Goal: Task Accomplishment & Management: Use online tool/utility

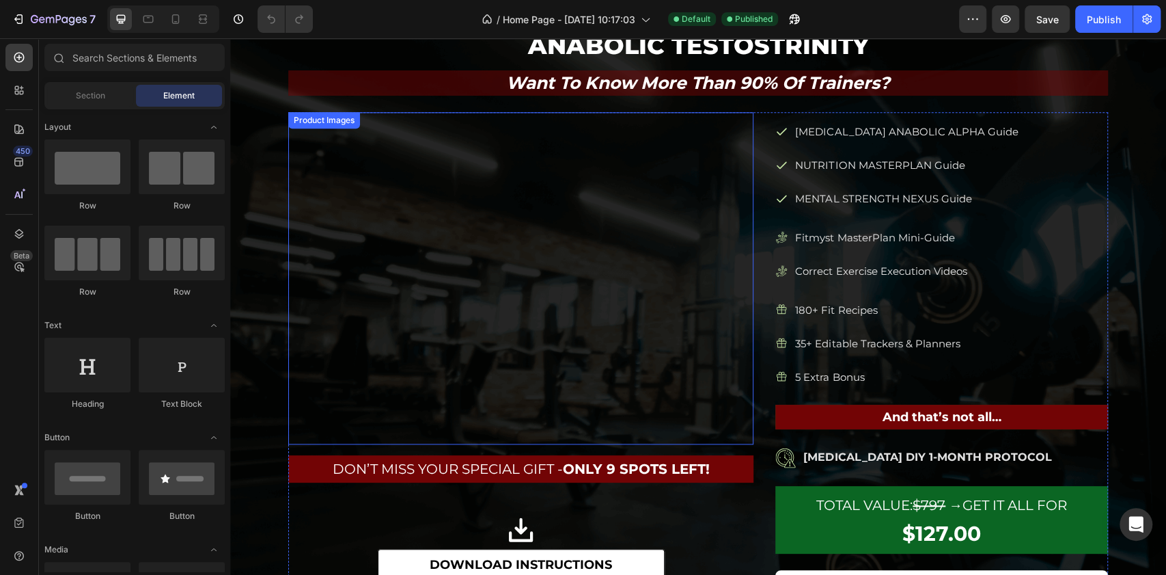
scroll to position [1093, 0]
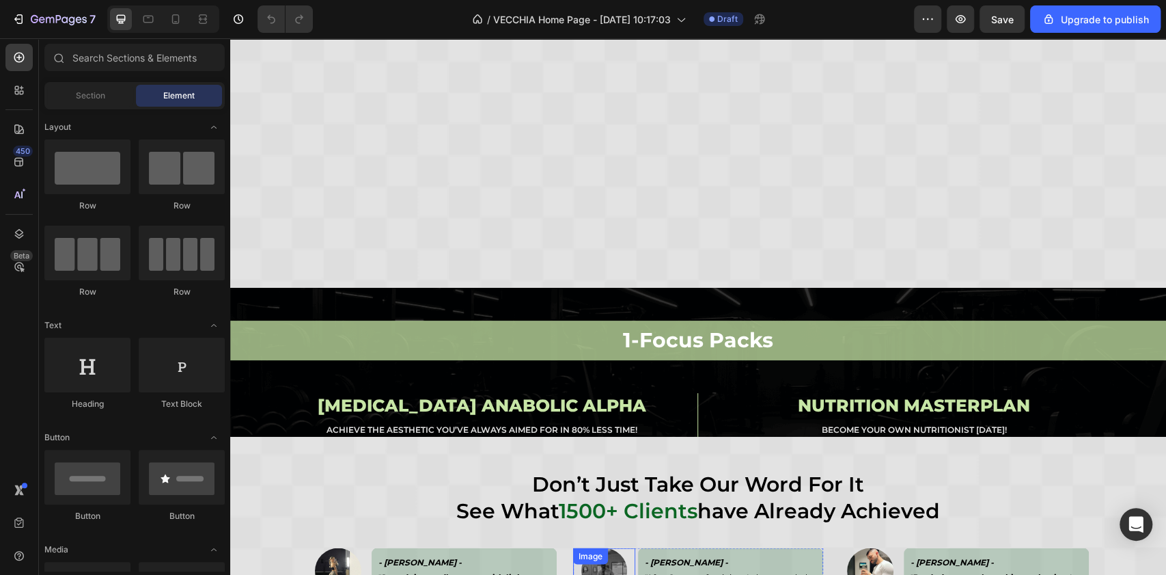
scroll to position [5374, 0]
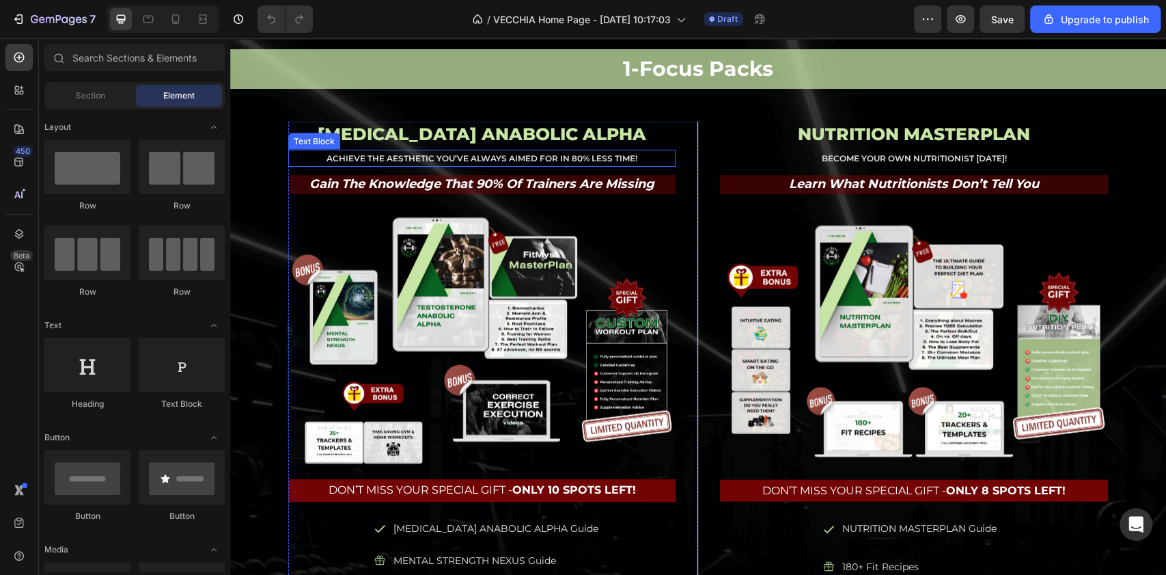
click at [489, 162] on p "Achieve the Aesthetic You’ve Always AIMED FOR in 80% Less Time!" at bounding box center [482, 158] width 385 height 15
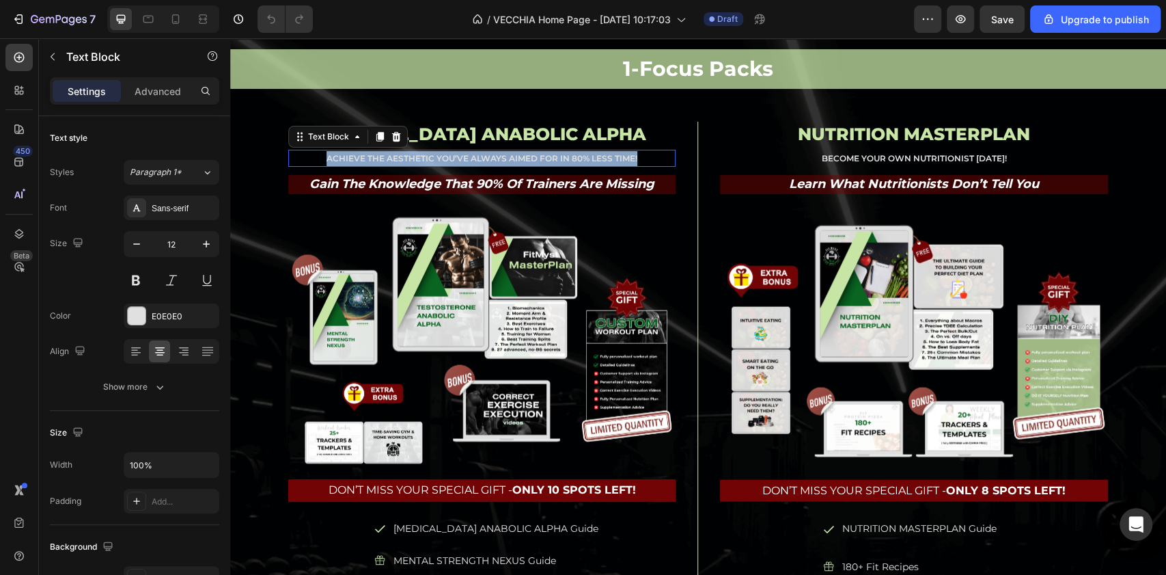
click at [489, 162] on p "Achieve the Aesthetic You’ve Always AIMED FOR in 80% Less Time!" at bounding box center [482, 158] width 385 height 15
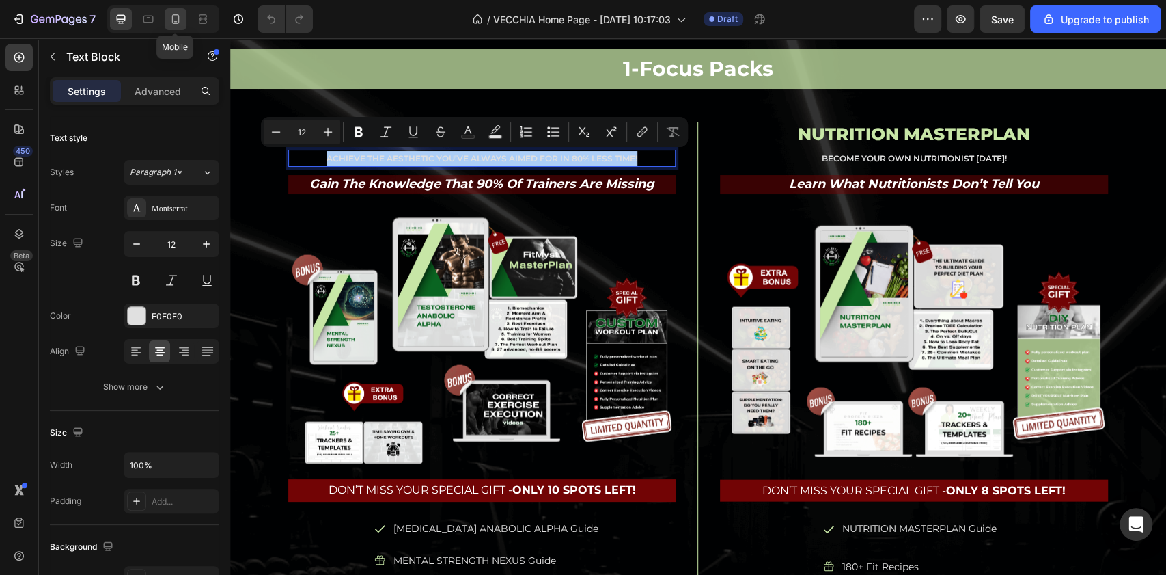
click at [178, 26] on div at bounding box center [176, 19] width 22 height 22
type input "11"
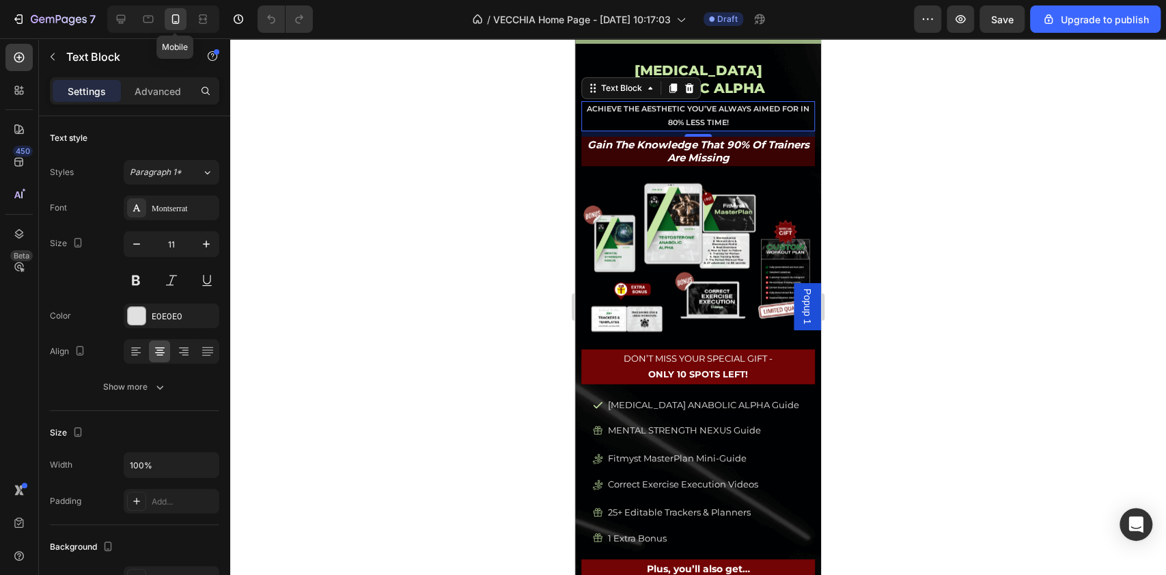
scroll to position [5414, 0]
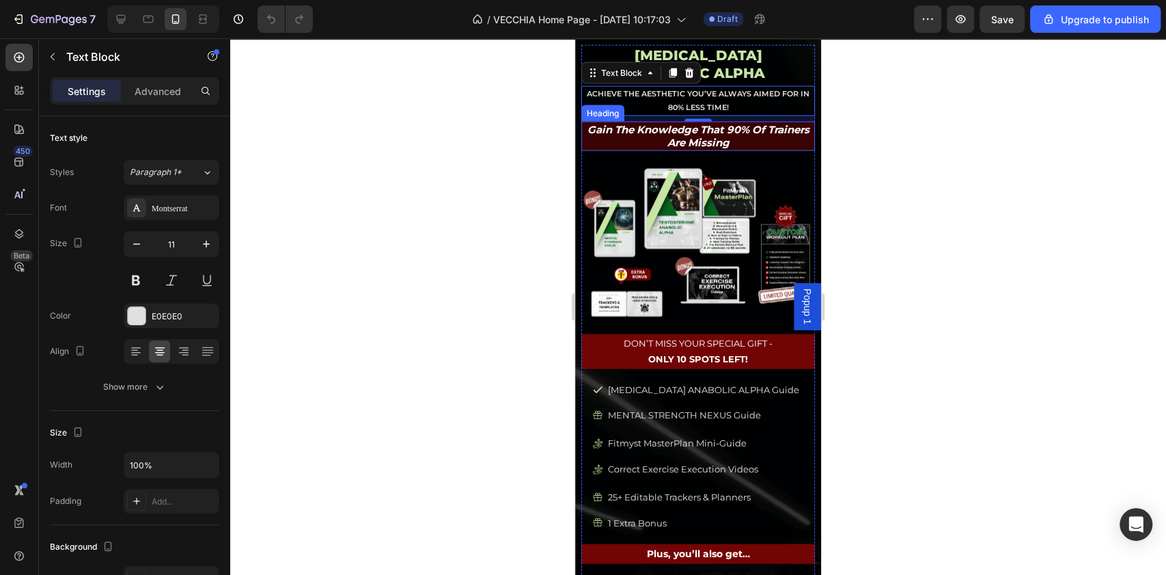
click at [597, 139] on h2 "gain the knowledge that 90% of trainers are missing" at bounding box center [698, 136] width 234 height 29
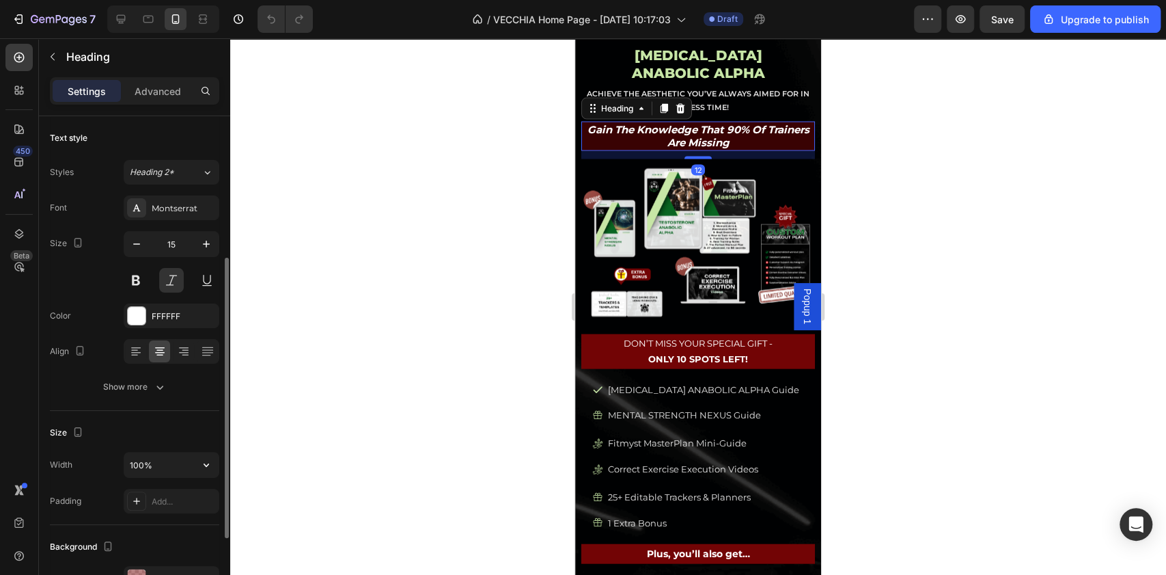
scroll to position [364, 0]
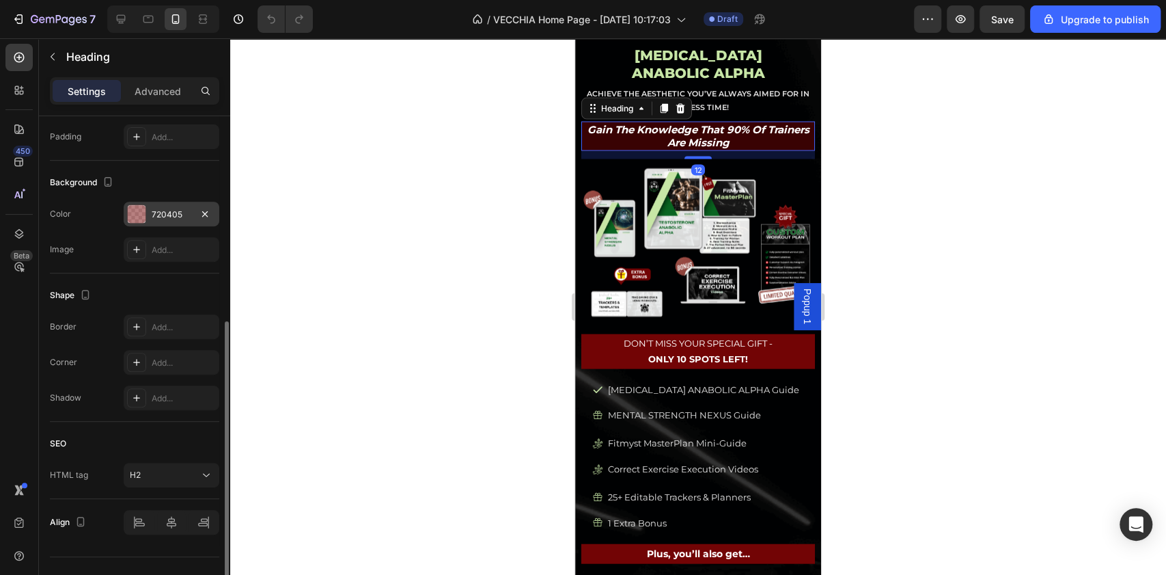
click at [178, 209] on div "720405" at bounding box center [172, 214] width 40 height 12
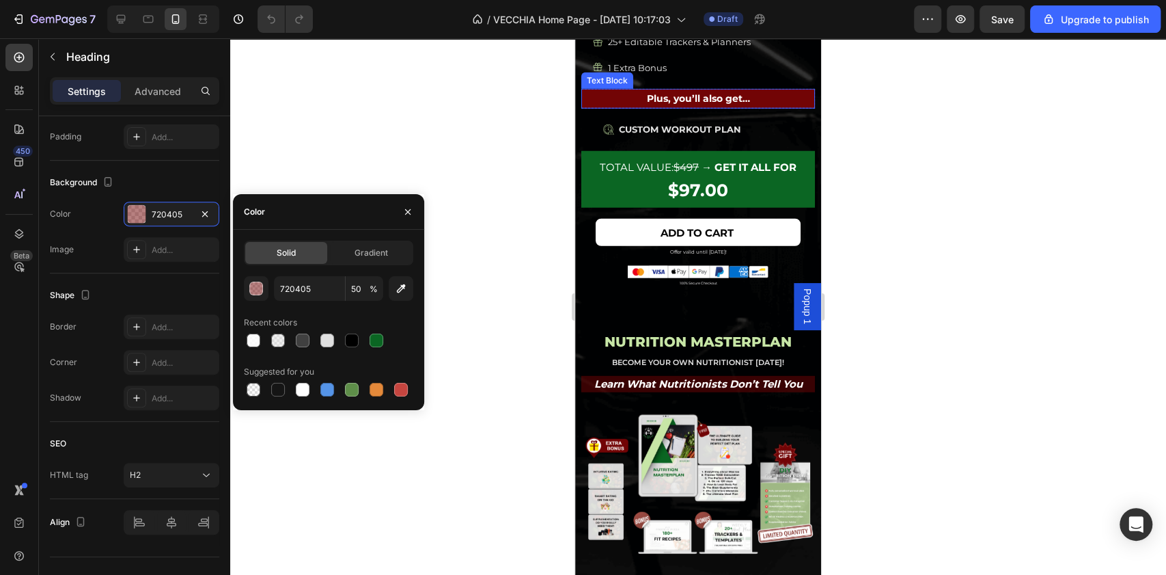
scroll to position [5595, 0]
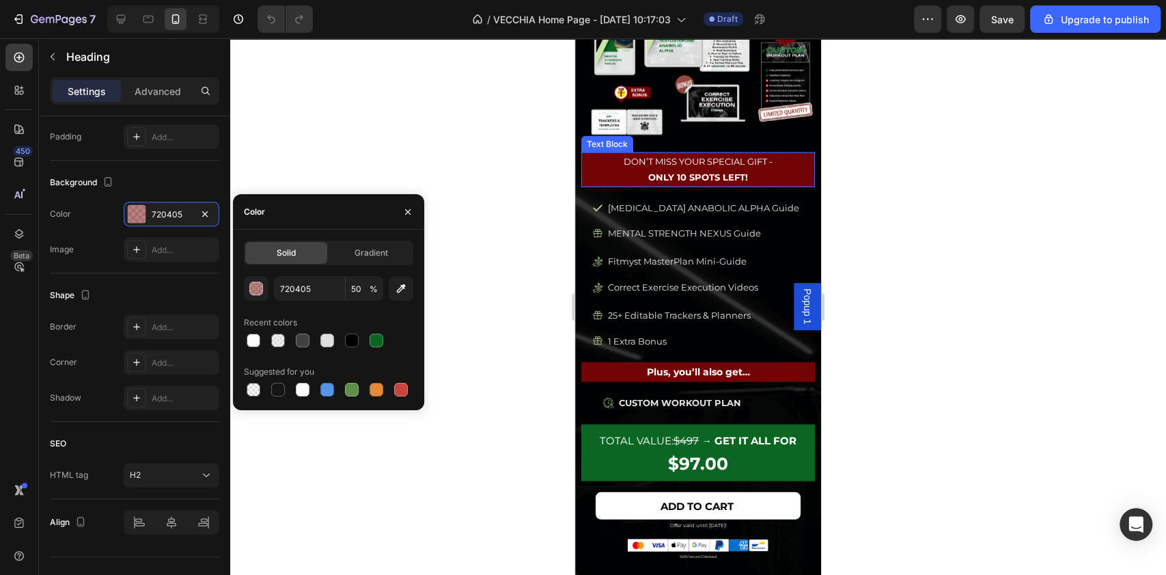
click at [743, 169] on p "ONLY 10 SPOTS LEFT!" at bounding box center [698, 177] width 231 height 16
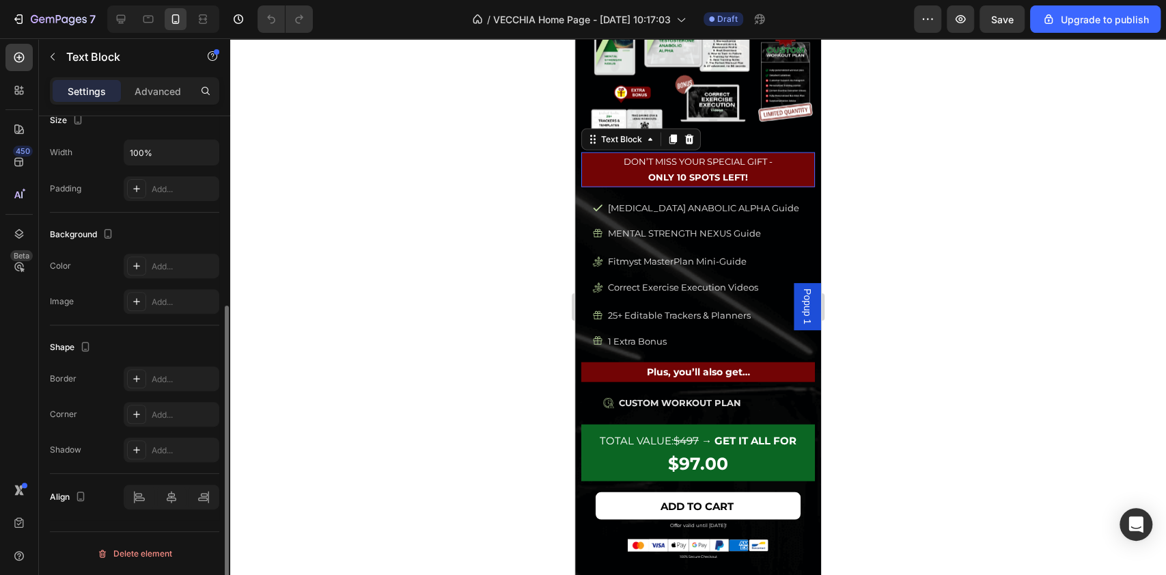
scroll to position [0, 0]
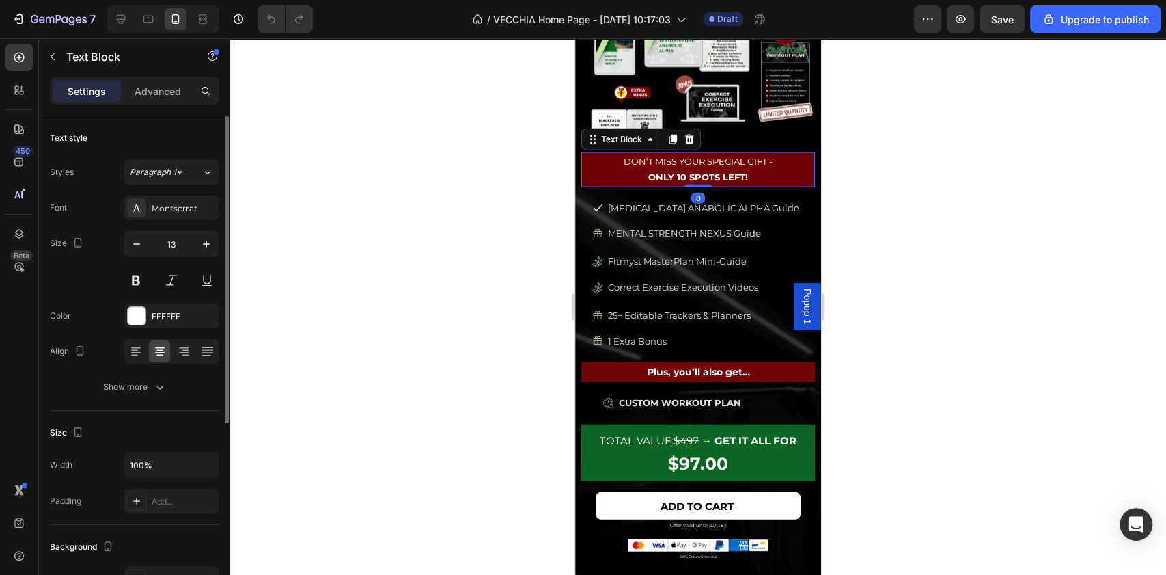
click at [753, 169] on p "ONLY 10 SPOTS LEFT!" at bounding box center [698, 177] width 231 height 16
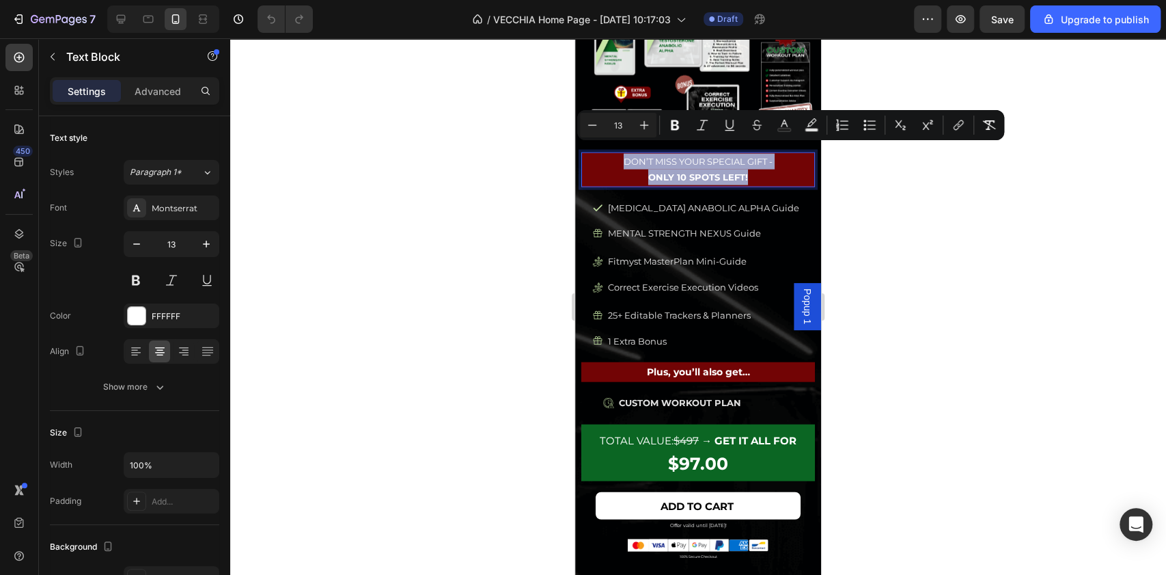
drag, startPoint x: 753, startPoint y: 168, endPoint x: 602, endPoint y: 146, distance: 152.7
click at [602, 152] on div "Don’t Miss Your Special Gift - ONLY 10 SPOTS LEFT!" at bounding box center [698, 169] width 234 height 35
copy div "Don’t Miss Your Special Gift - ONLY 10 SPOTS LEFT!"
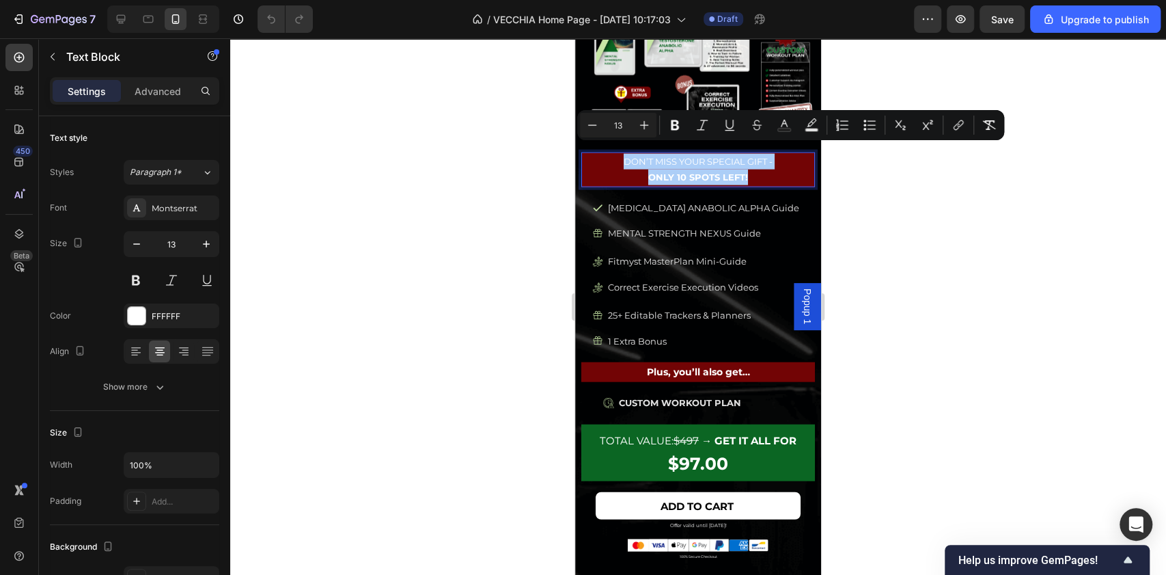
click at [900, 284] on div at bounding box center [698, 306] width 936 height 536
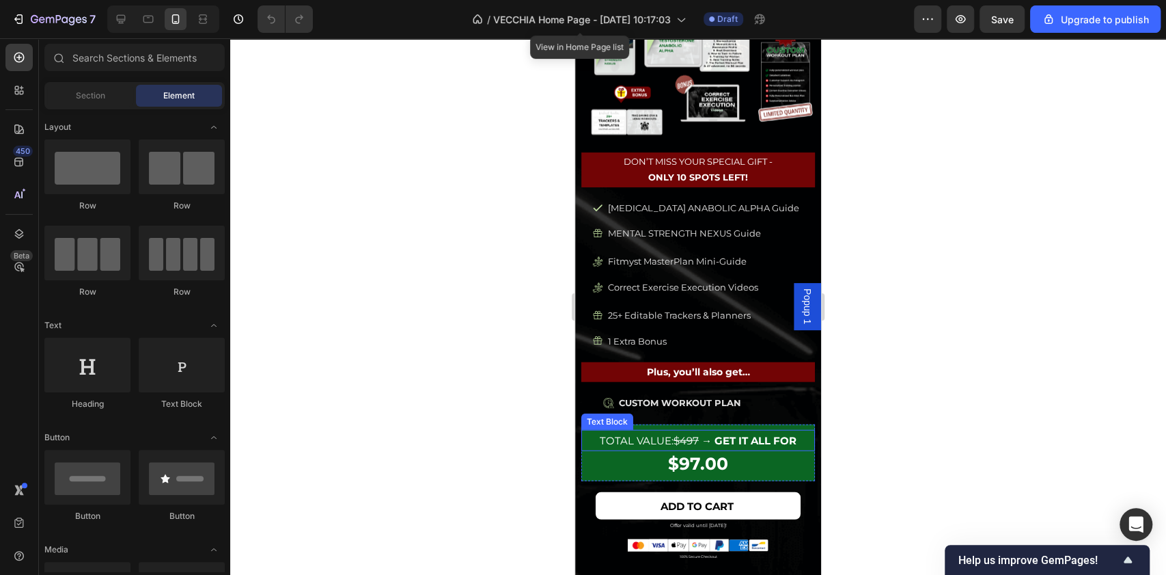
click at [639, 431] on p "Total Value: $497 → Get it all for" at bounding box center [698, 440] width 231 height 18
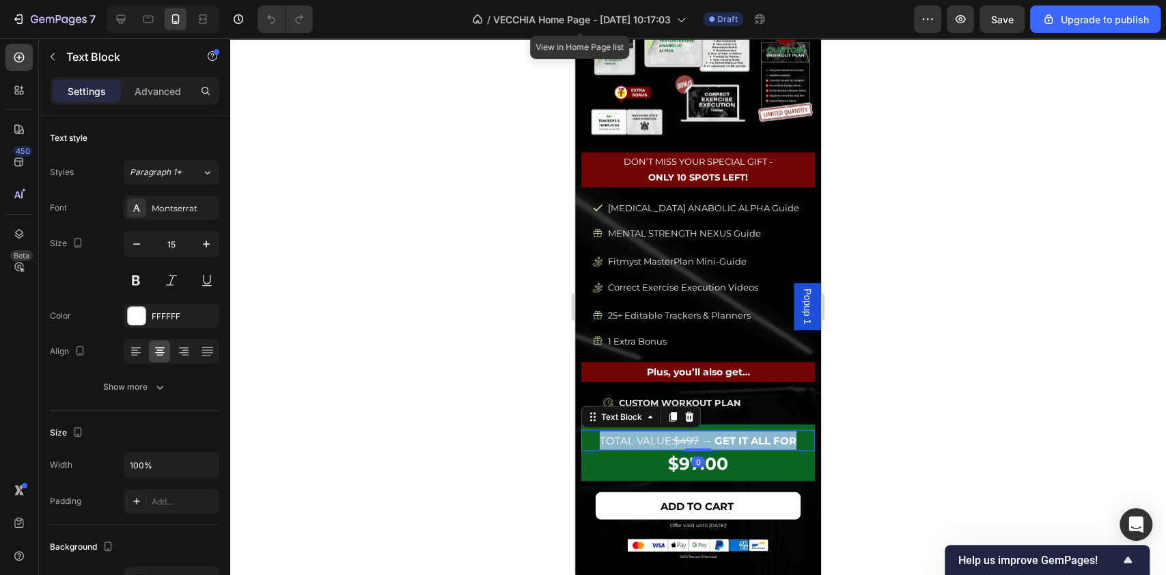
click at [639, 431] on p "Total Value: $497 → Get it all for" at bounding box center [698, 440] width 231 height 18
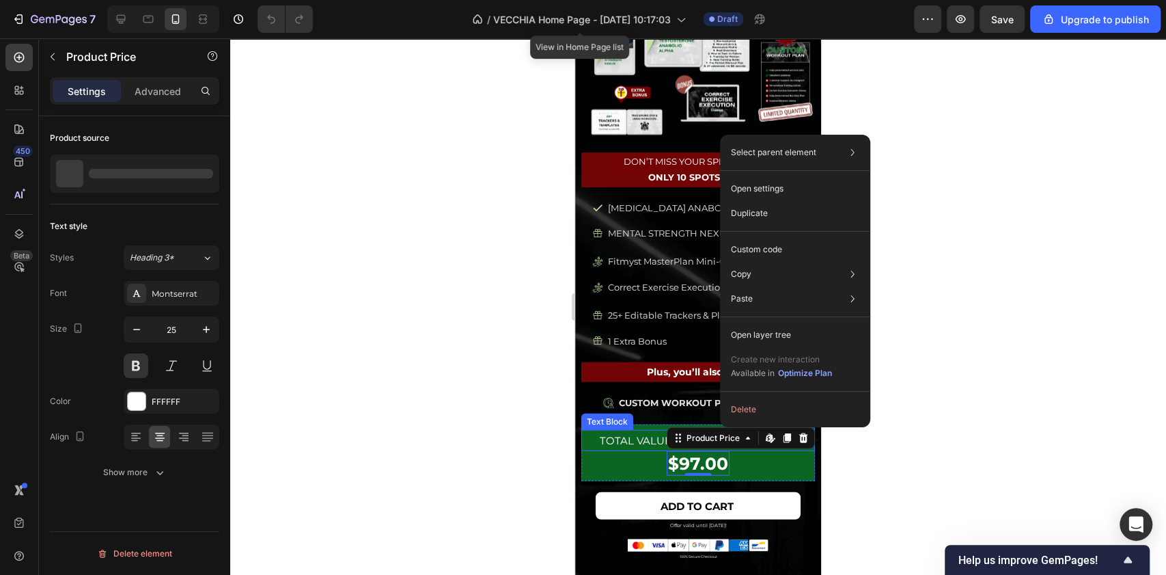
click at [633, 431] on p "Total Value: $497 → Get it all for" at bounding box center [698, 440] width 231 height 18
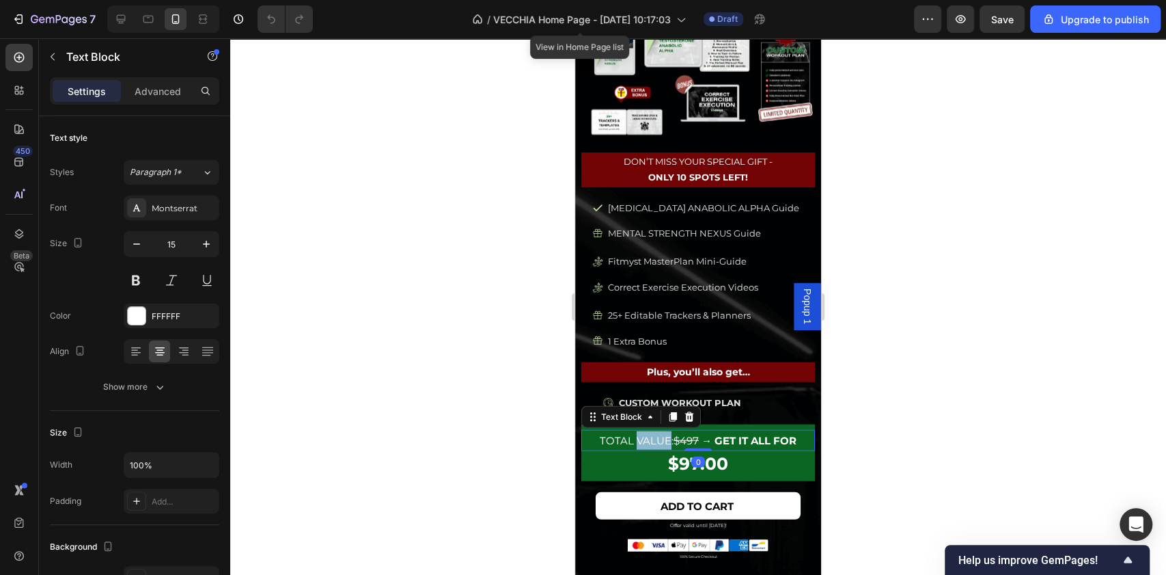
click at [630, 431] on p "Total Value: $497 → Get it all for" at bounding box center [698, 440] width 231 height 18
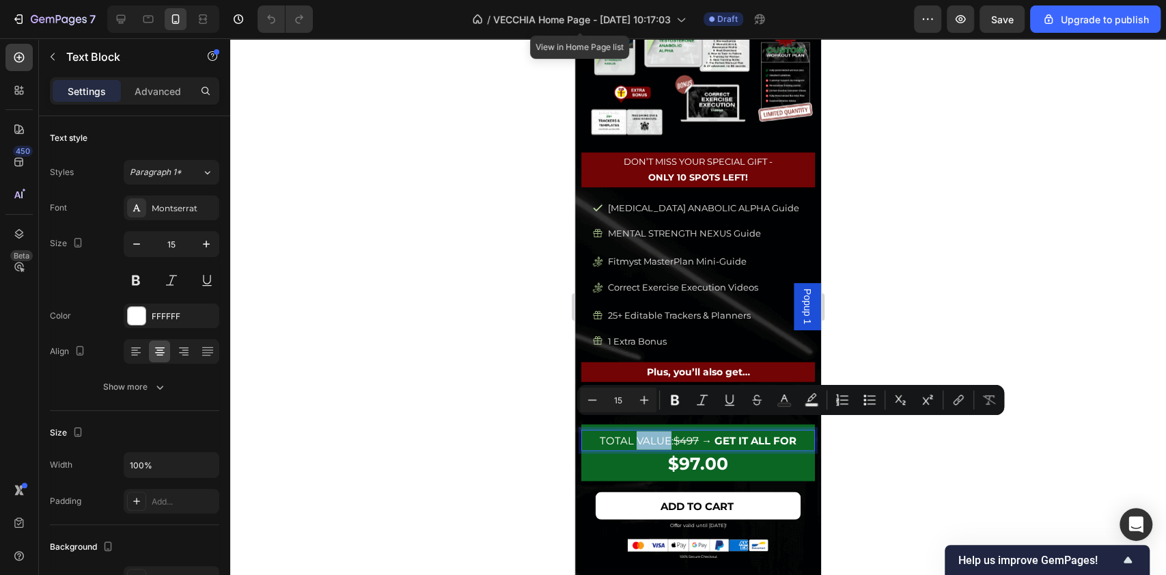
click at [631, 431] on p "Total Value: $497 → Get it all for" at bounding box center [698, 440] width 231 height 18
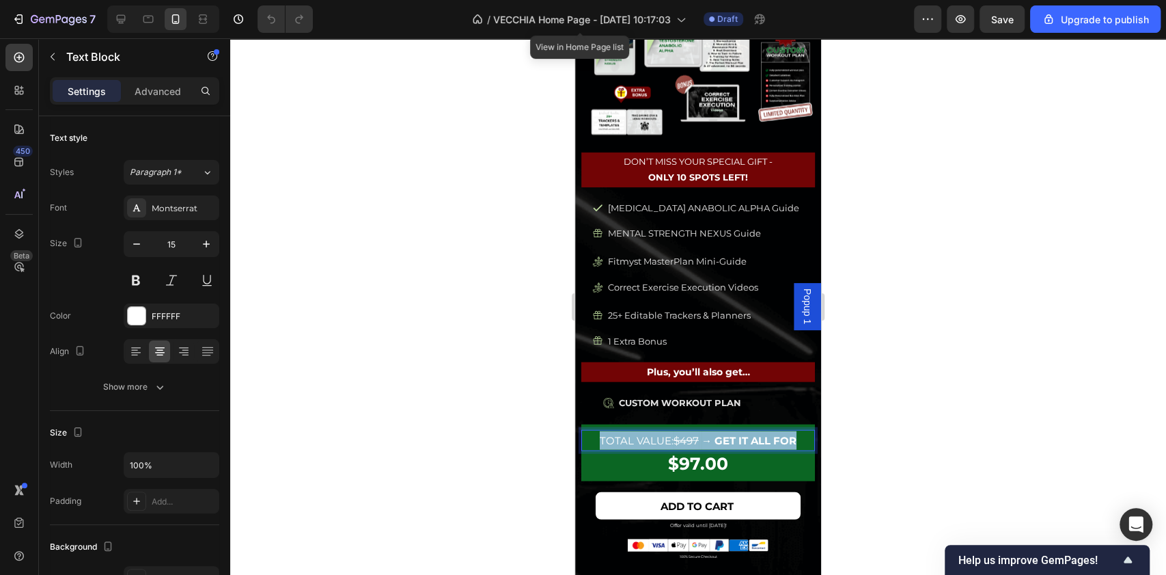
click at [631, 431] on p "Total Value: $497 → Get it all for" at bounding box center [698, 440] width 231 height 18
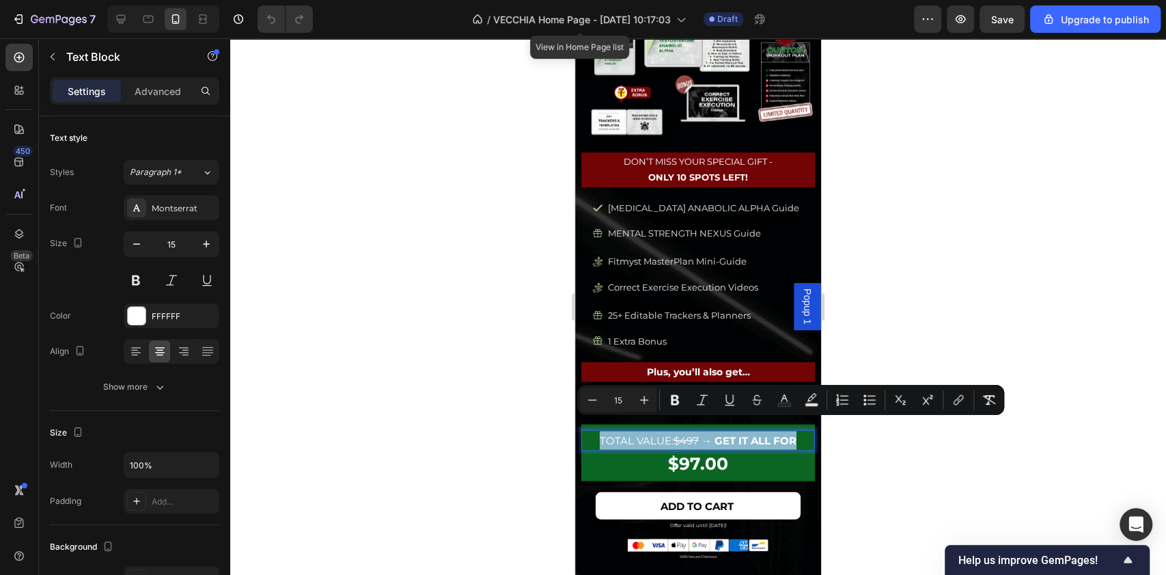
copy p "Total Value: $497 → Get it all for"
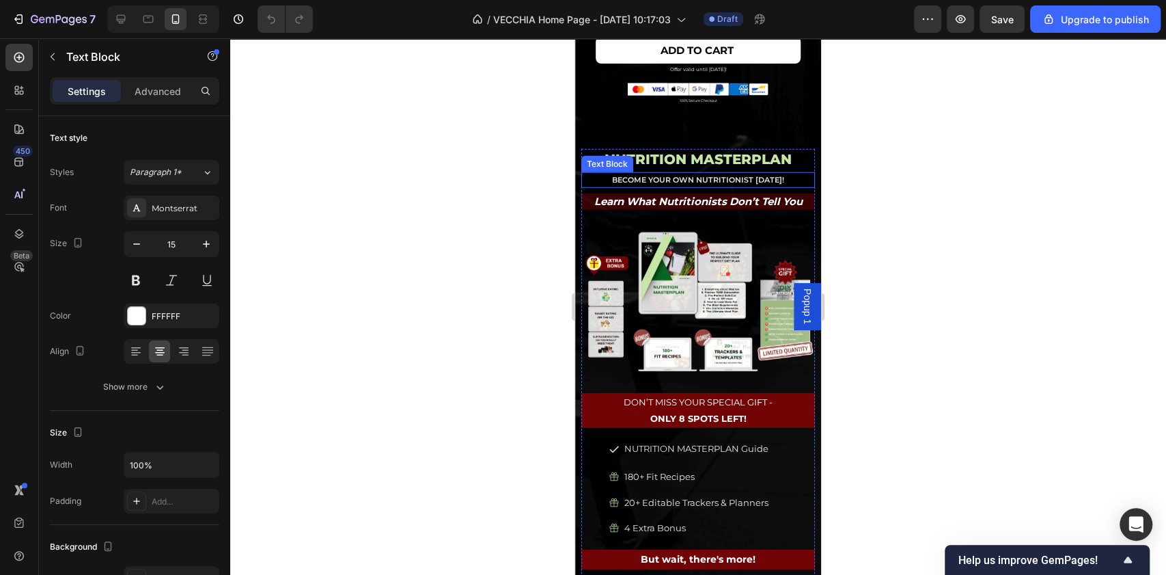
scroll to position [6142, 0]
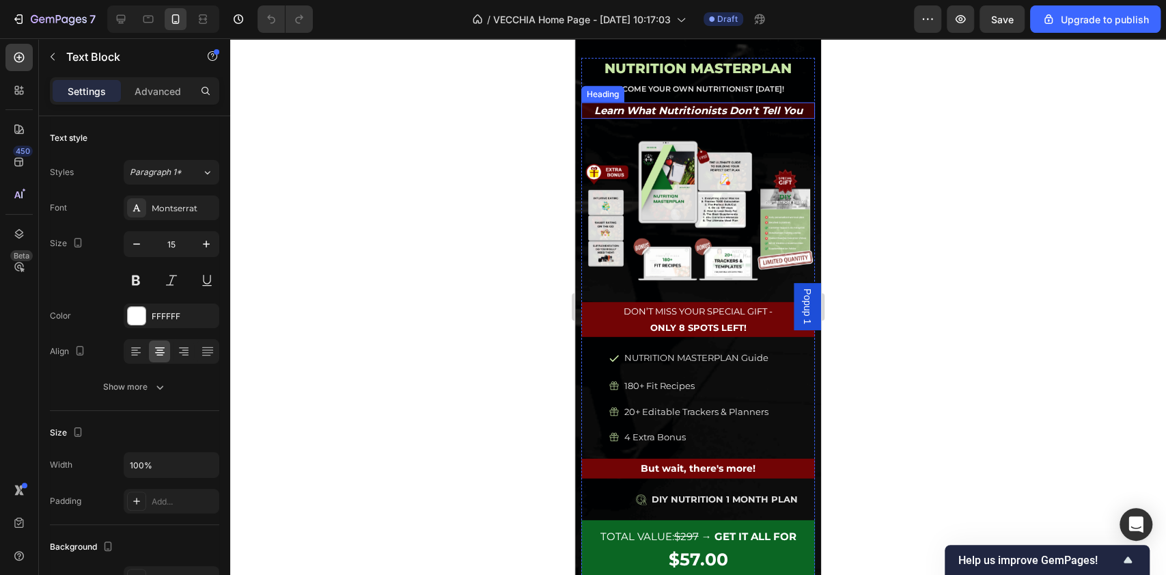
click at [689, 102] on h2 "learn what nutritionists don’t tell you" at bounding box center [698, 110] width 234 height 16
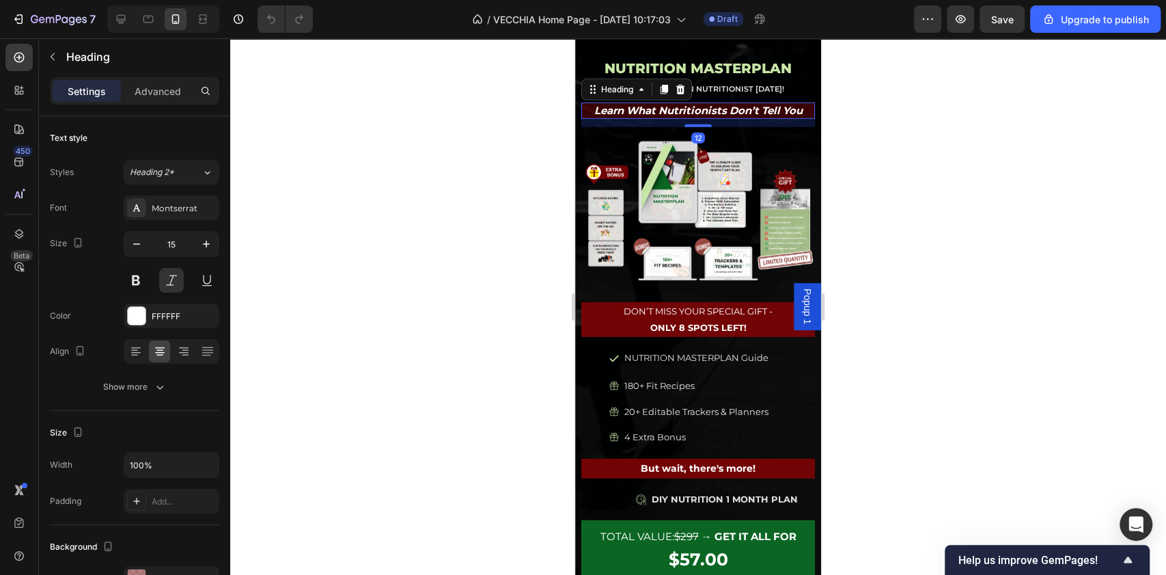
click at [689, 102] on h2 "learn what nutritionists don’t tell you" at bounding box center [698, 110] width 234 height 16
click at [689, 104] on p "learn what nutritionists don’t tell you" at bounding box center [698, 111] width 231 height 14
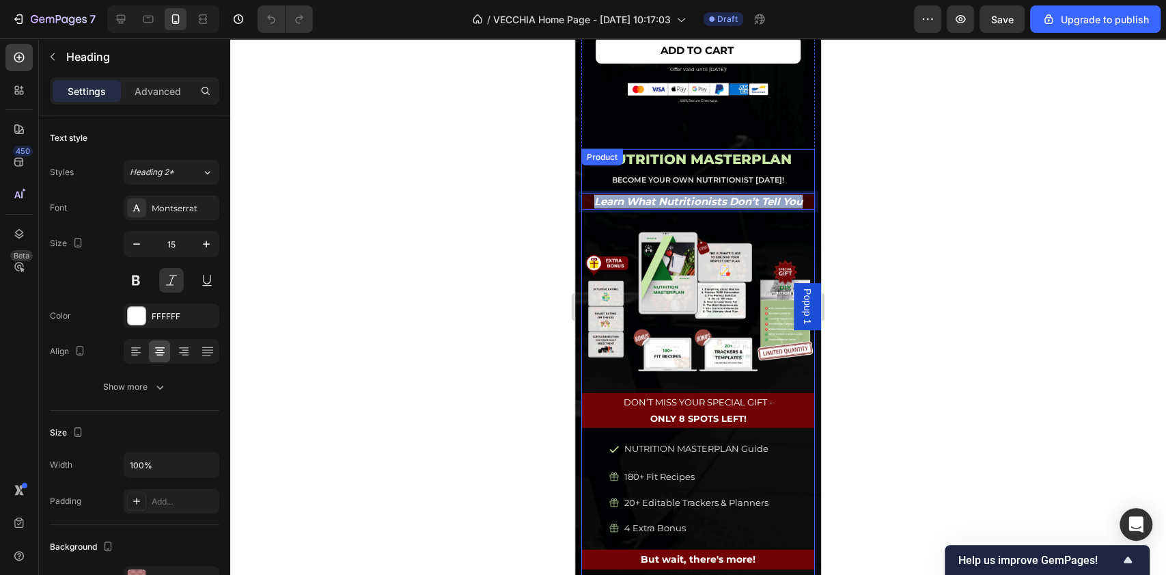
scroll to position [6233, 0]
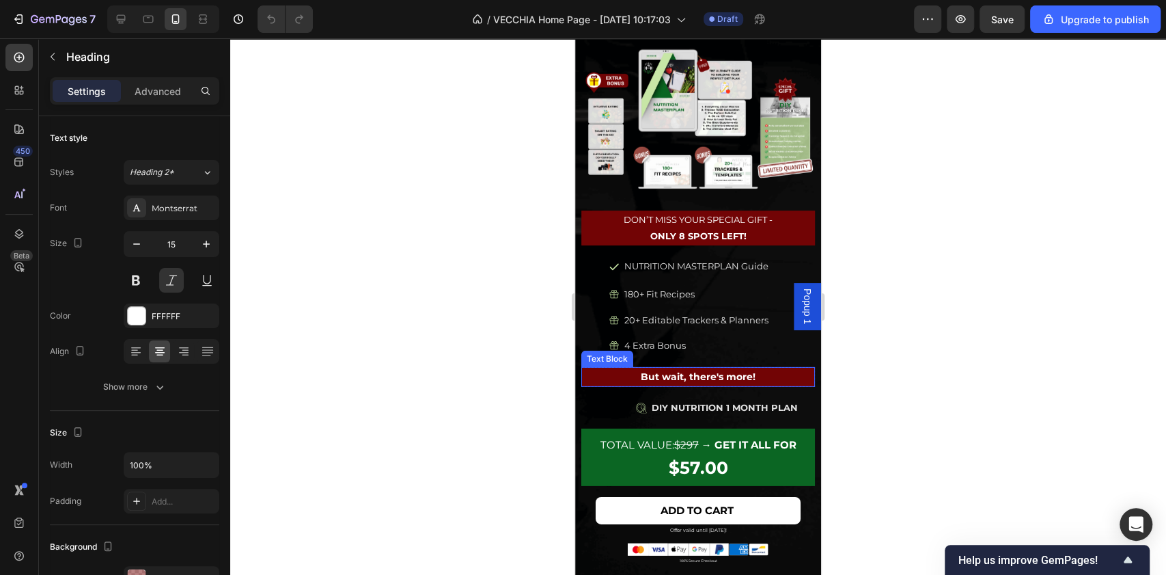
click at [708, 368] on p "But wait, there's more!" at bounding box center [698, 376] width 231 height 17
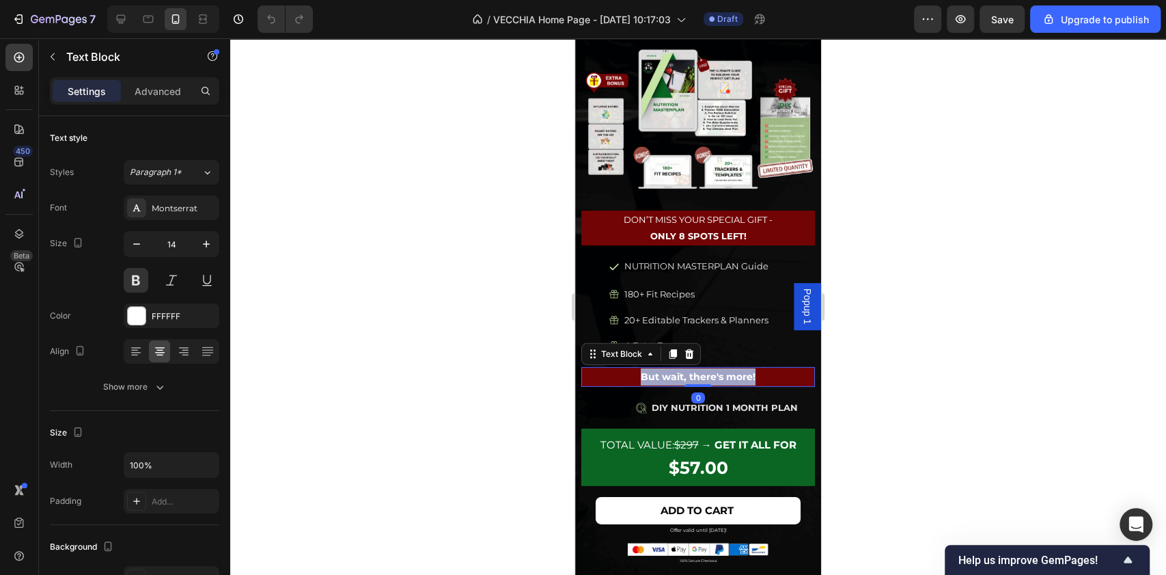
click at [708, 368] on p "But wait, there's more!" at bounding box center [698, 376] width 231 height 17
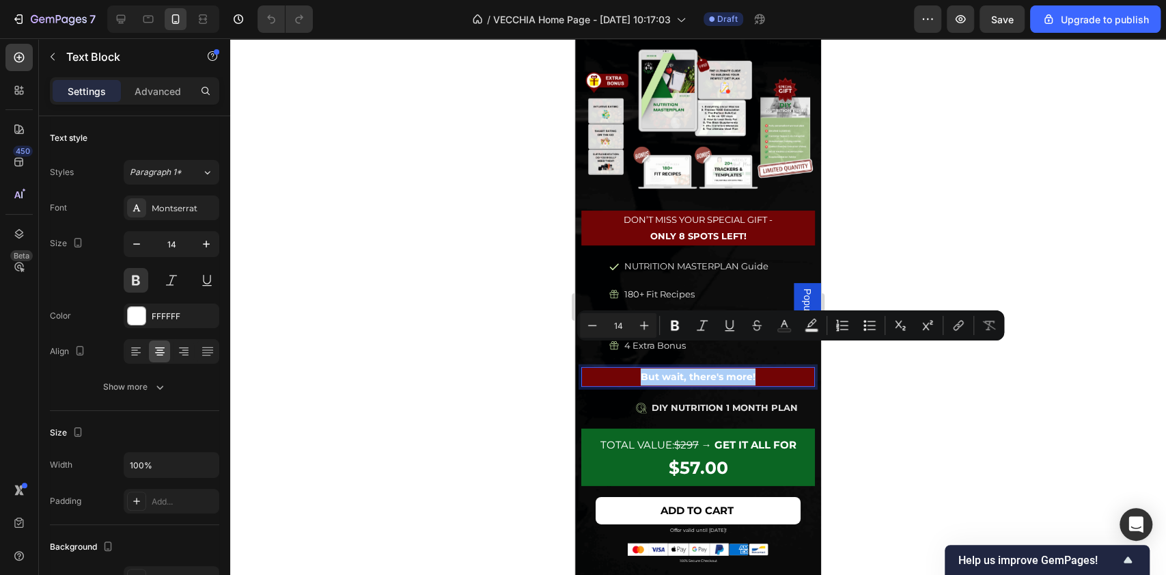
click at [1056, 238] on div at bounding box center [698, 306] width 936 height 536
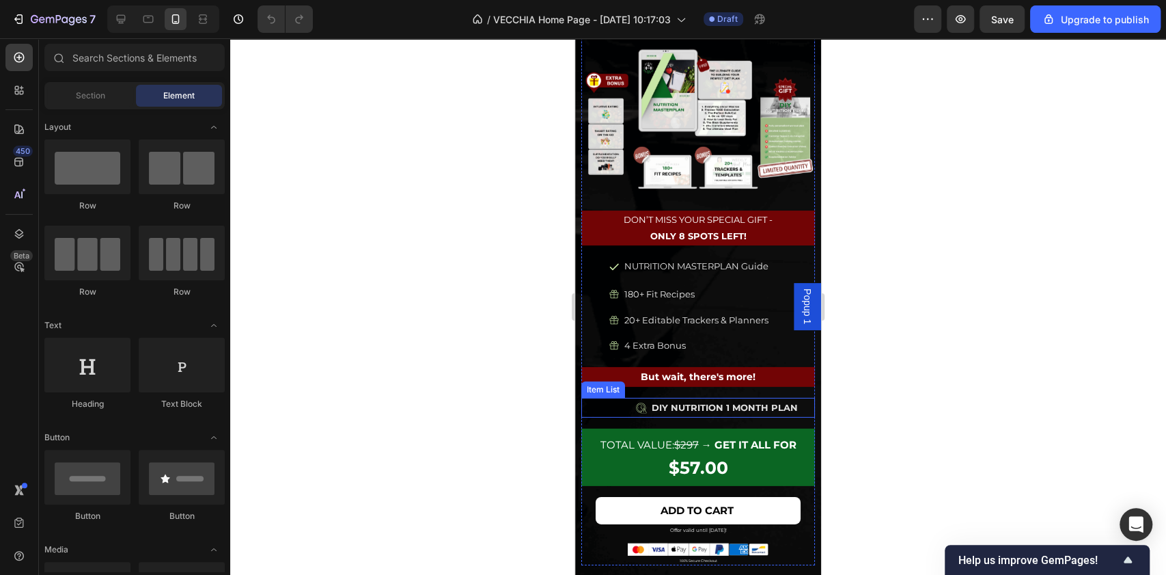
click at [618, 398] on div "DIY NUTRITION 1 MONTH PLAN" at bounding box center [712, 408] width 206 height 20
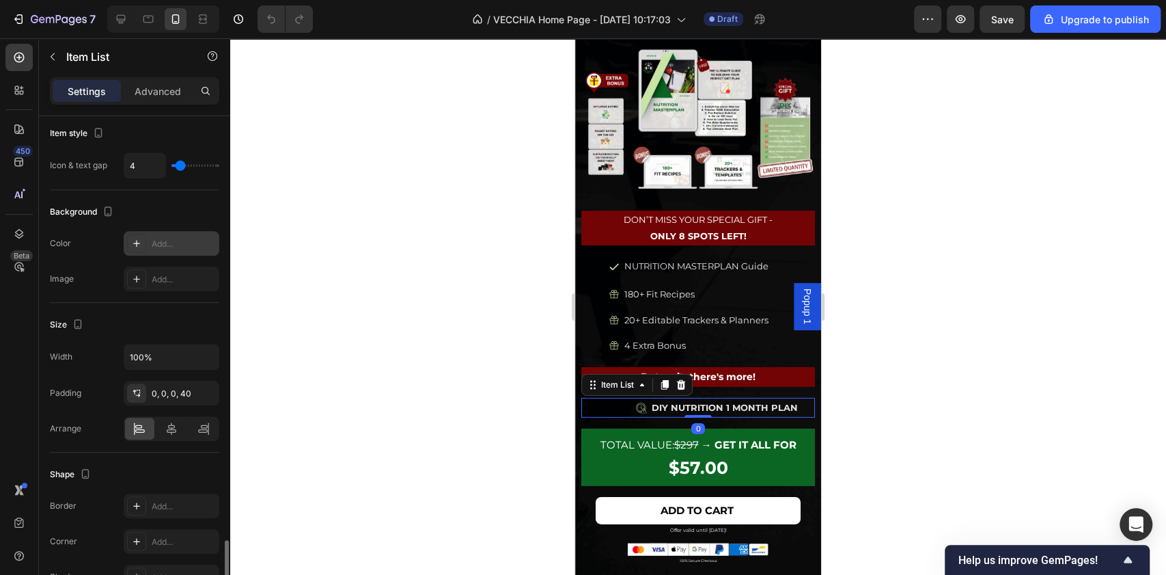
scroll to position [760, 0]
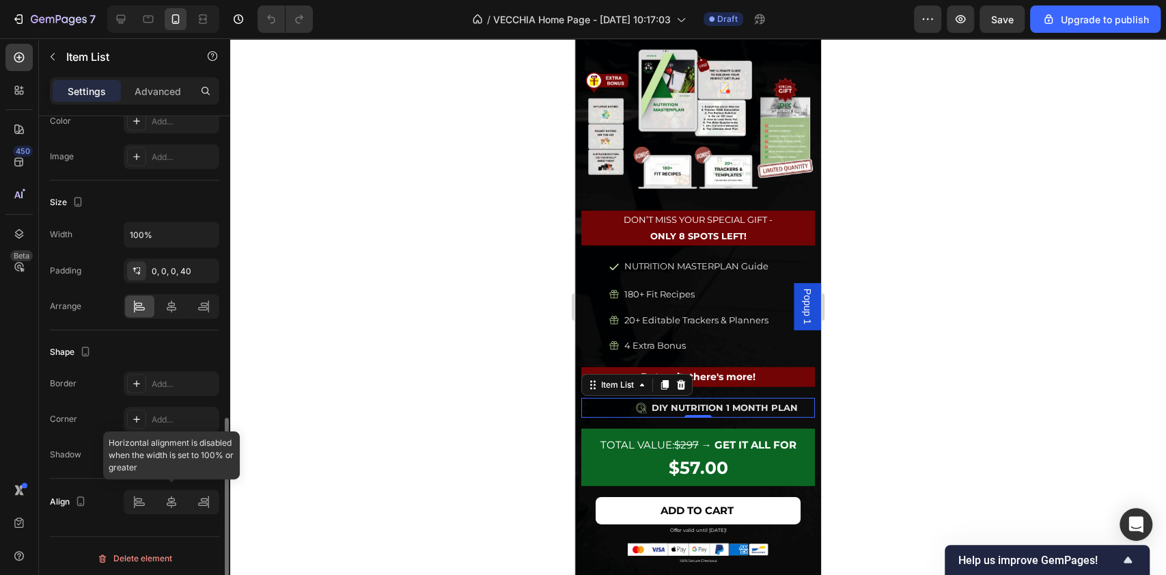
click at [171, 489] on div at bounding box center [172, 501] width 96 height 25
click at [635, 398] on div "DIY NUTRITION 1 MONTH PLAN" at bounding box center [712, 408] width 206 height 20
click at [635, 378] on div "Item List" at bounding box center [617, 384] width 38 height 12
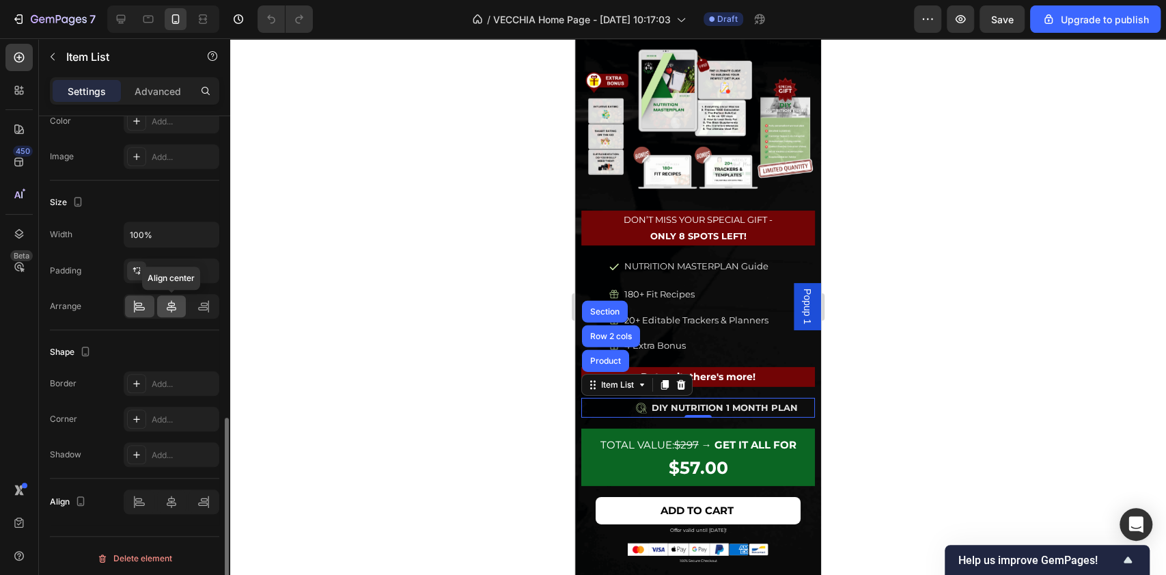
click at [170, 295] on div at bounding box center [171, 306] width 29 height 22
click at [143, 300] on icon at bounding box center [140, 306] width 14 height 14
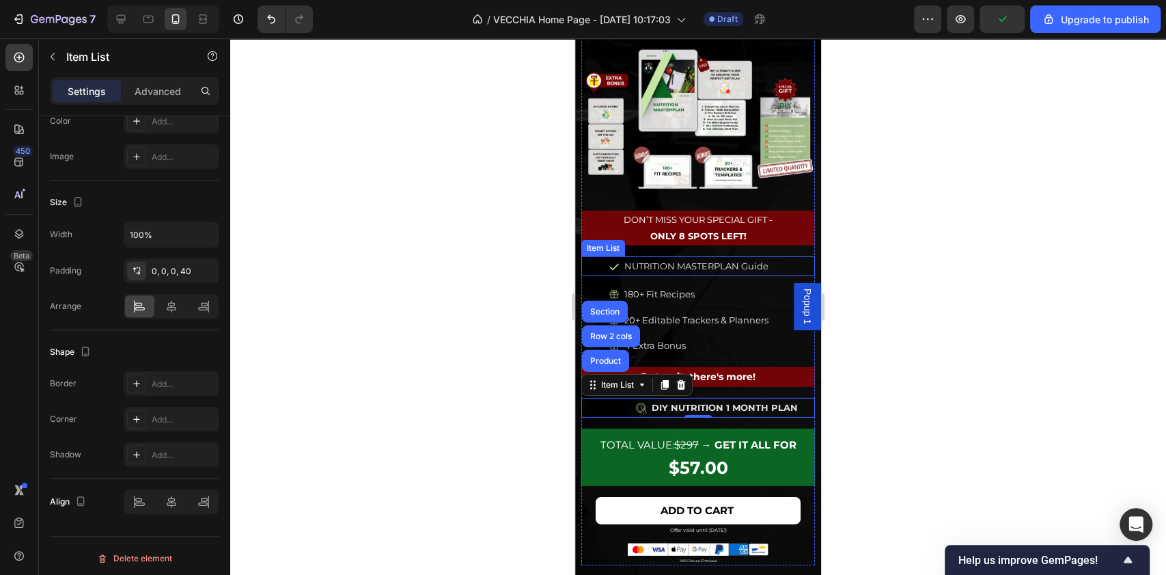
click at [765, 258] on p "NUTRITION MASTERPLAN Guide" at bounding box center [696, 266] width 144 height 16
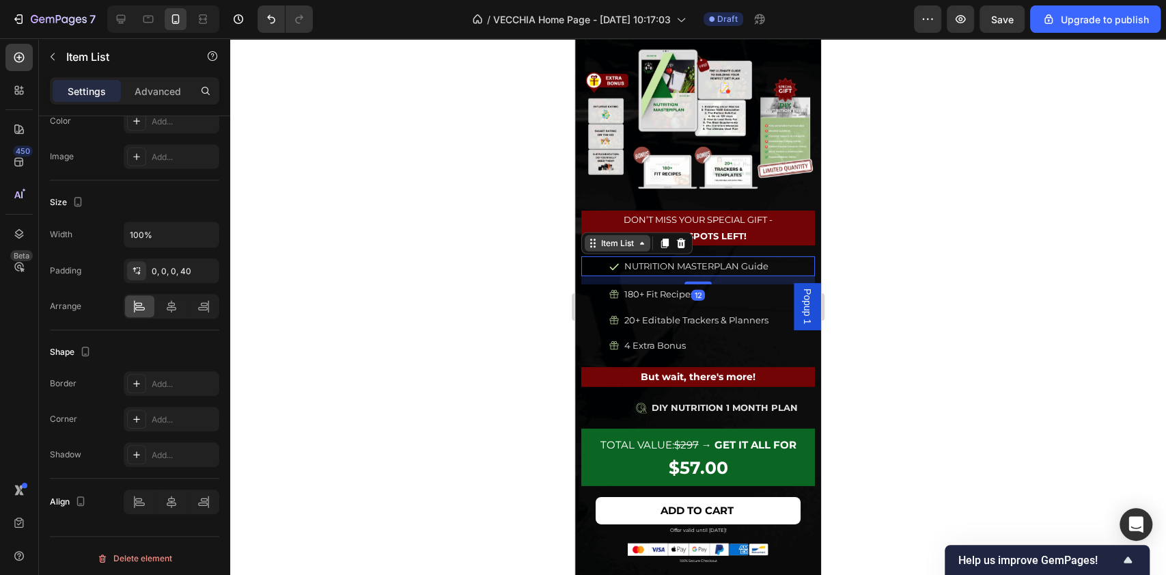
click at [613, 237] on div "Item List" at bounding box center [617, 243] width 38 height 12
click at [690, 258] on p "NUTRITION MASTERPLAN Guide" at bounding box center [696, 266] width 144 height 16
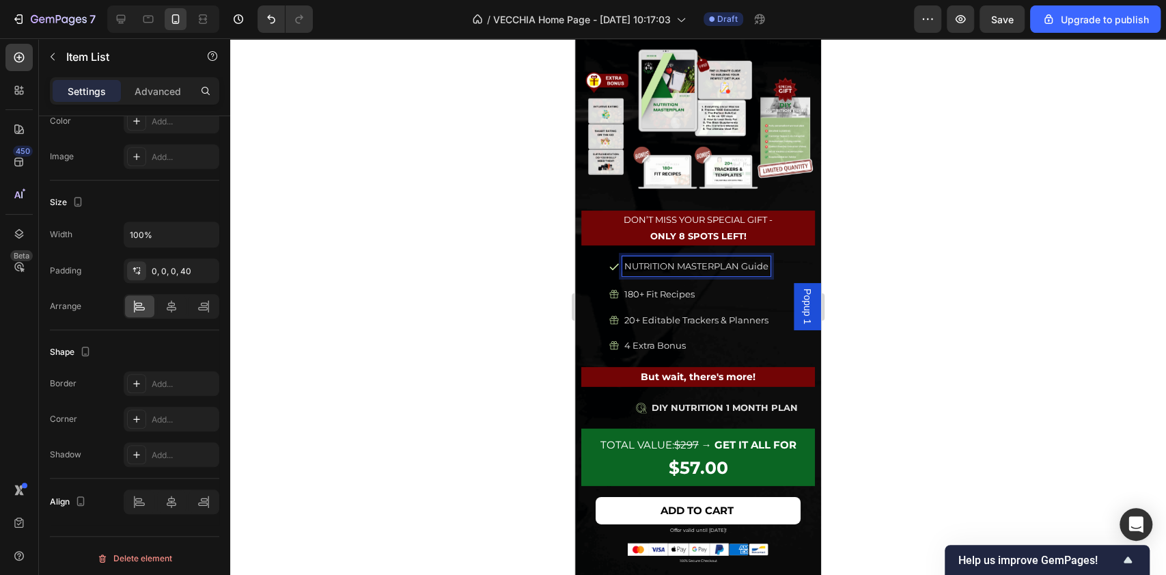
click at [624, 258] on p "NUTRITION MASTERPLAN Guide" at bounding box center [696, 266] width 144 height 16
click at [943, 240] on div at bounding box center [698, 306] width 936 height 536
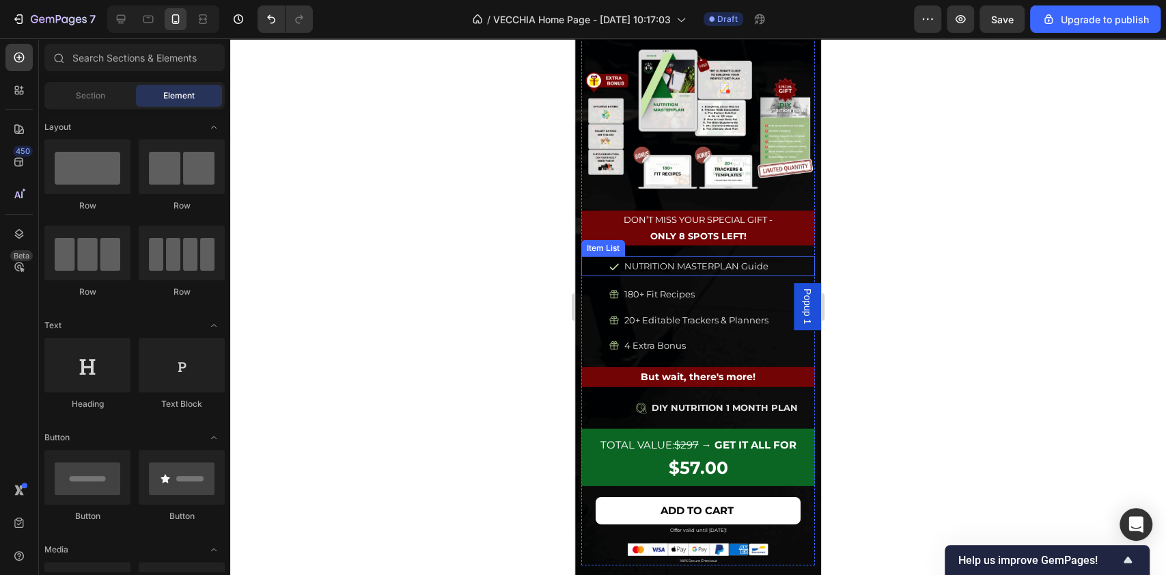
click at [743, 258] on p "NUTRITION MASTERPLAN Guide" at bounding box center [696, 266] width 144 height 16
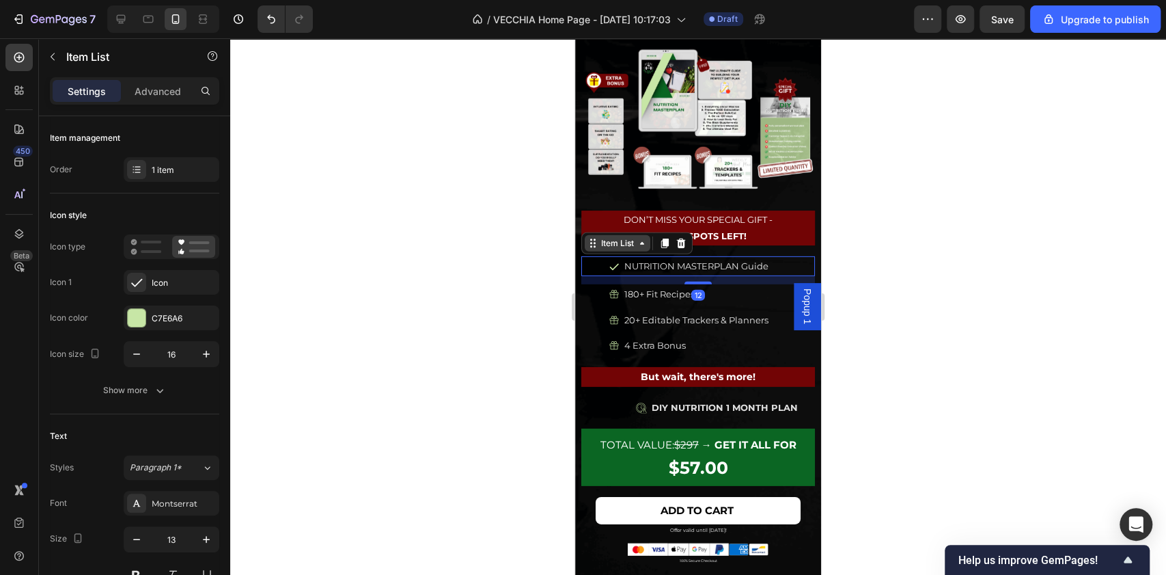
click at [609, 237] on div "Item List" at bounding box center [617, 243] width 38 height 12
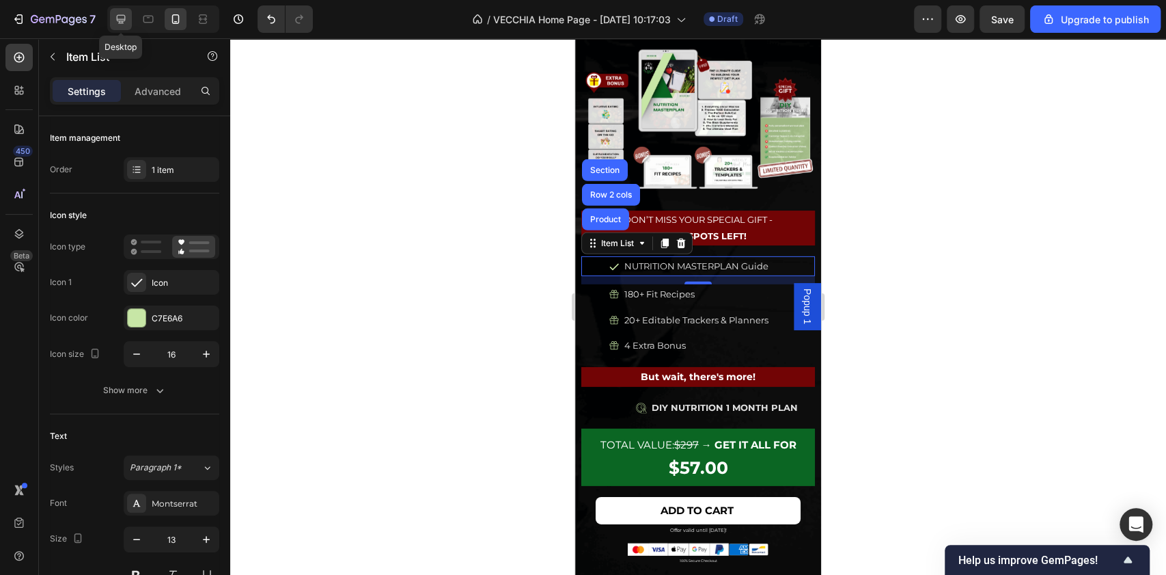
click at [126, 18] on icon at bounding box center [121, 19] width 14 height 14
type input "18"
type input "14"
type input "16"
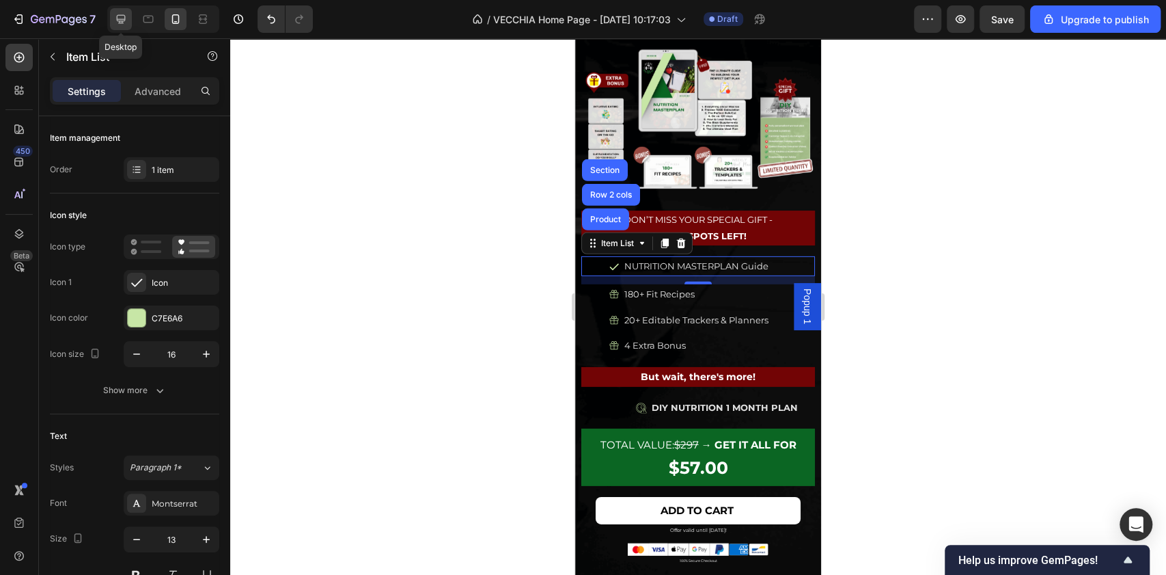
type input "8"
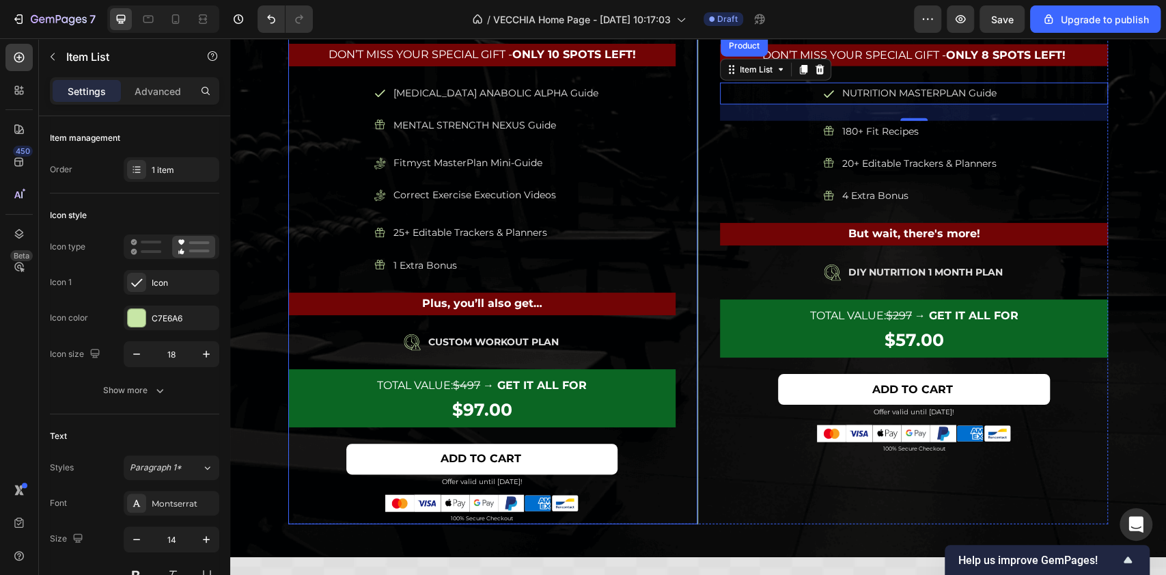
scroll to position [5806, 0]
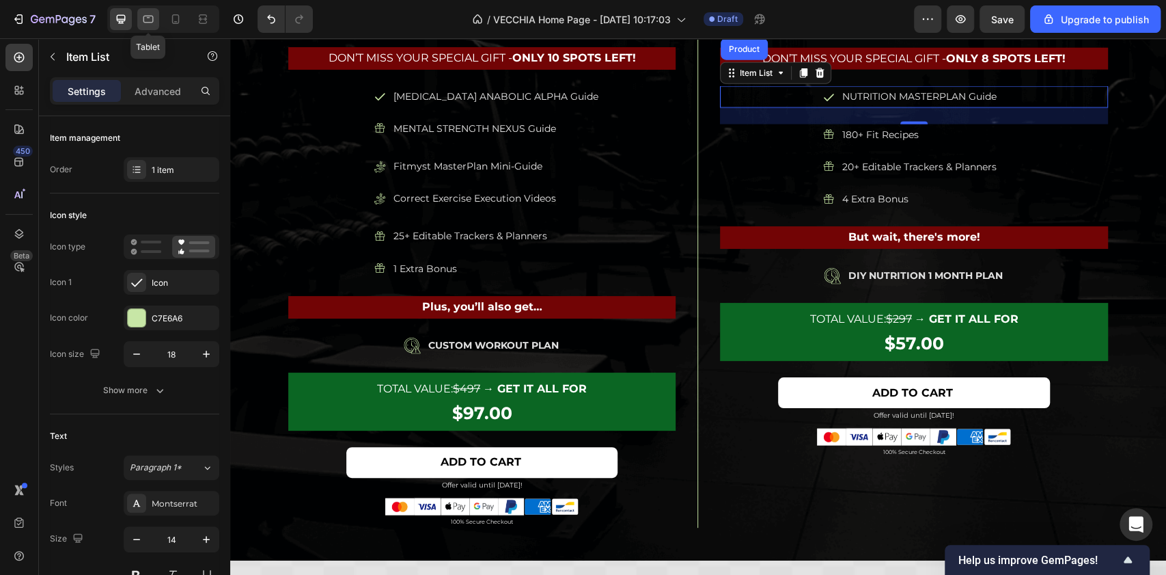
click at [143, 14] on icon at bounding box center [148, 19] width 14 height 14
type input "16"
type input "13"
type input "8"
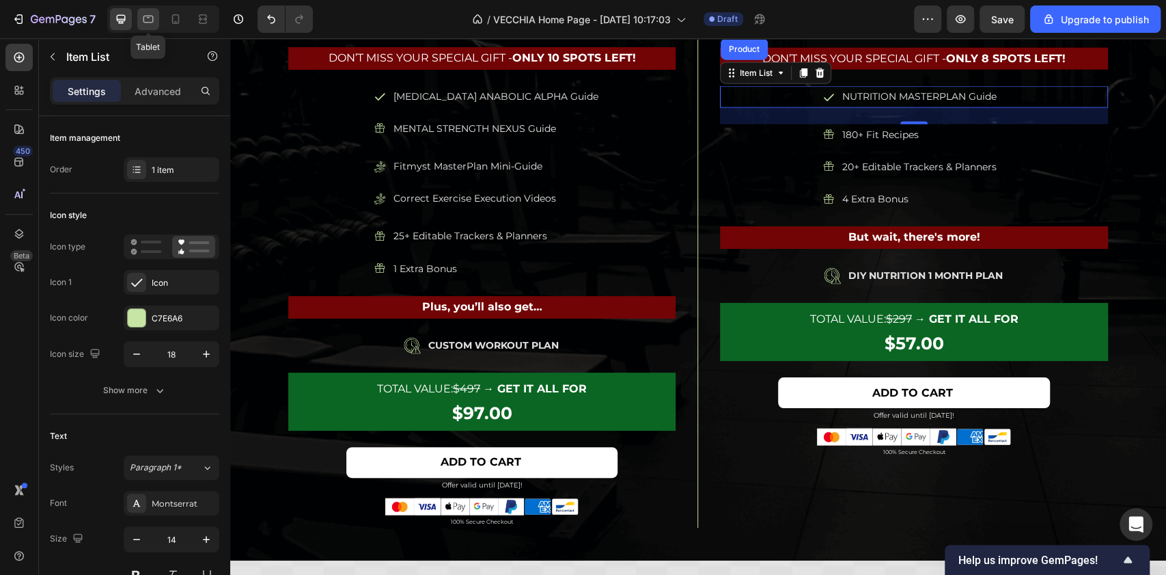
type input "4"
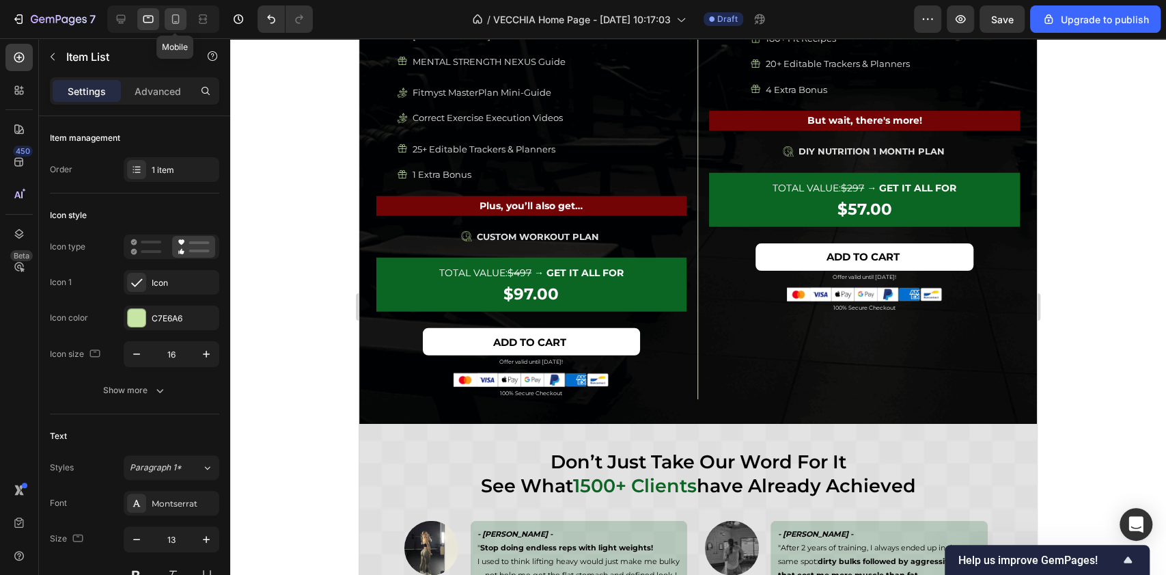
scroll to position [5728, 0]
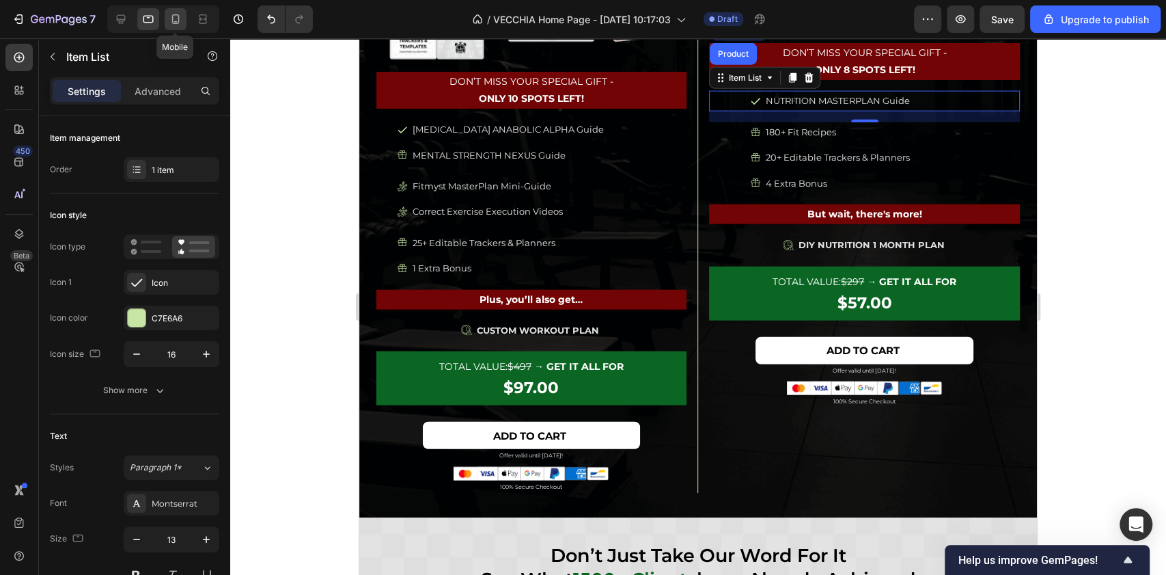
click at [180, 22] on icon at bounding box center [176, 19] width 14 height 14
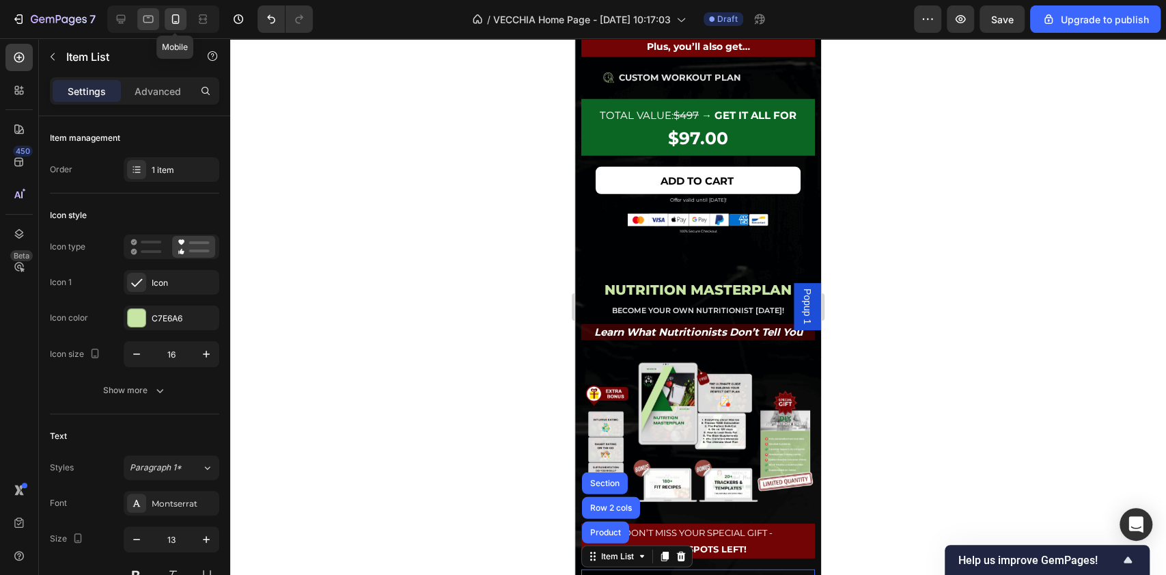
click at [152, 23] on icon at bounding box center [148, 19] width 14 height 14
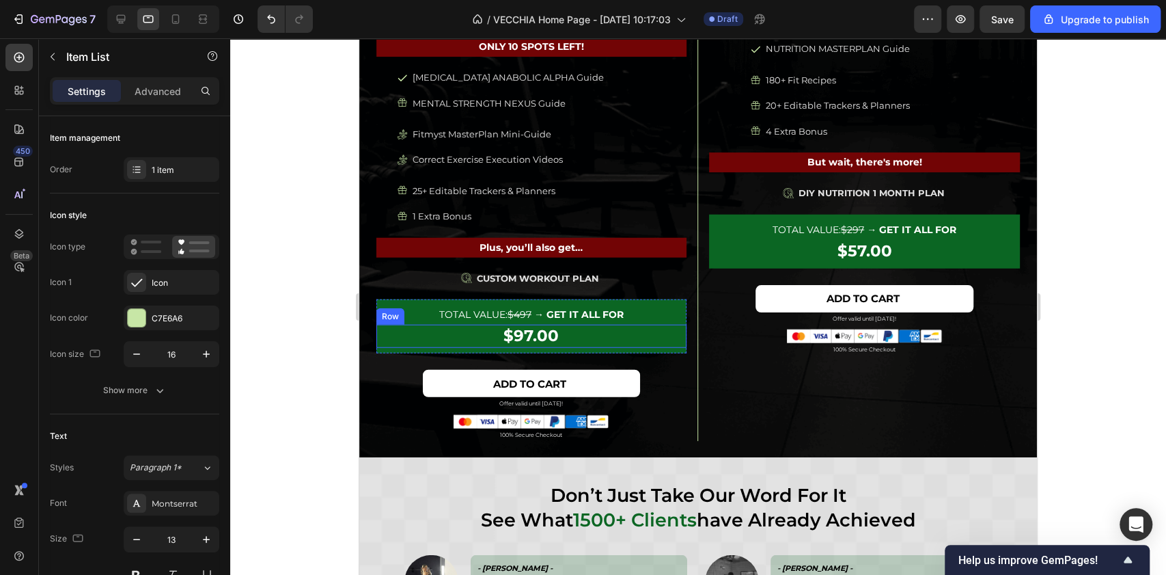
scroll to position [5597, 0]
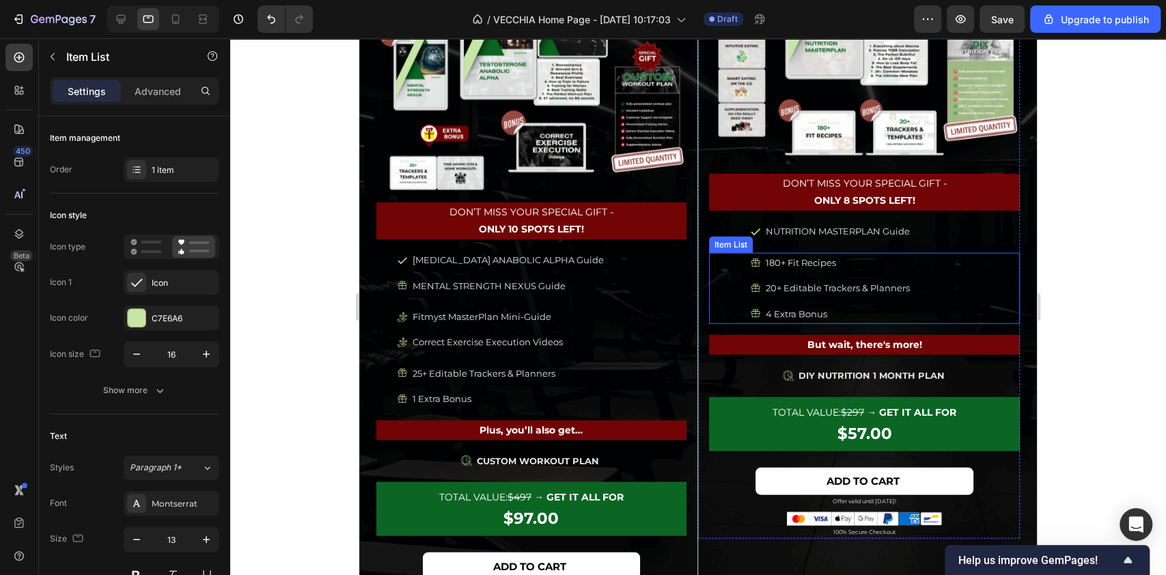
click at [736, 284] on div "180+ Fit Recipes 20+ Editable Trackers & Planners 4 Extra Bonus" at bounding box center [864, 288] width 311 height 71
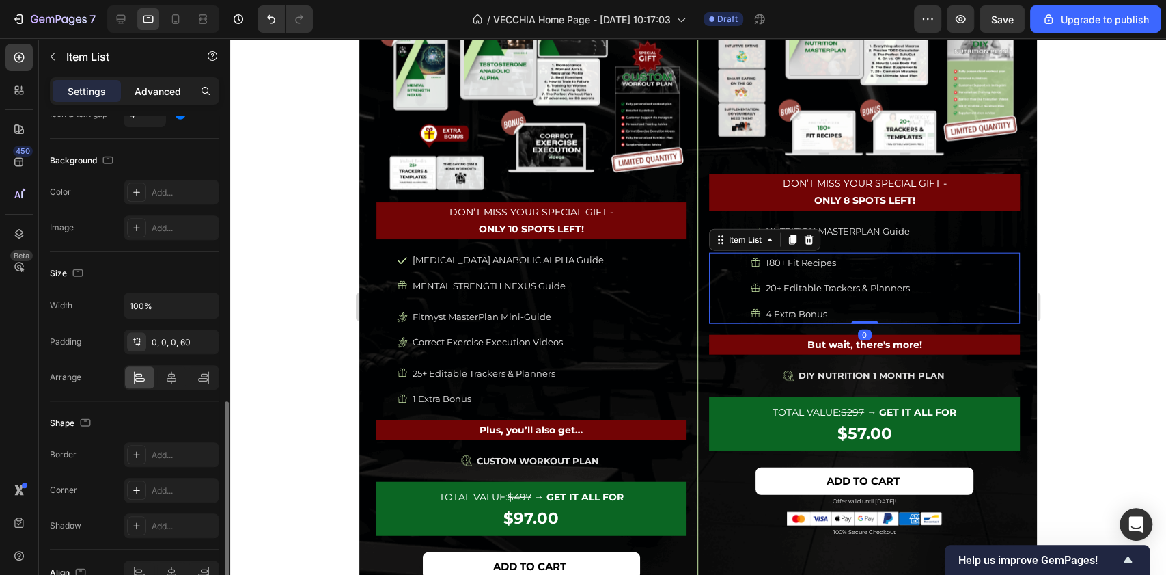
click at [138, 86] on p "Advanced" at bounding box center [158, 91] width 46 height 14
type input "100%"
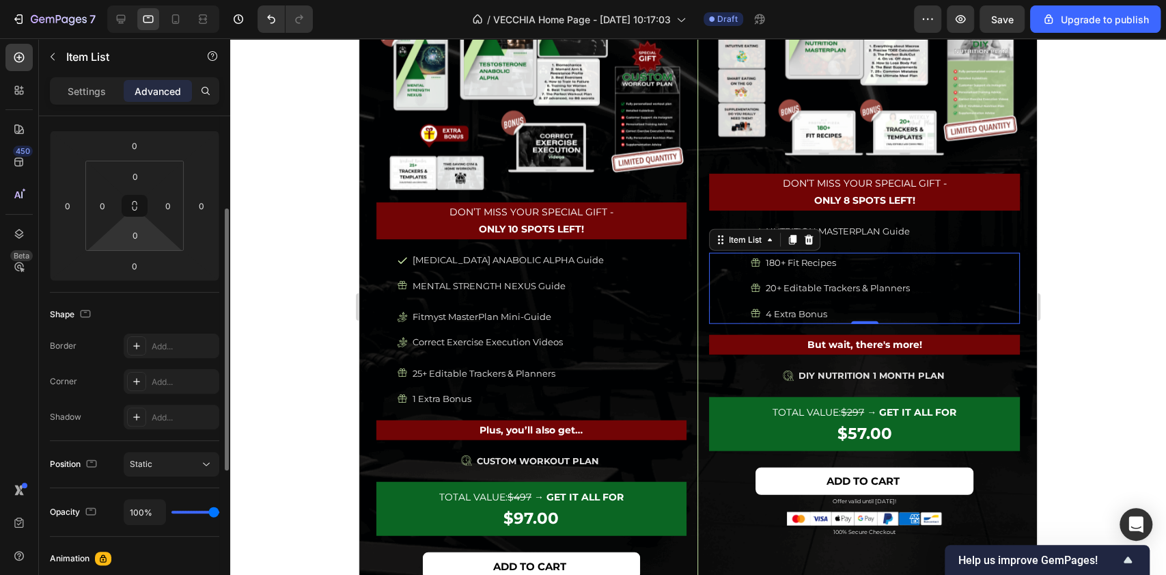
scroll to position [0, 0]
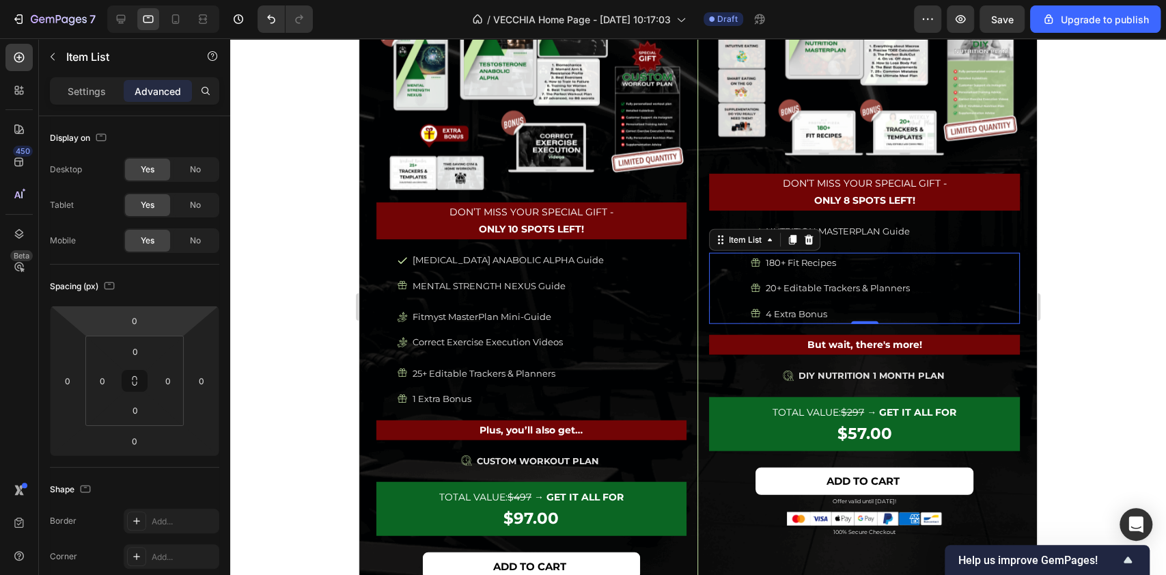
click at [751, 258] on icon at bounding box center [755, 262] width 9 height 8
click at [762, 366] on div "DIY NUTRITION 1 MONTH PLAN" at bounding box center [864, 376] width 311 height 20
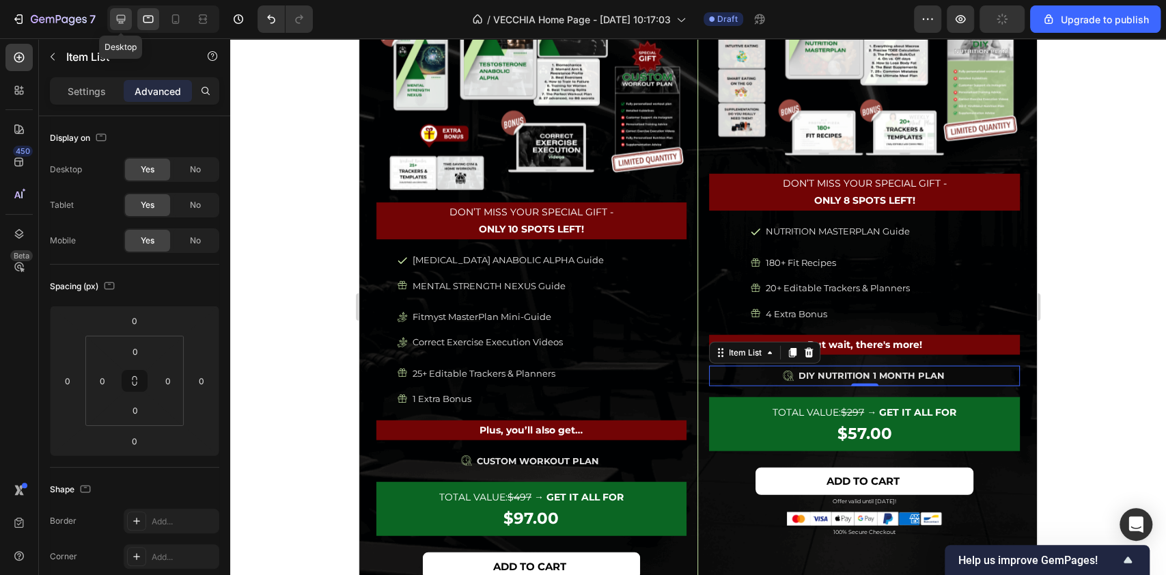
click at [124, 18] on icon at bounding box center [121, 19] width 9 height 9
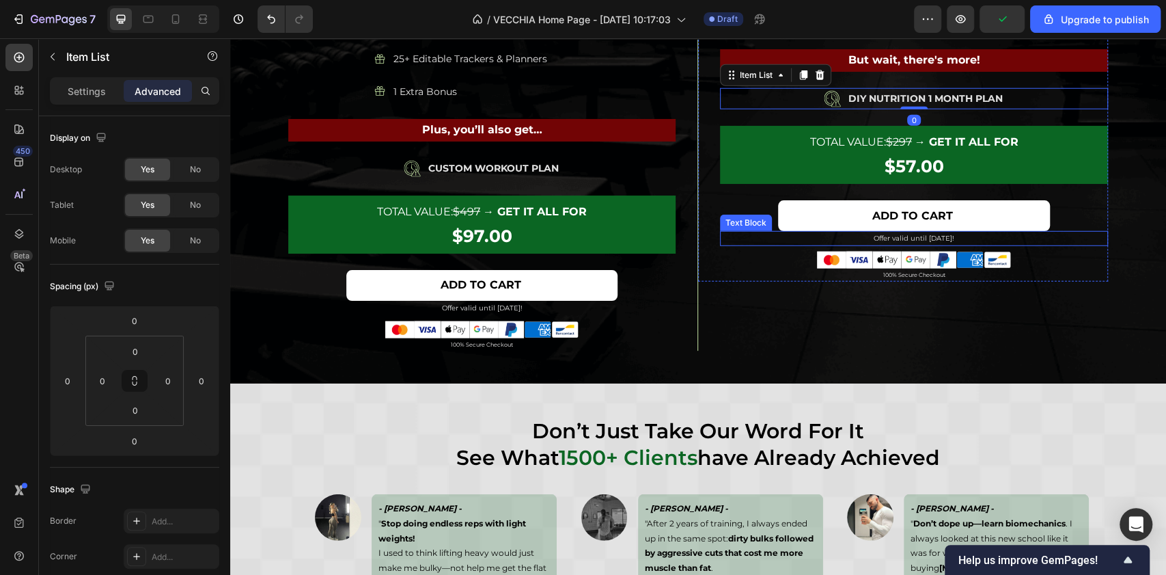
scroll to position [5892, 0]
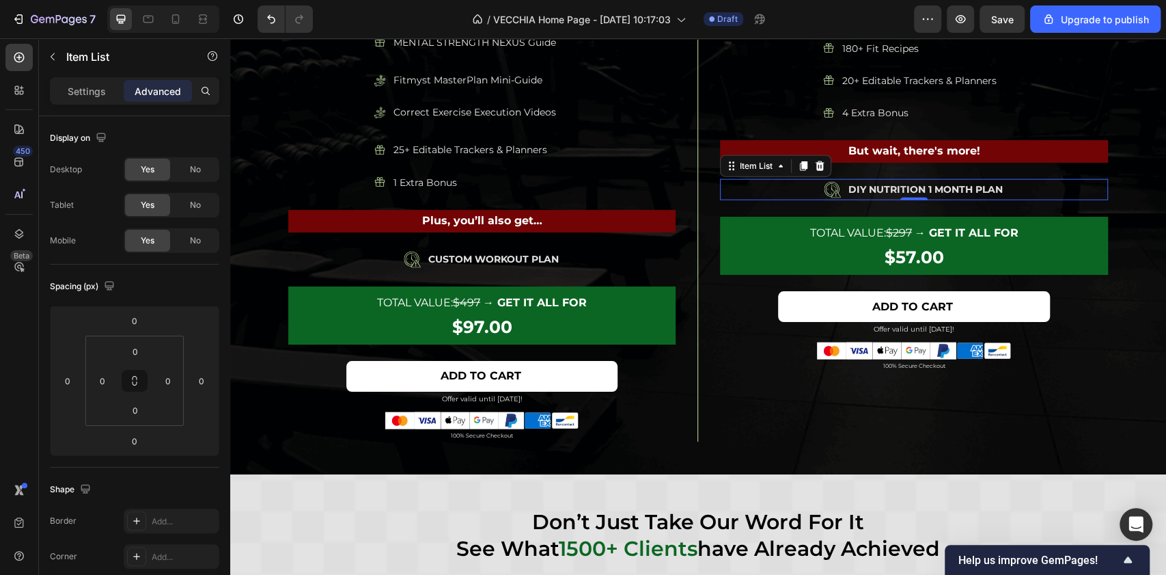
click at [787, 189] on div "DIY NUTRITION 1 MONTH PLAN" at bounding box center [914, 189] width 388 height 21
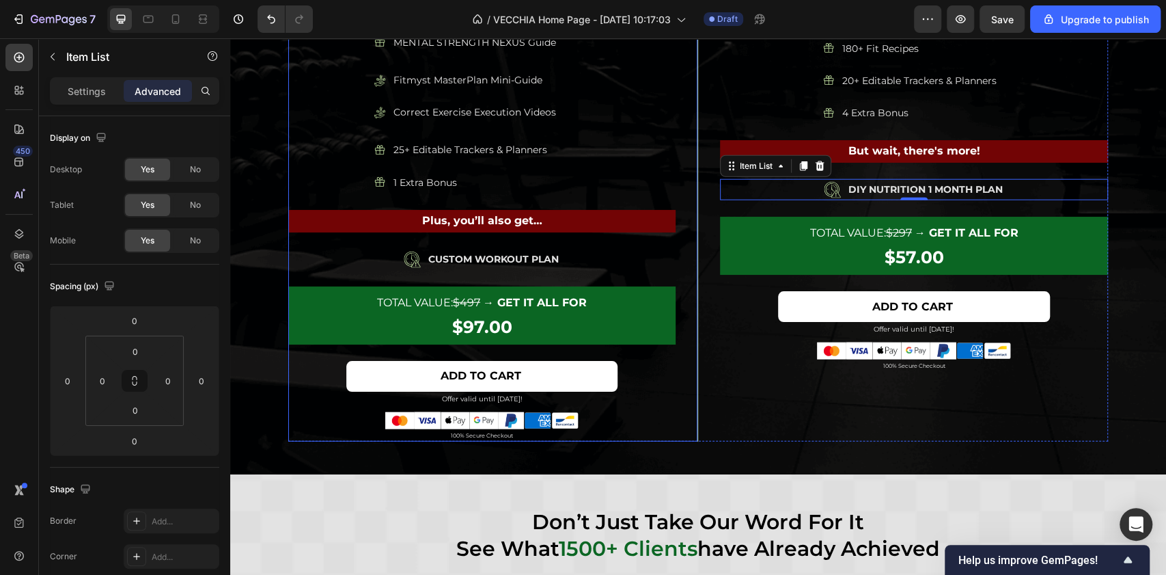
scroll to position [5800, 0]
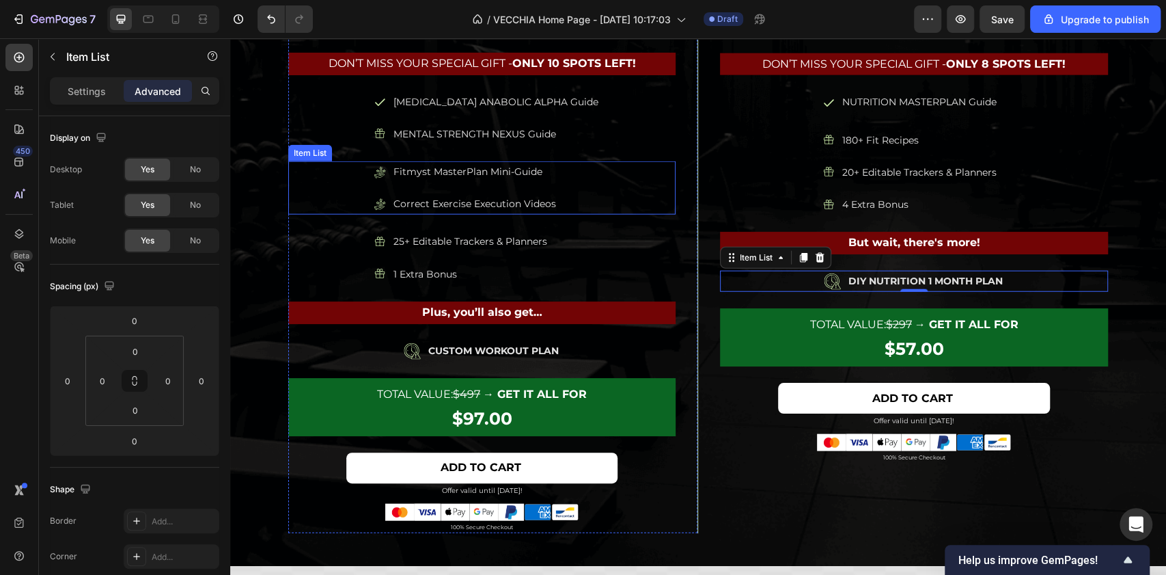
click at [592, 195] on div "Fitmyst MasterPlan Mini-Guide Correct Exercise Execution Videos" at bounding box center [481, 187] width 387 height 53
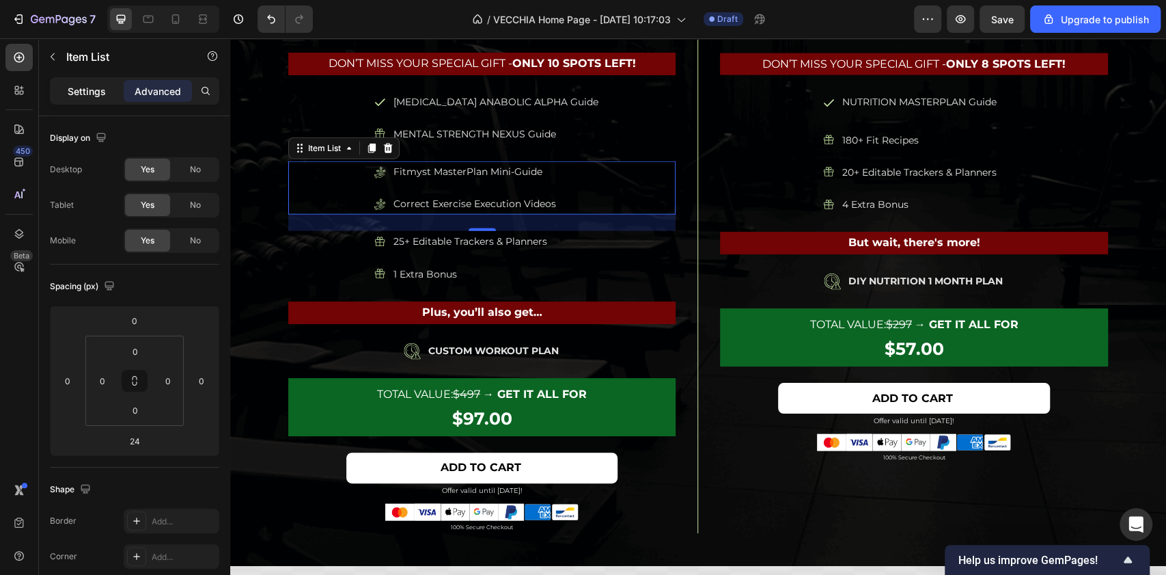
click at [74, 87] on p "Settings" at bounding box center [87, 91] width 38 height 14
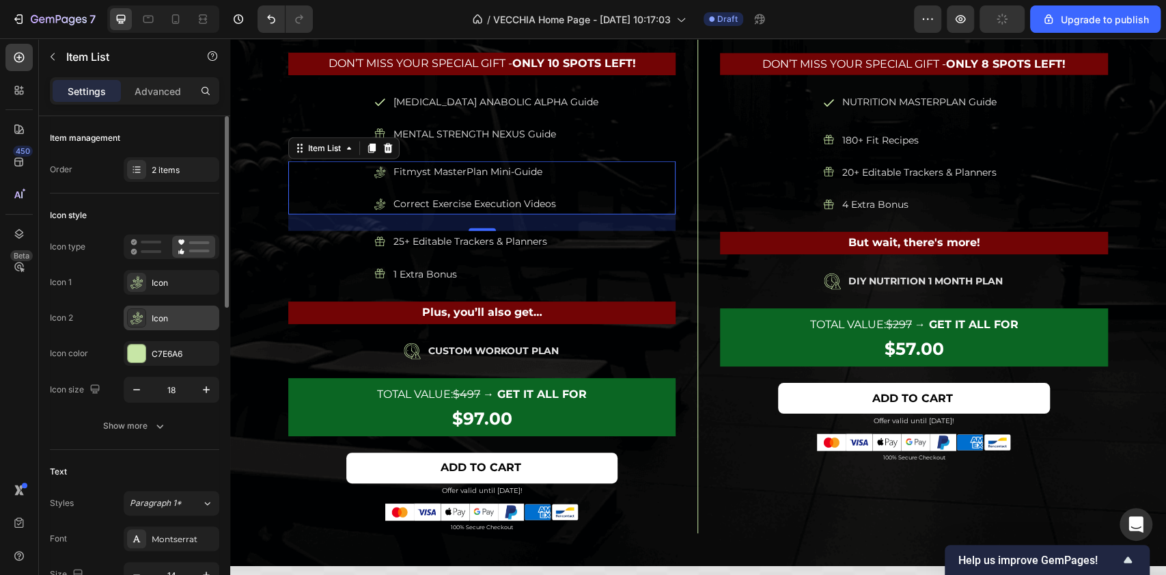
type input "8"
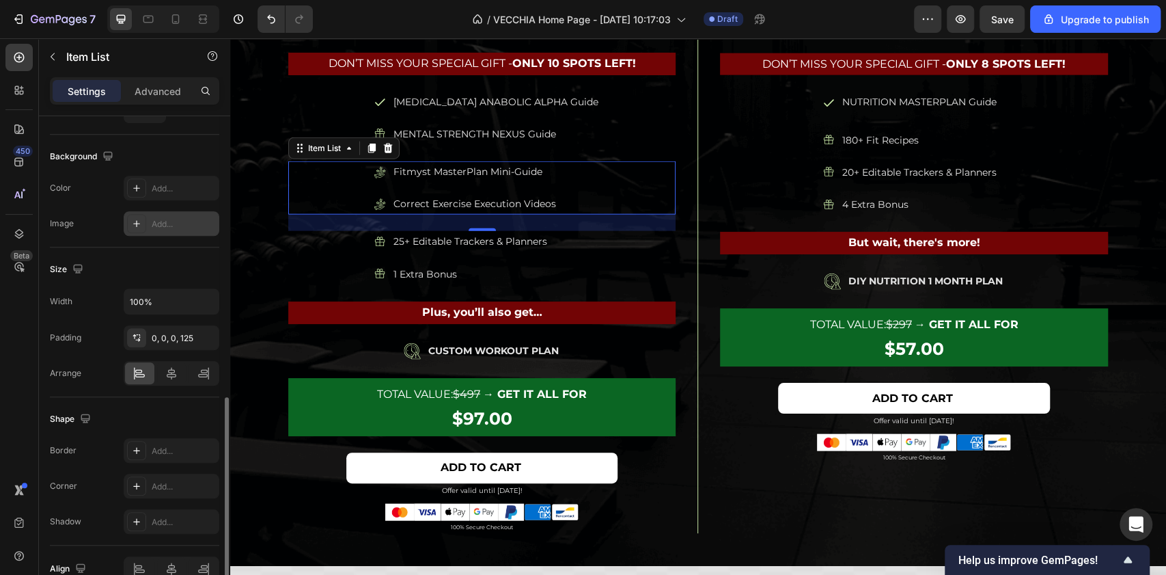
scroll to position [795, 0]
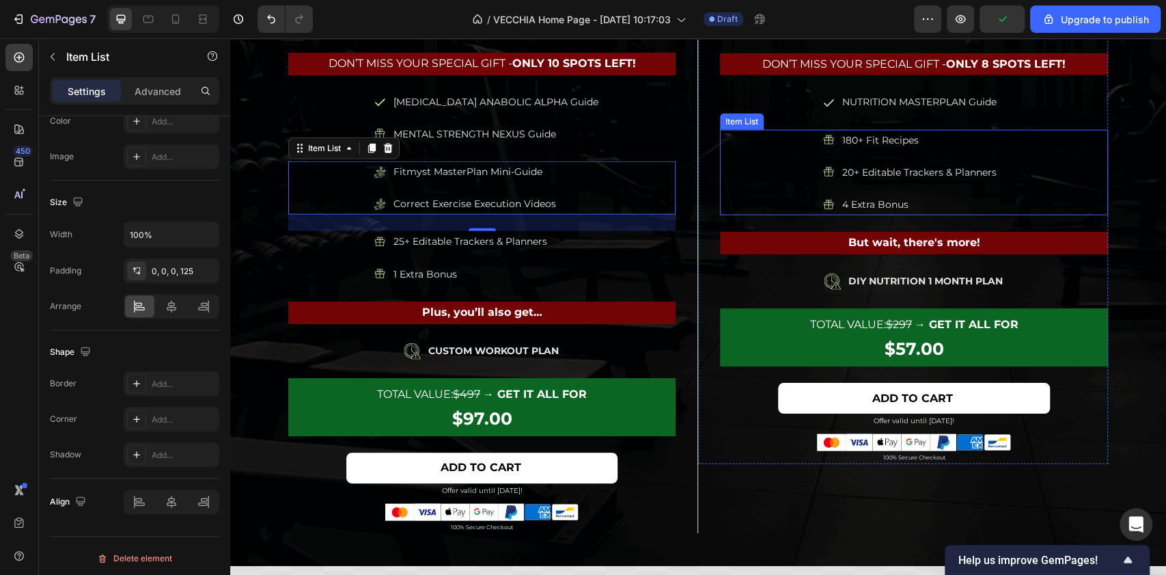
click at [786, 174] on div "180+ Fit Recipes 20+ Editable Trackers & Planners 4 Extra Bonus" at bounding box center [914, 173] width 388 height 86
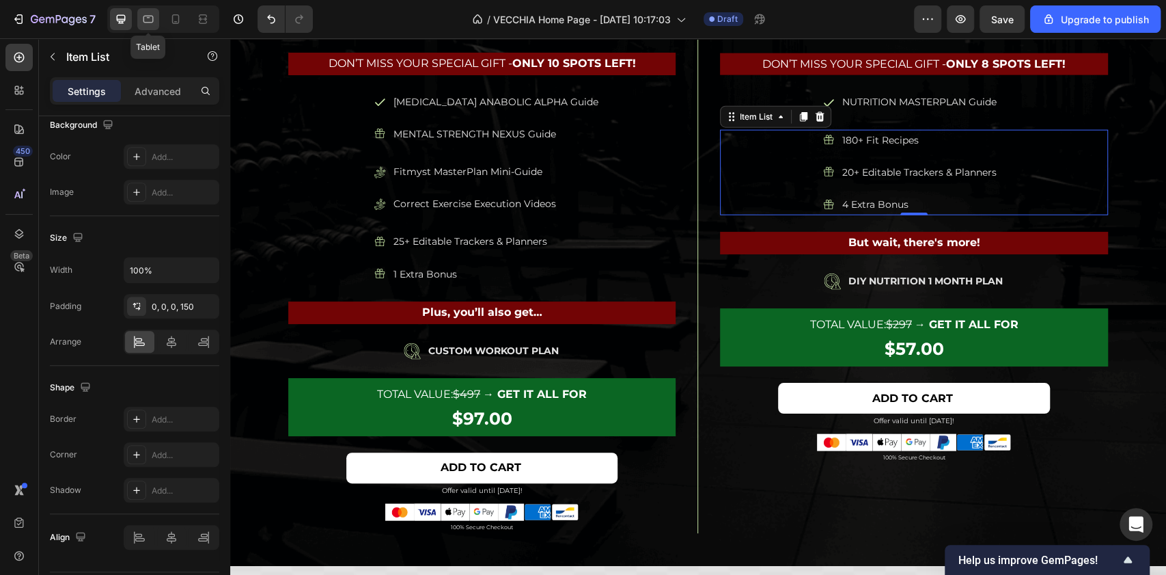
click at [142, 20] on icon at bounding box center [148, 19] width 14 height 14
type input "13"
type input "8"
type input "4"
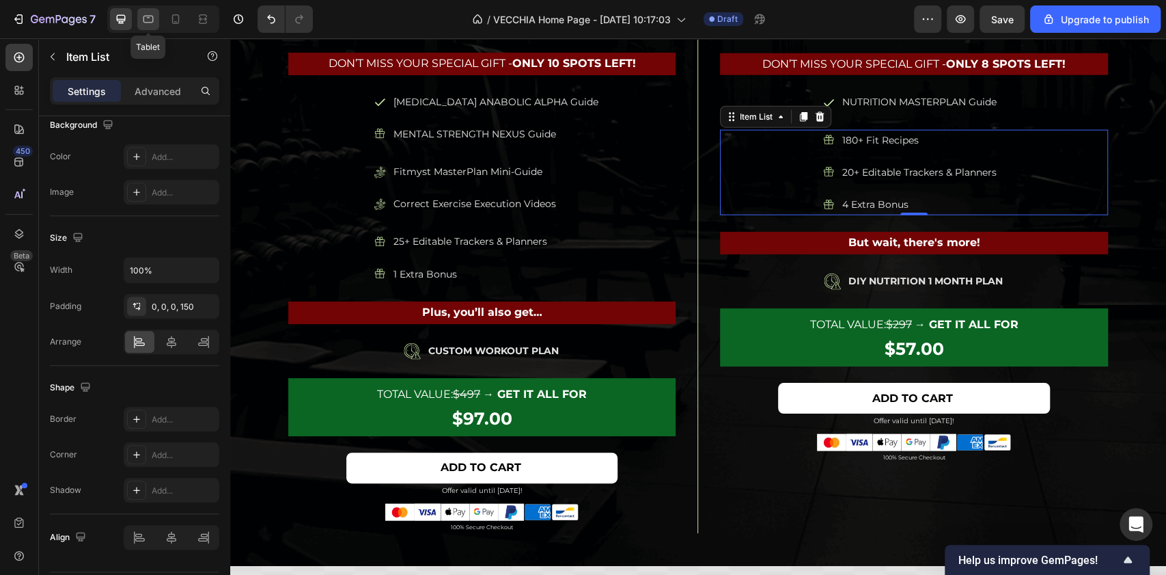
type input "4"
type input "16"
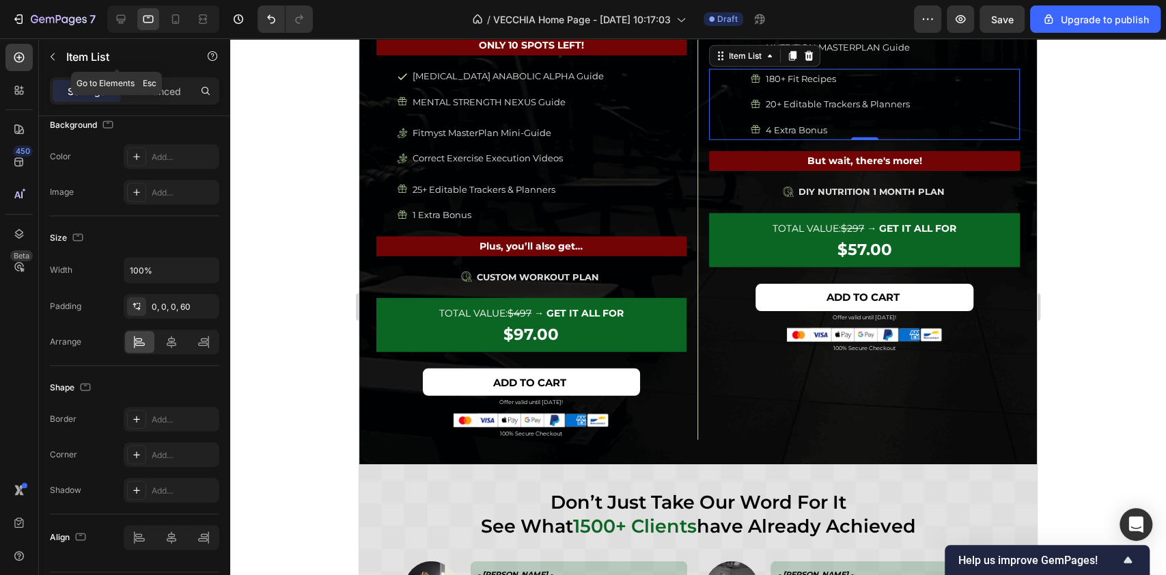
scroll to position [5759, 0]
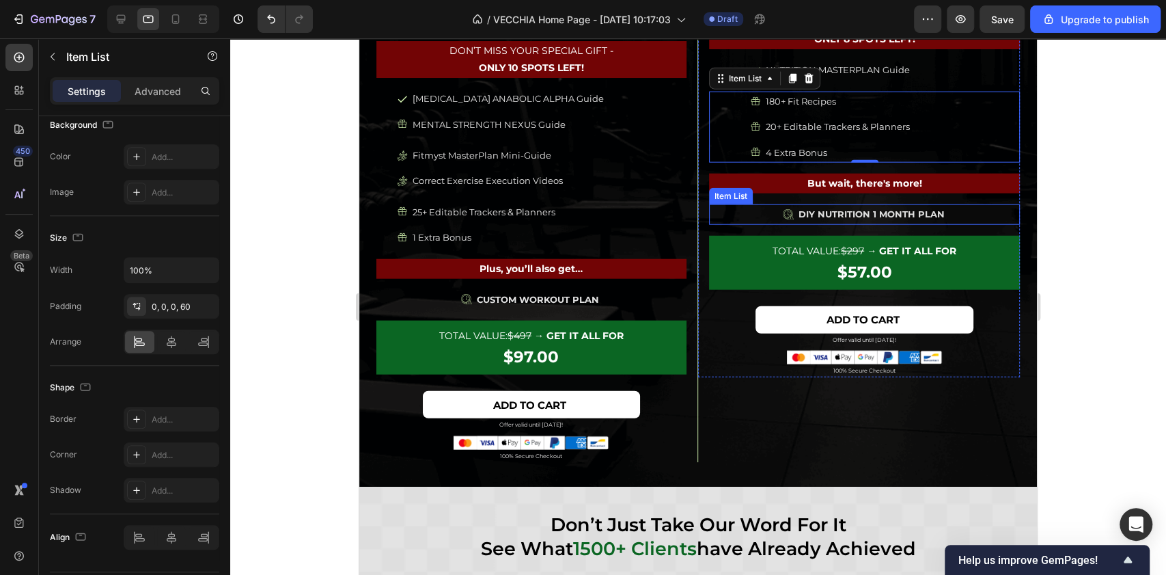
click at [767, 208] on div "DIY NUTRITION 1 MONTH PLAN" at bounding box center [864, 214] width 311 height 20
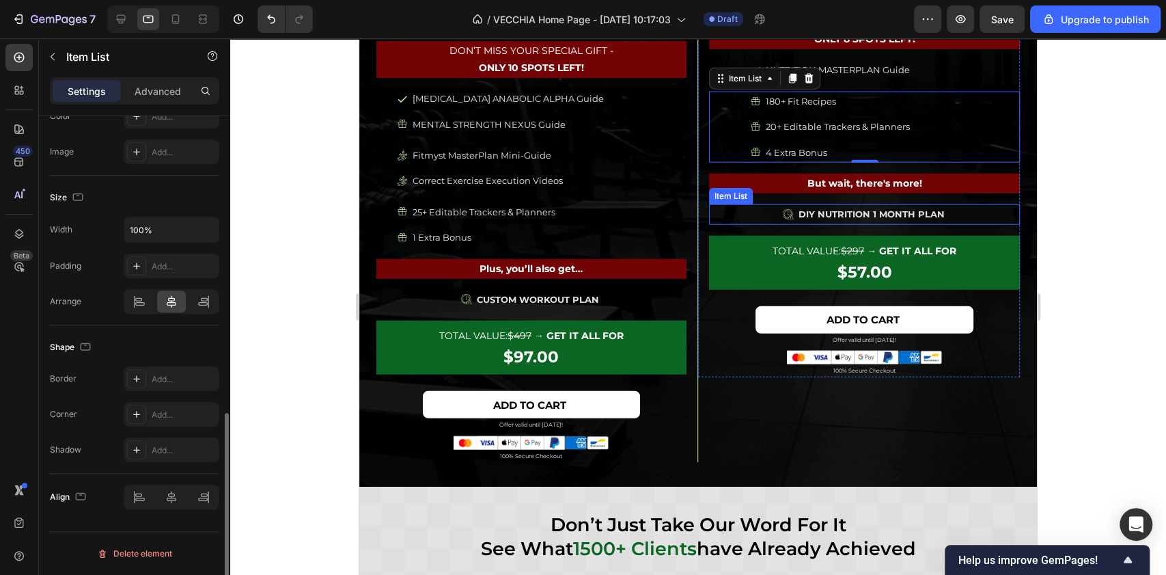
scroll to position [760, 0]
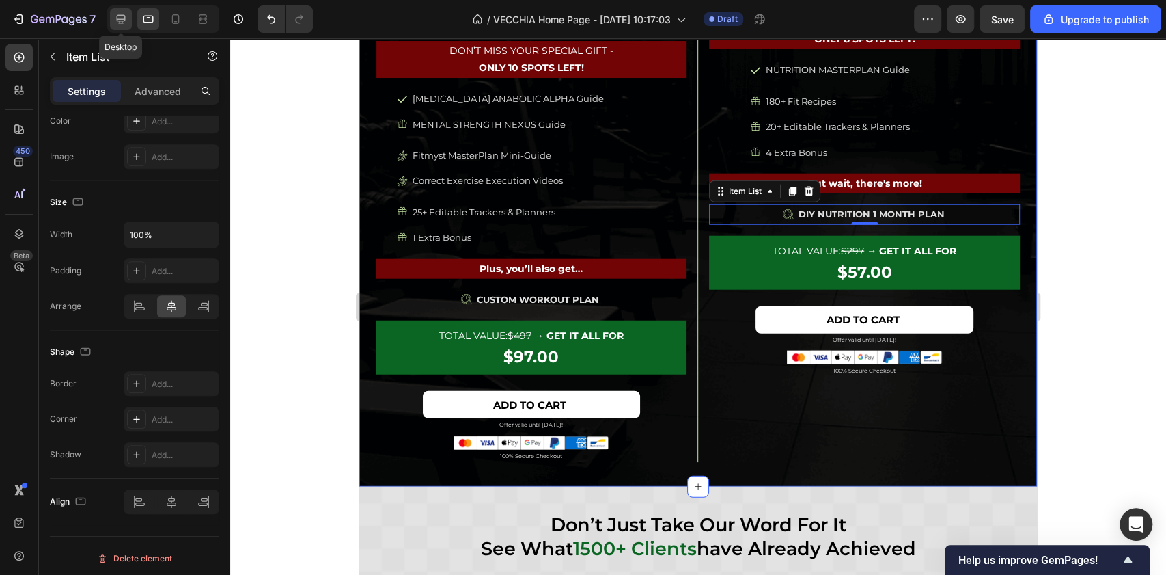
click at [120, 22] on icon at bounding box center [121, 19] width 14 height 14
type input "14"
type input "16"
type input "8"
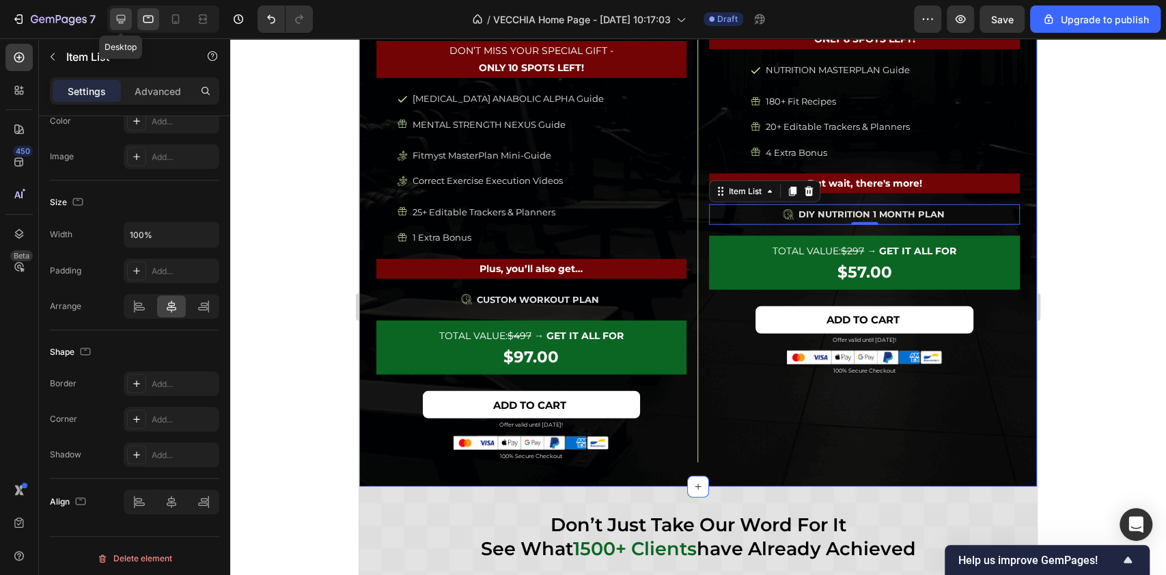
type input "8"
type input "25"
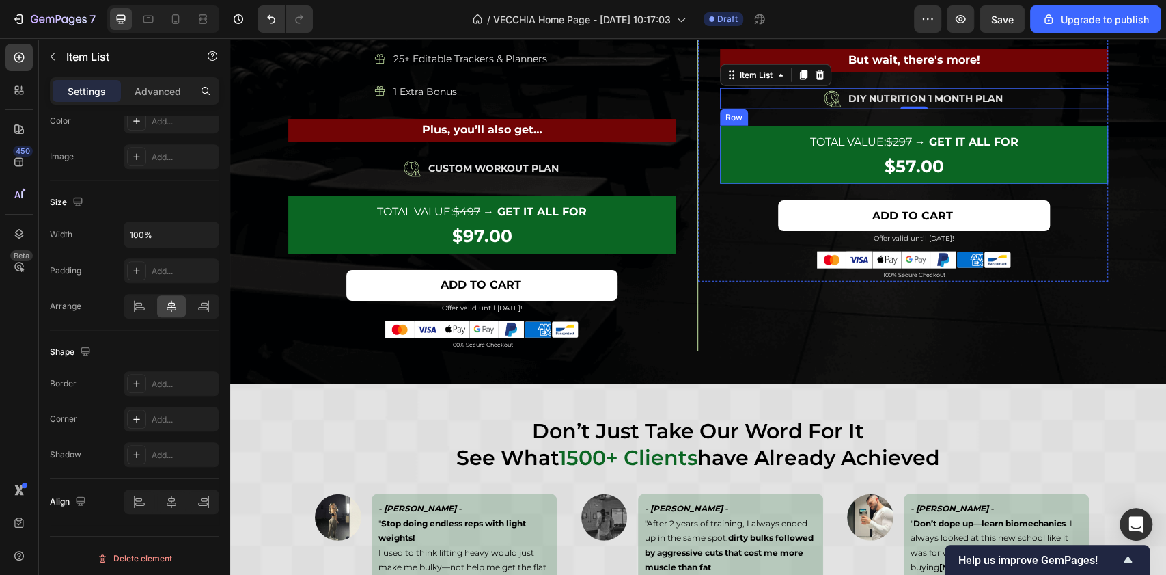
scroll to position [5800, 0]
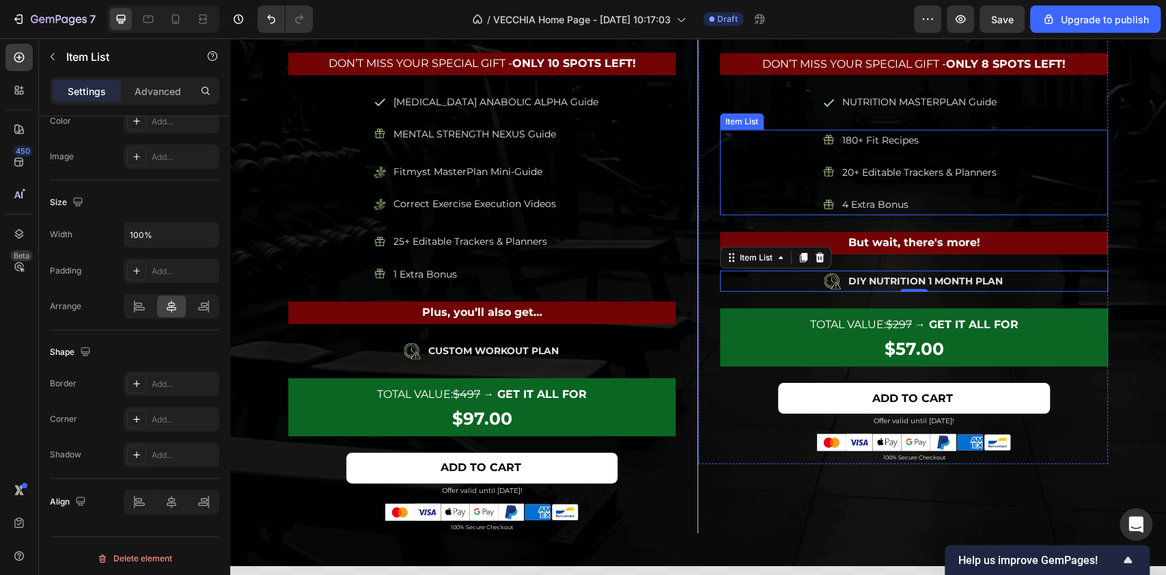
click at [777, 193] on div "180+ Fit Recipes 20+ Editable Trackers & Planners 4 Extra Bonus" at bounding box center [914, 173] width 388 height 86
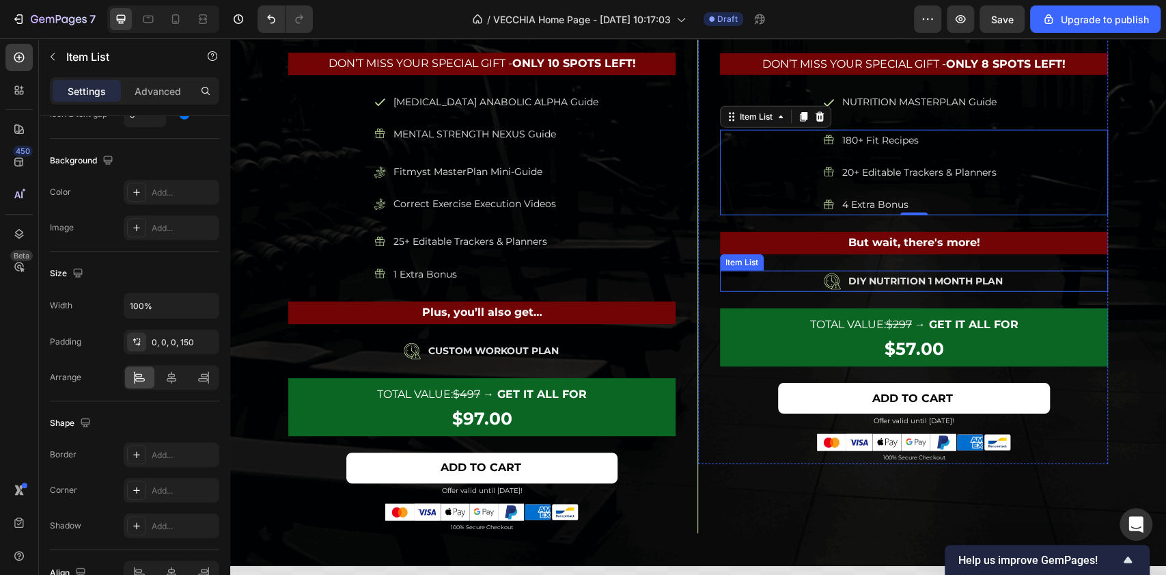
click at [780, 280] on div "DIY NUTRITION 1 MONTH PLAN" at bounding box center [914, 281] width 388 height 21
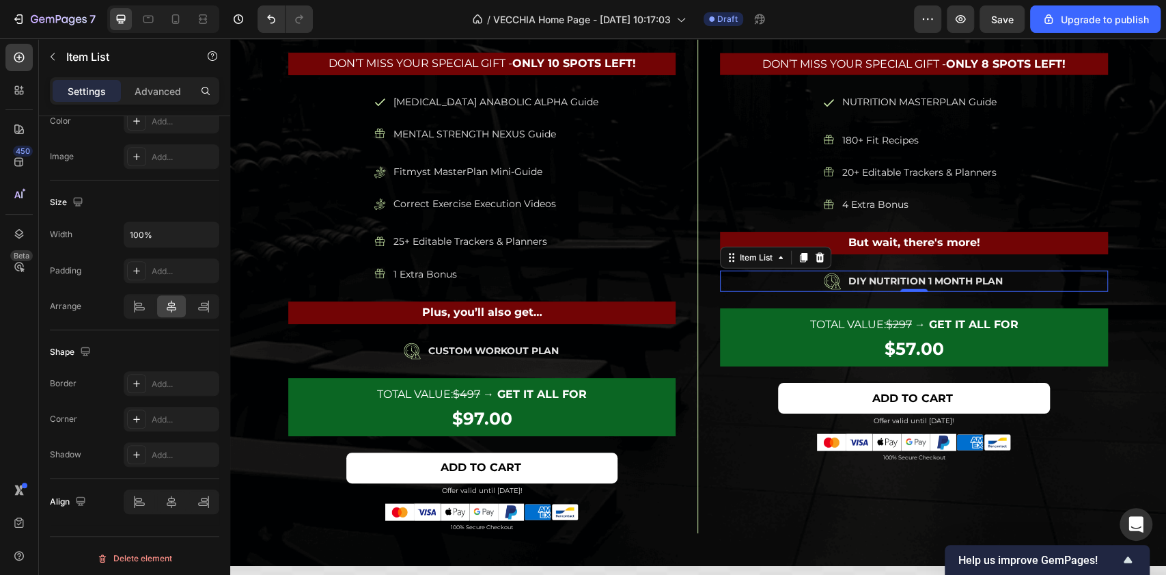
click at [753, 283] on div "DIY NUTRITION 1 MONTH PLAN" at bounding box center [914, 281] width 388 height 21
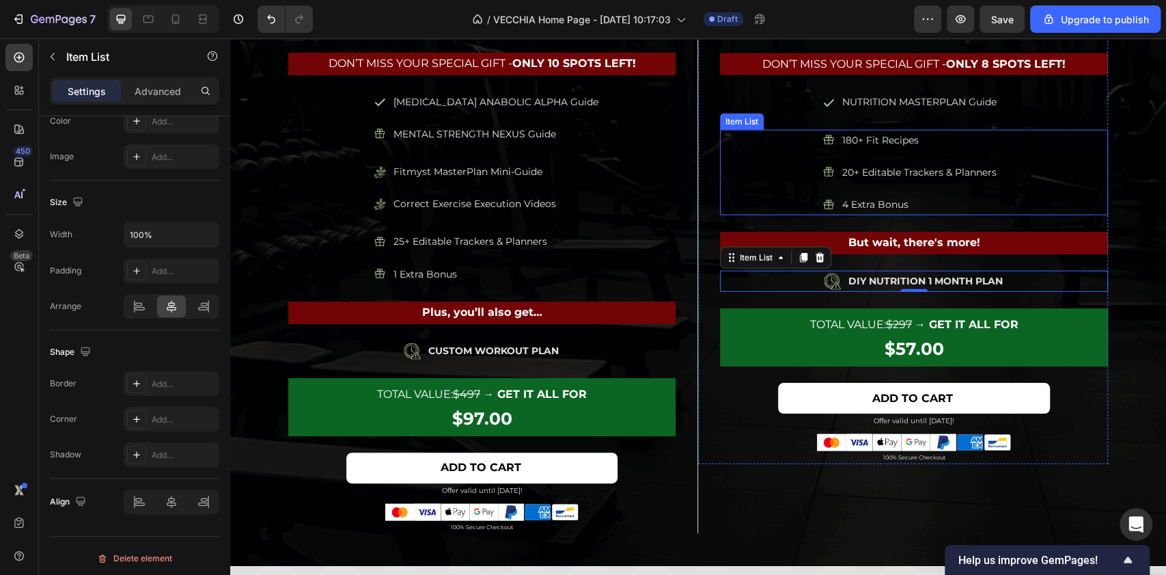
click at [792, 164] on div "180+ Fit Recipes 20+ Editable Trackers & Planners 4 Extra Bonus" at bounding box center [914, 173] width 388 height 86
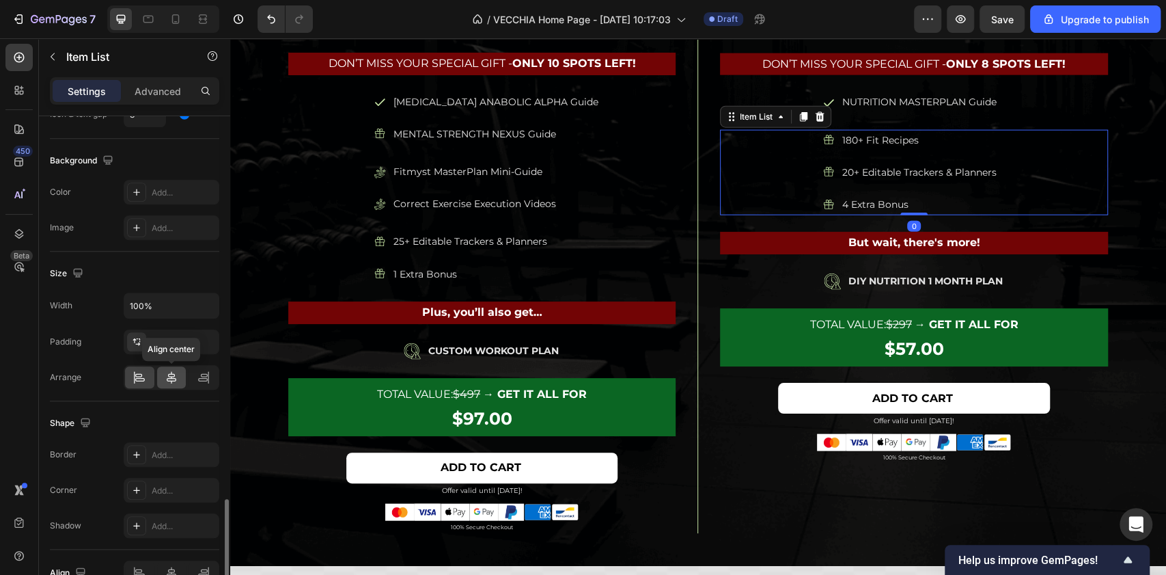
scroll to position [831, 0]
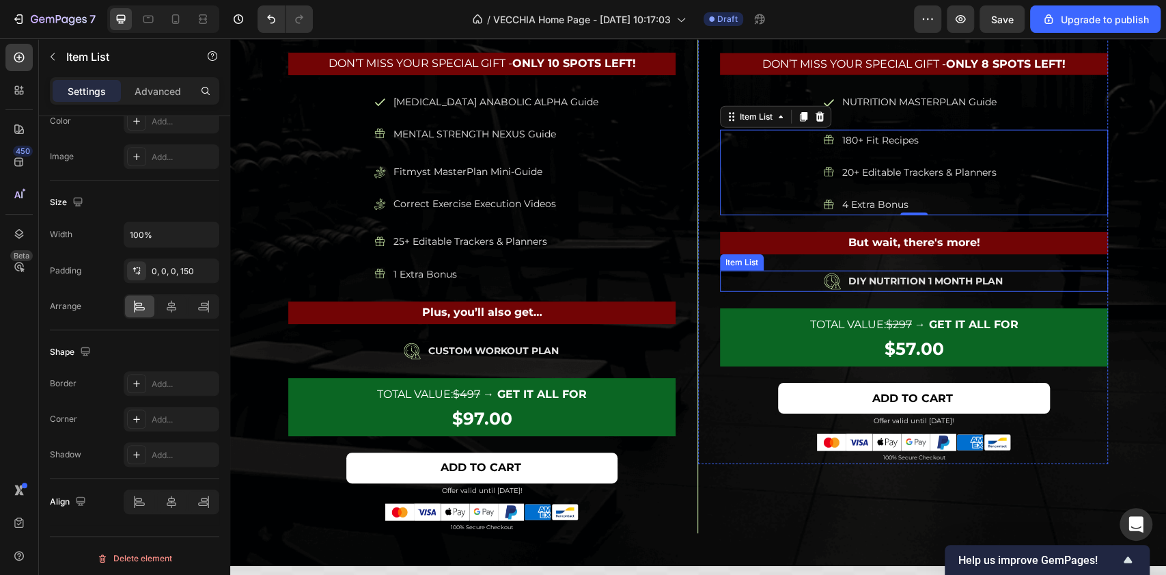
click at [783, 280] on div "DIY NUTRITION 1 MONTH PLAN" at bounding box center [914, 281] width 388 height 21
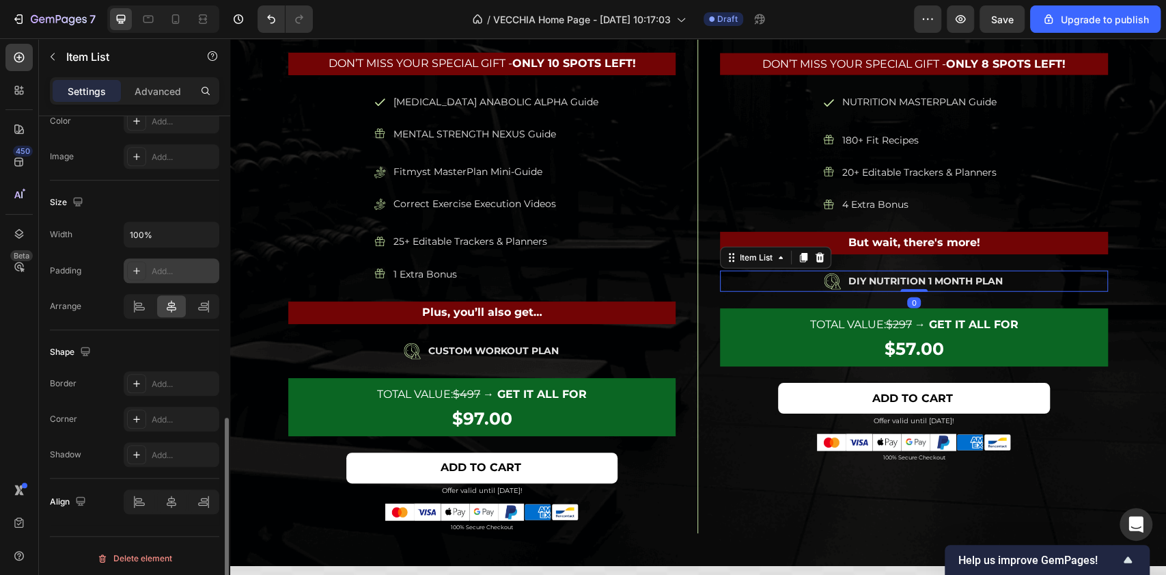
click at [171, 268] on div "Add..." at bounding box center [184, 271] width 64 height 12
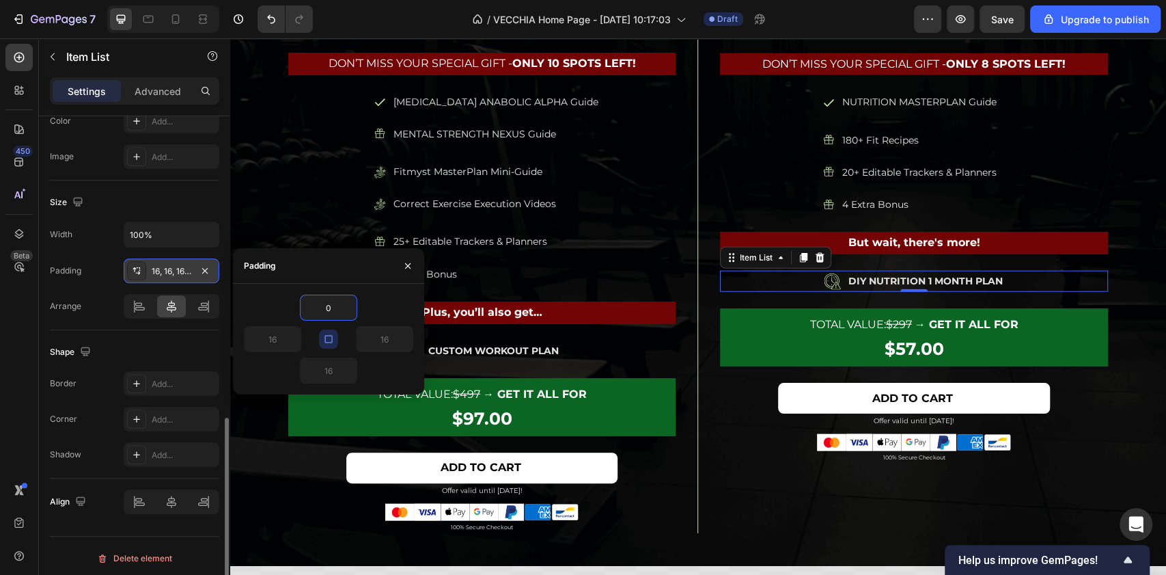
type input "0"
click at [327, 336] on icon "button" at bounding box center [328, 338] width 11 height 11
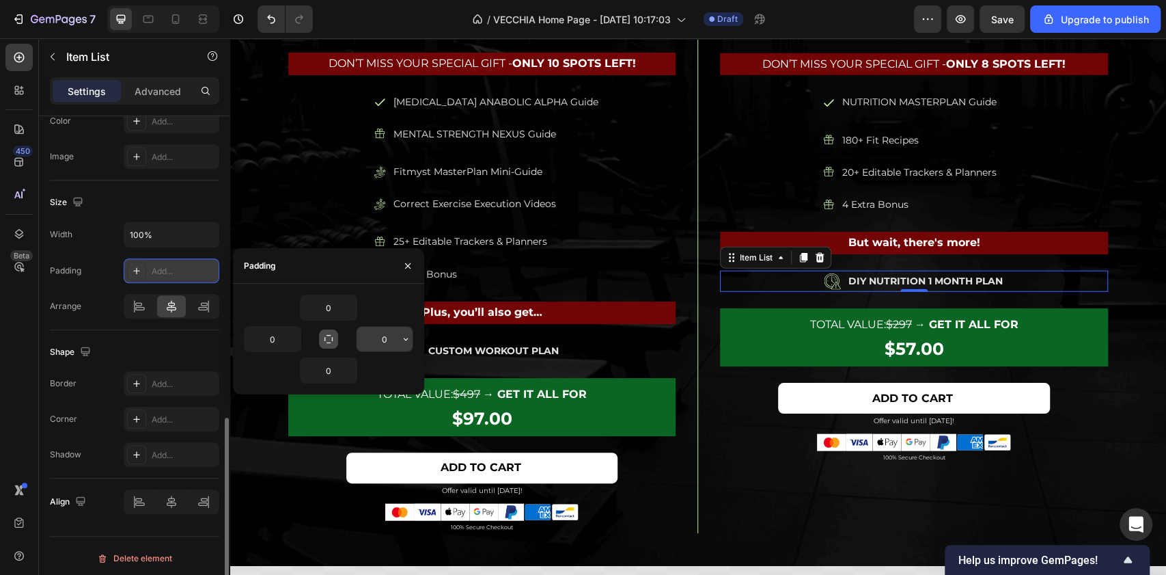
click at [389, 337] on input "0" at bounding box center [385, 339] width 56 height 25
type input "150"
click at [389, 312] on div "0" at bounding box center [328, 307] width 169 height 26
click at [102, 258] on div "Padding 0, 150, 0, 0" at bounding box center [134, 270] width 169 height 25
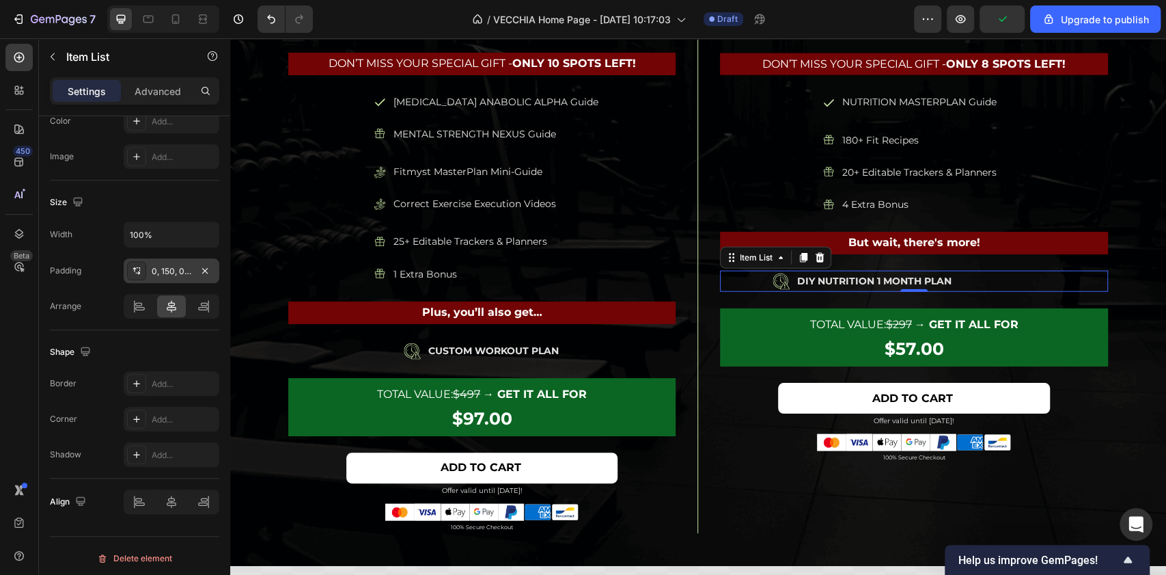
click at [166, 265] on div "0, 150, 0, 0" at bounding box center [172, 271] width 40 height 12
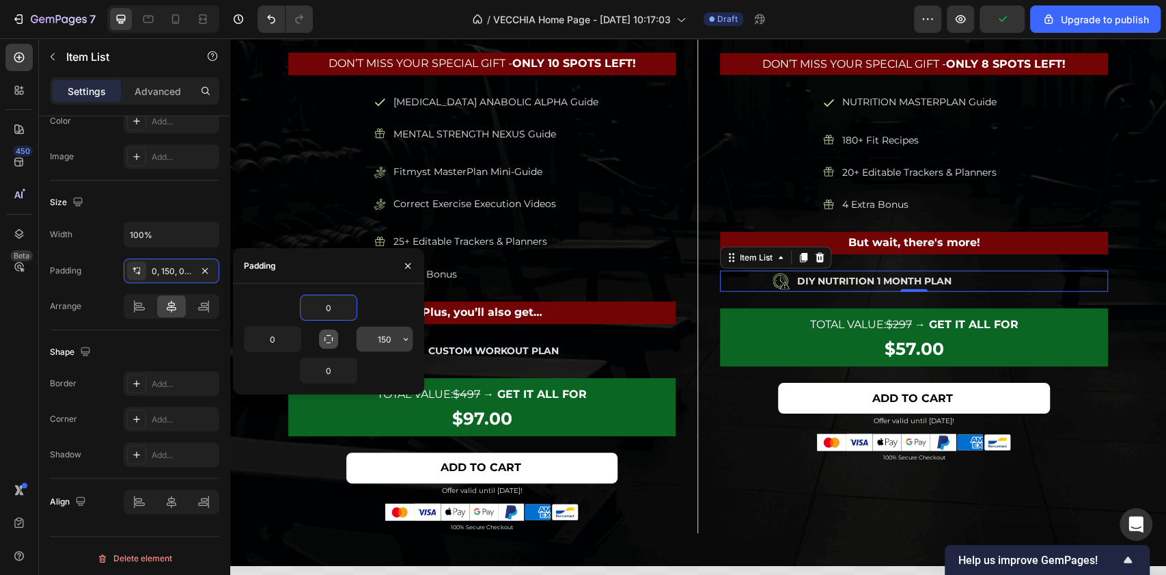
click at [396, 343] on input "150" at bounding box center [385, 339] width 56 height 25
click at [284, 344] on input "0" at bounding box center [273, 339] width 56 height 25
type input "0"
type input "150"
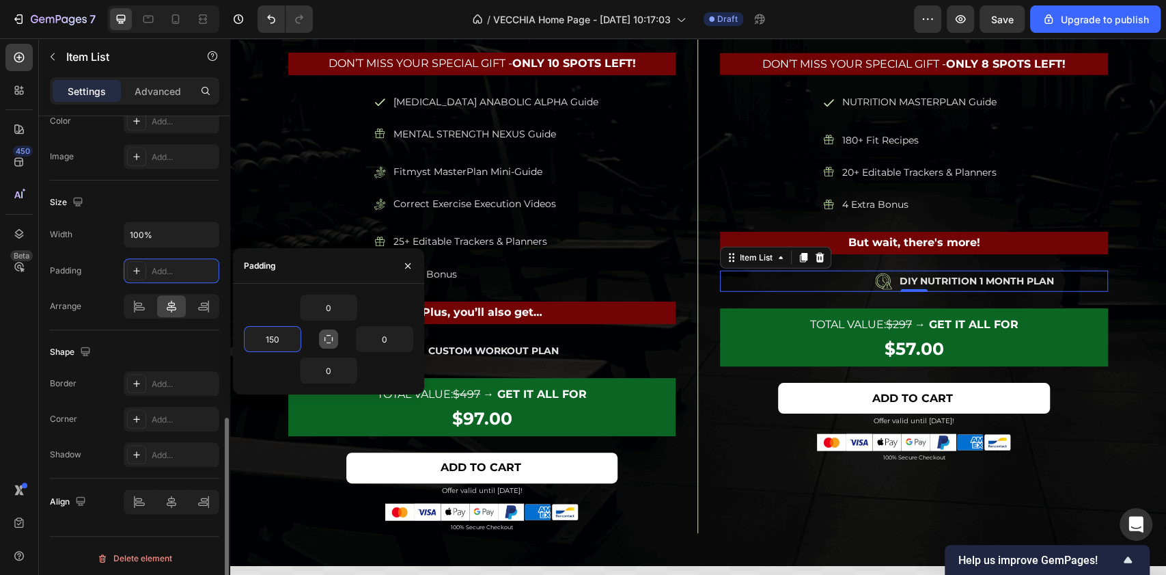
click at [191, 193] on div "Size" at bounding box center [134, 202] width 169 height 22
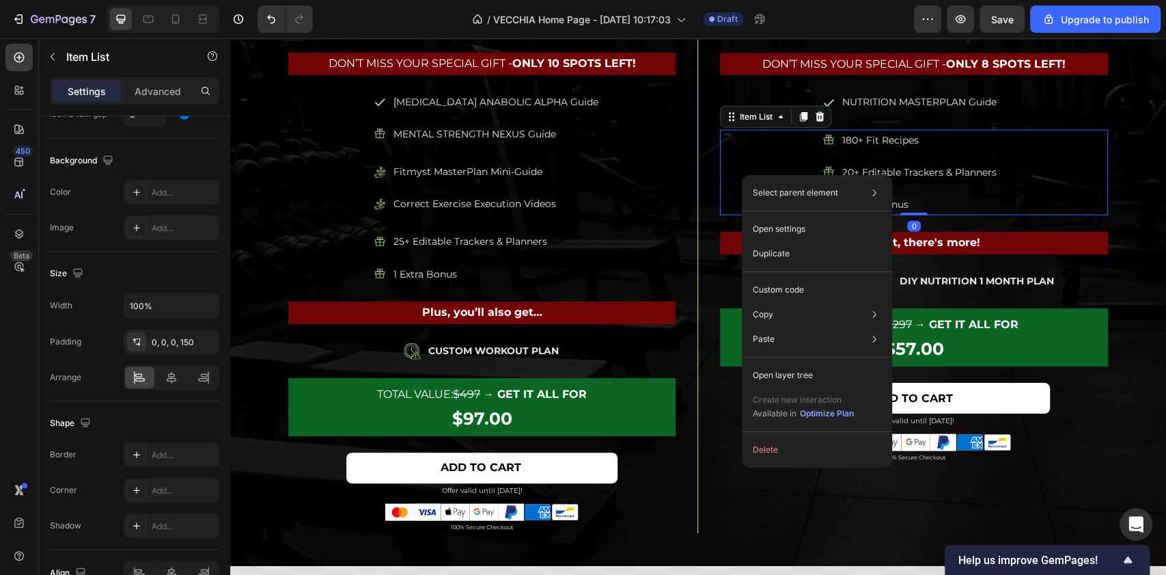
click at [746, 169] on div "180+ Fit Recipes 20+ Editable Trackers & Planners 4 Extra Bonus" at bounding box center [914, 173] width 388 height 86
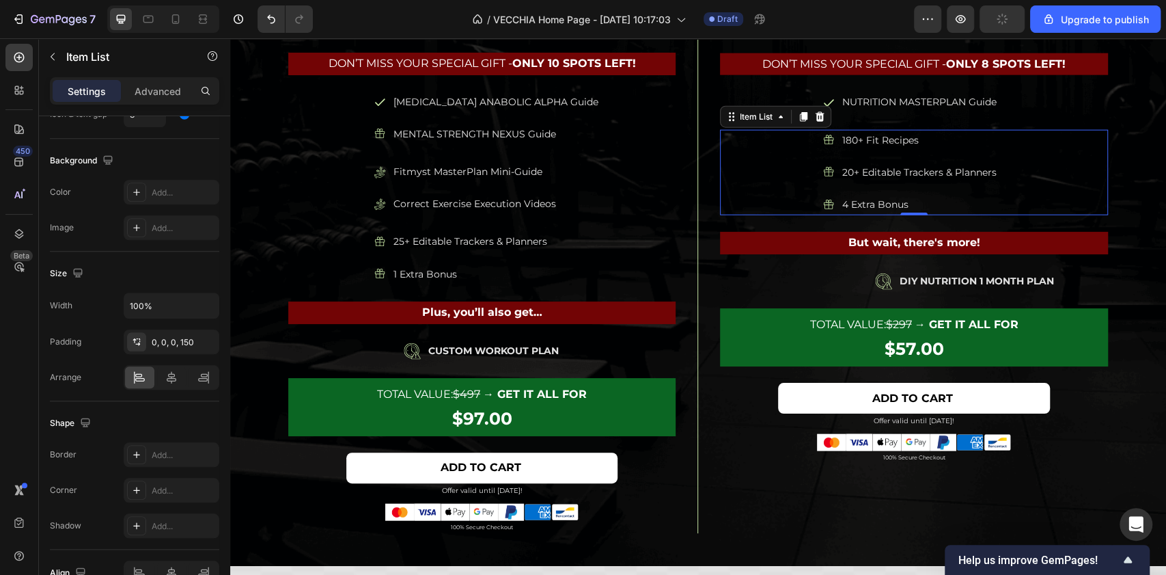
click at [765, 190] on div "180+ Fit Recipes 20+ Editable Trackers & Planners 4 Extra Bonus" at bounding box center [914, 173] width 388 height 86
click at [172, 331] on div "0, 0, 0, 150" at bounding box center [172, 341] width 96 height 25
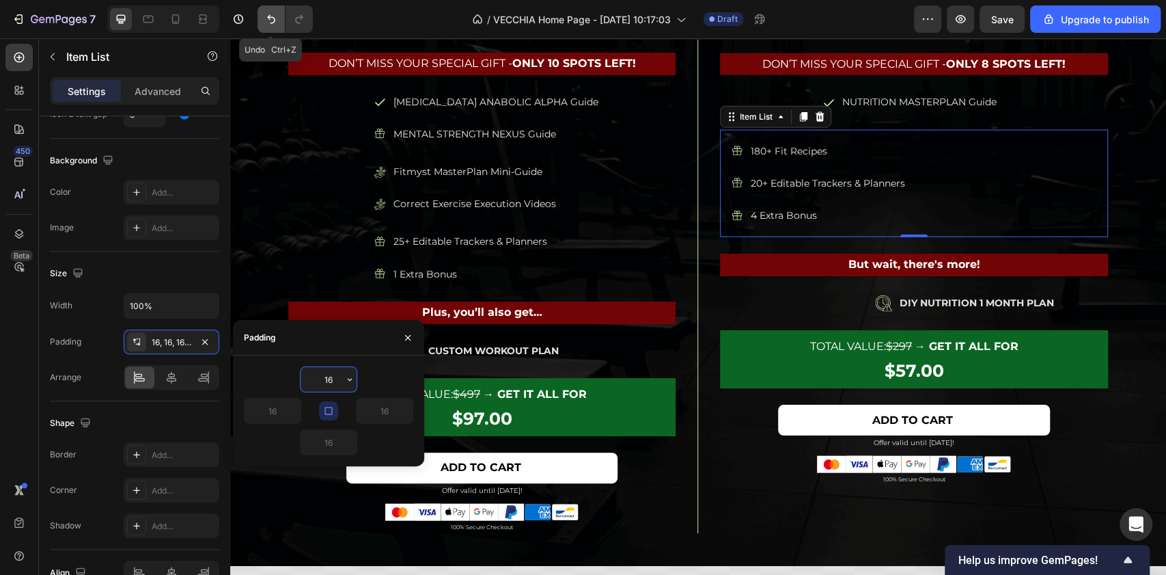
click at [269, 14] on icon "Undo/Redo" at bounding box center [271, 19] width 14 height 14
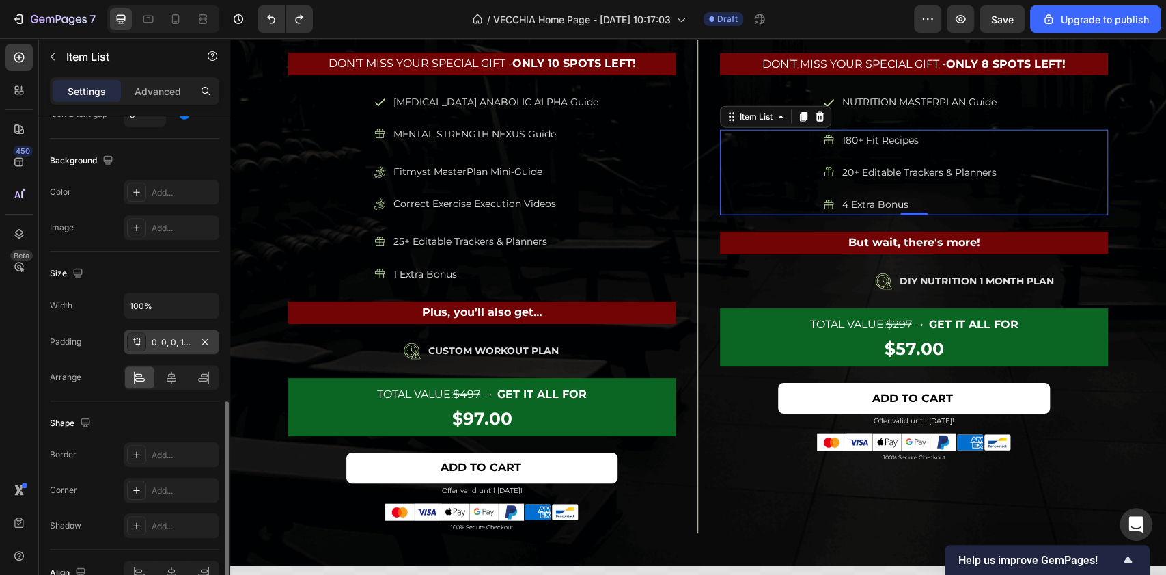
click at [139, 340] on icon at bounding box center [136, 341] width 11 height 11
type input "16"
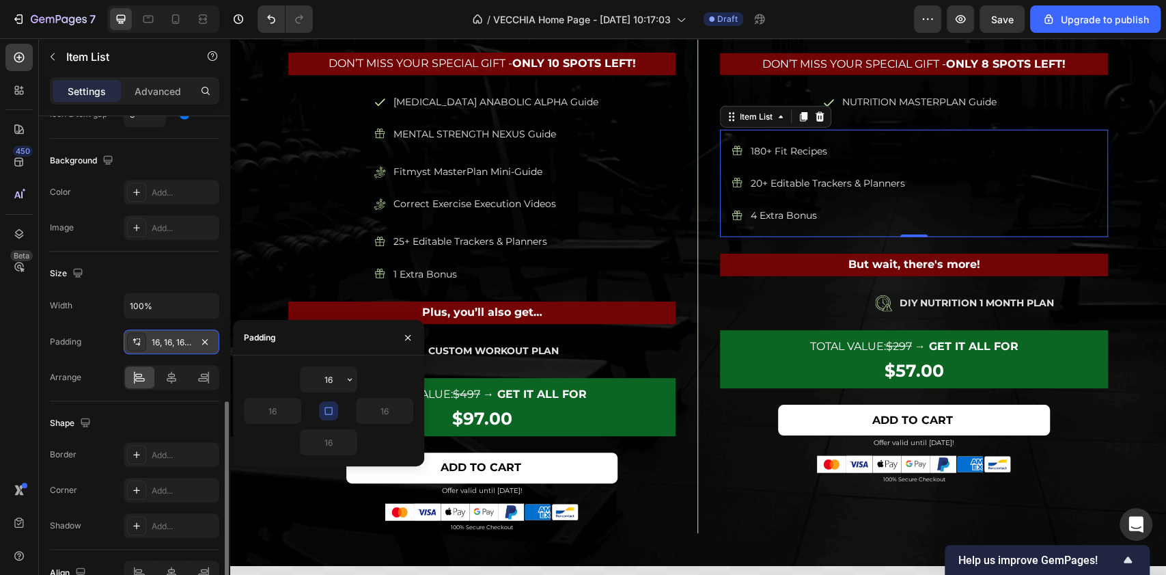
click at [139, 340] on icon at bounding box center [136, 341] width 11 height 11
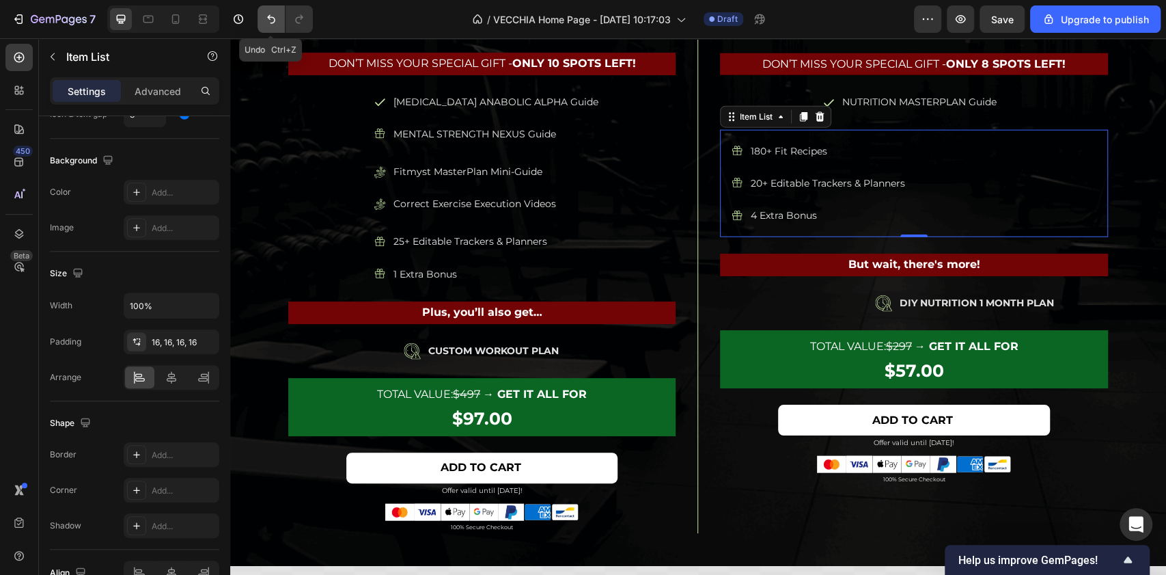
click at [271, 14] on icon "Undo/Redo" at bounding box center [271, 19] width 14 height 14
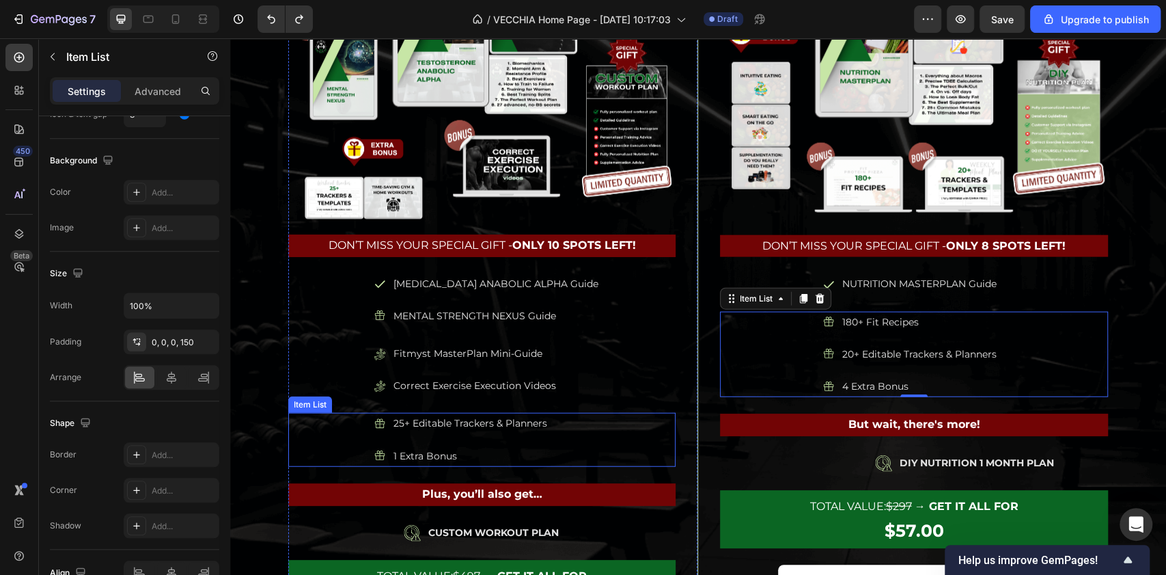
scroll to position [5800, 0]
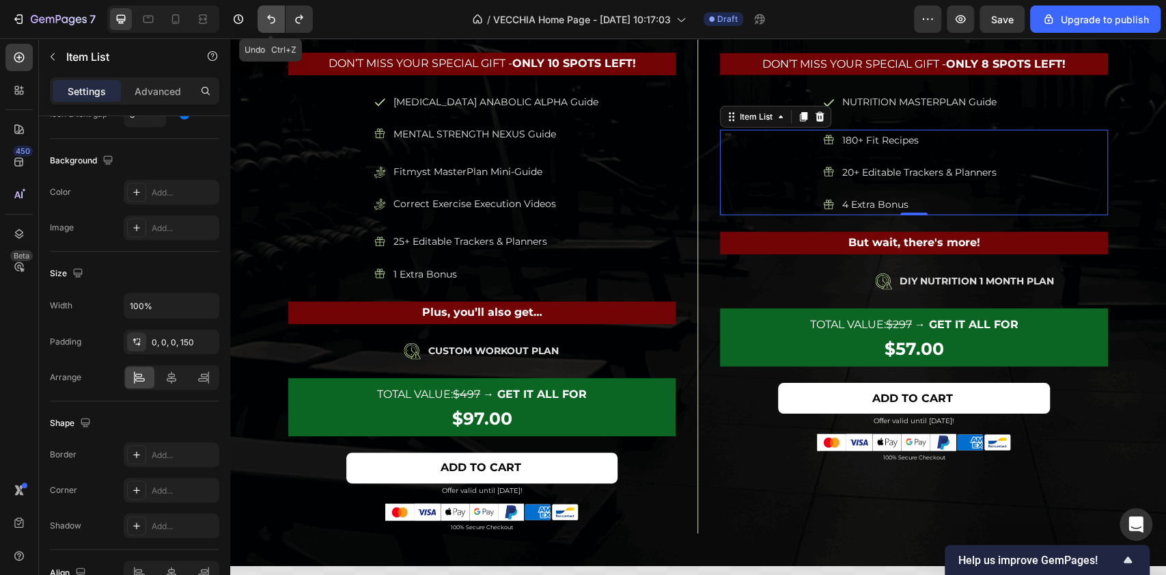
click at [274, 14] on icon "Undo/Redo" at bounding box center [271, 19] width 14 height 14
click at [153, 26] on div at bounding box center [148, 19] width 22 height 22
type input "13"
type input "8"
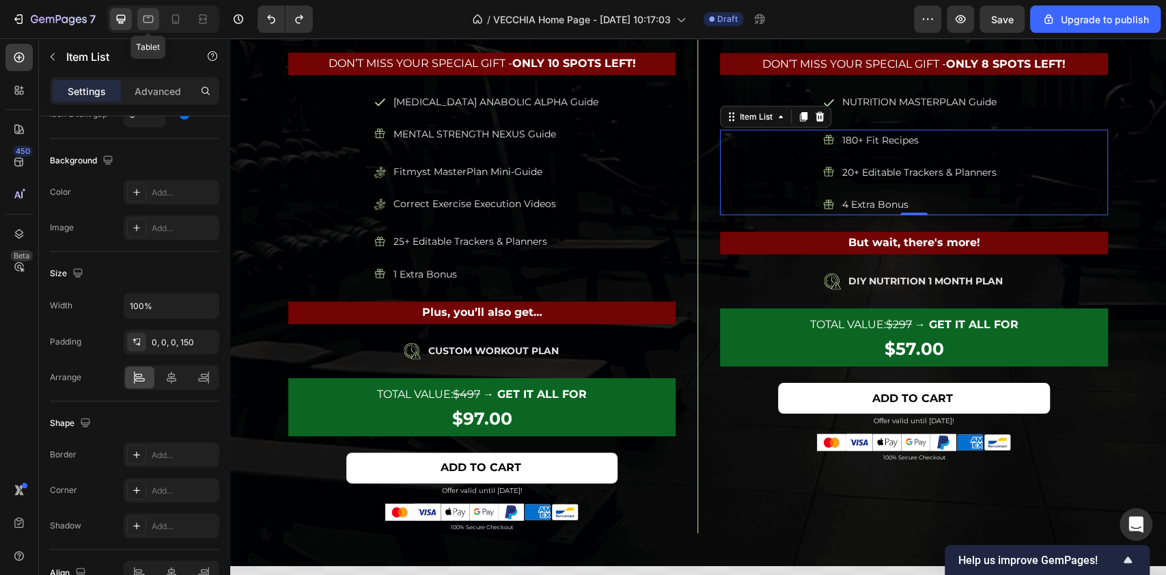
type input "4"
type input "16"
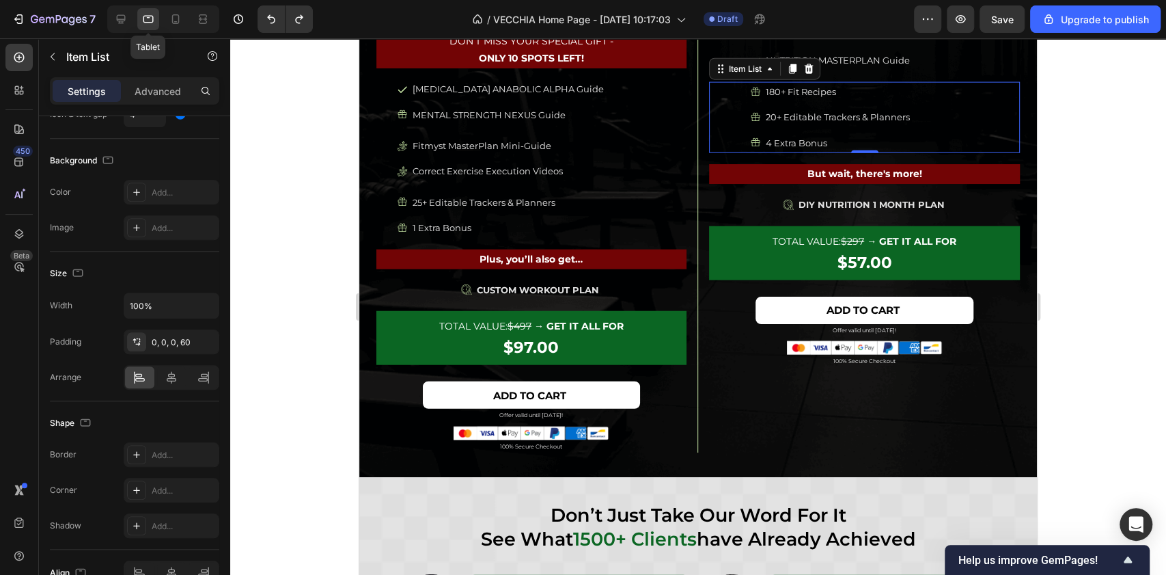
scroll to position [5765, 0]
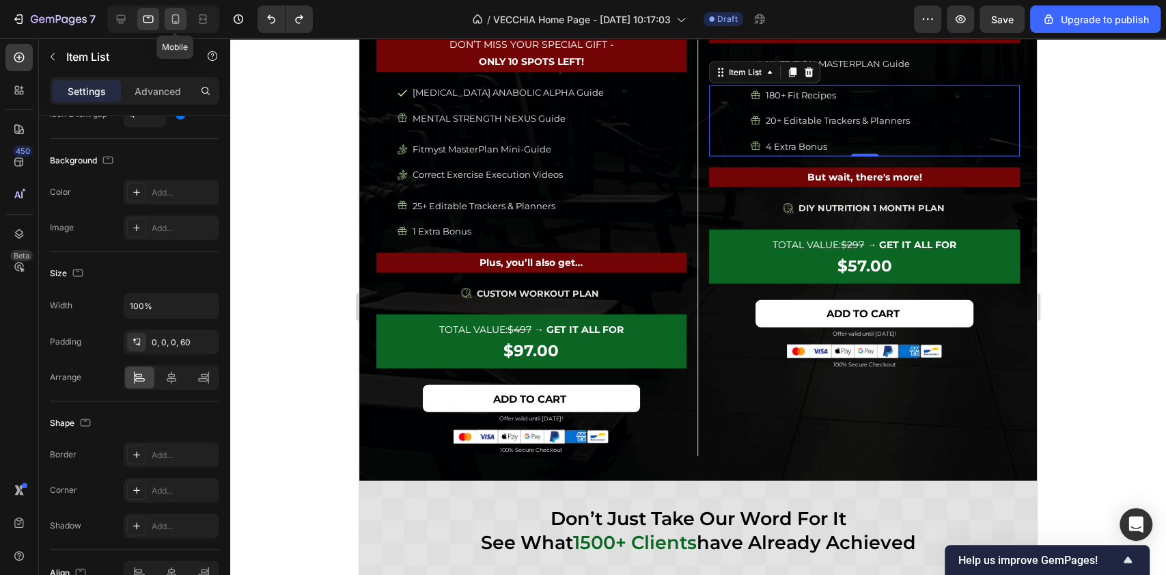
click at [174, 11] on div at bounding box center [176, 19] width 22 height 22
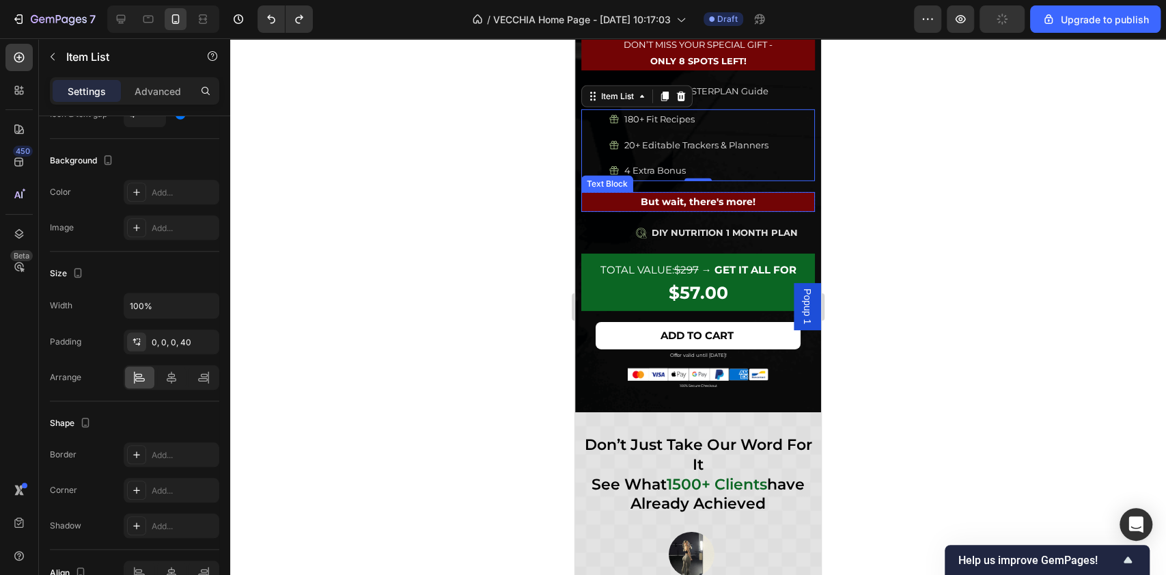
scroll to position [6317, 0]
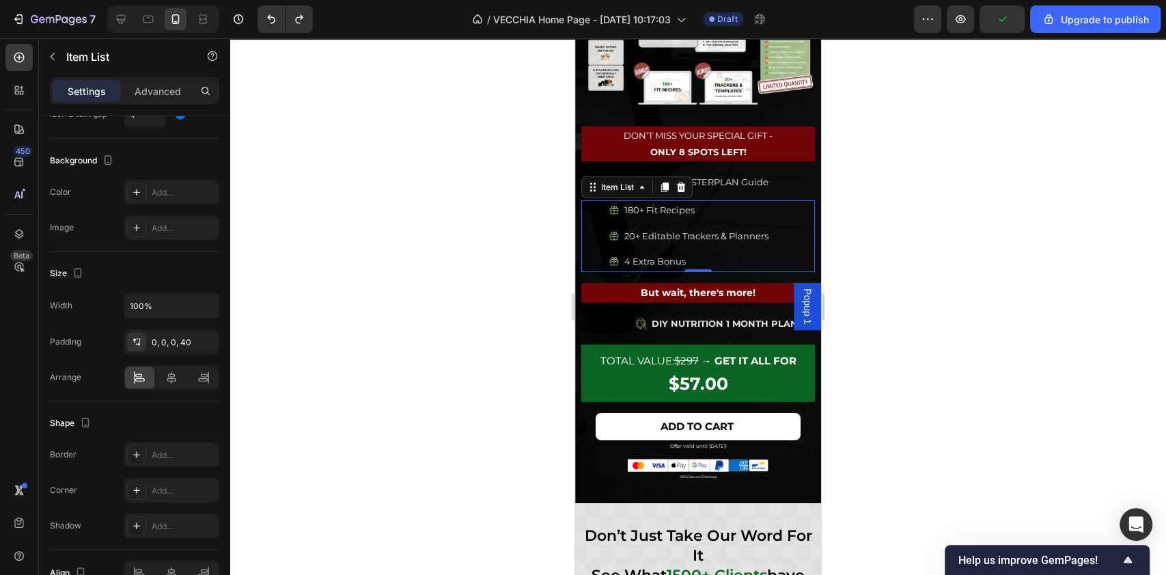
click at [600, 202] on div "180+ Fit Recipes 20+ Editable Trackers & Planners 4 Extra Bonus" at bounding box center [698, 235] width 234 height 71
click at [617, 314] on div "DIY NUTRITION 1 MONTH PLAN" at bounding box center [712, 324] width 206 height 20
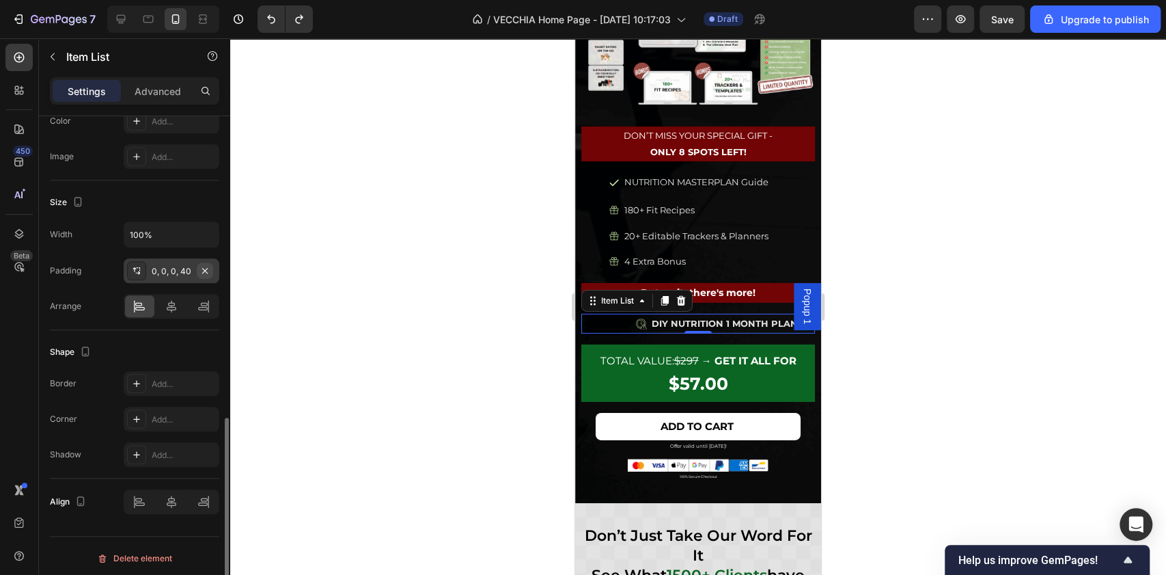
click at [199, 265] on icon "button" at bounding box center [204, 270] width 11 height 11
click at [1023, 251] on div at bounding box center [698, 306] width 936 height 536
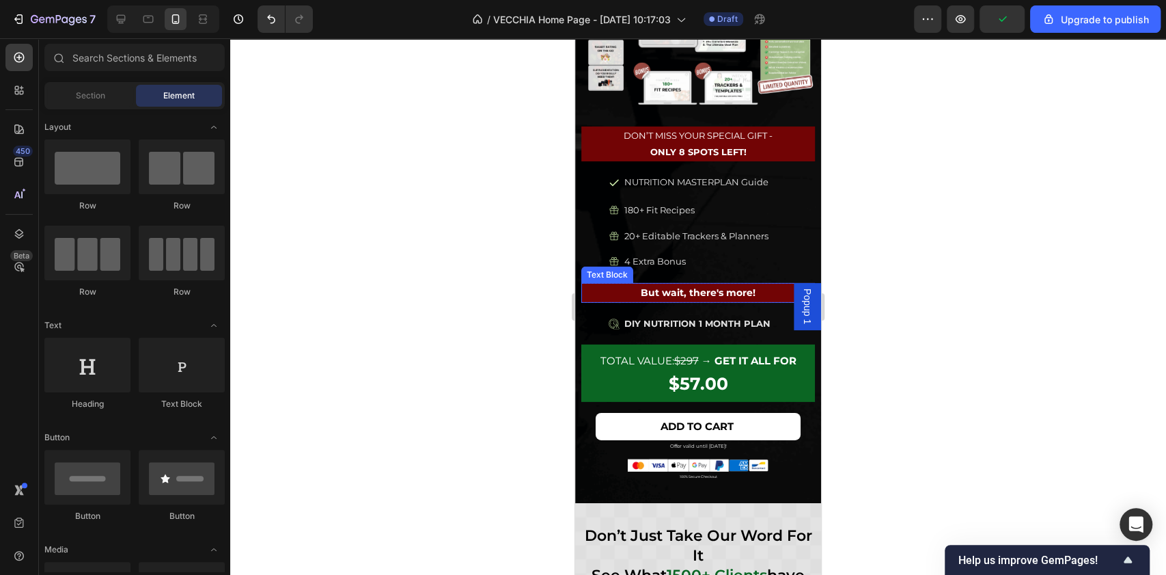
click at [698, 284] on p "But wait, there's more!" at bounding box center [698, 292] width 231 height 17
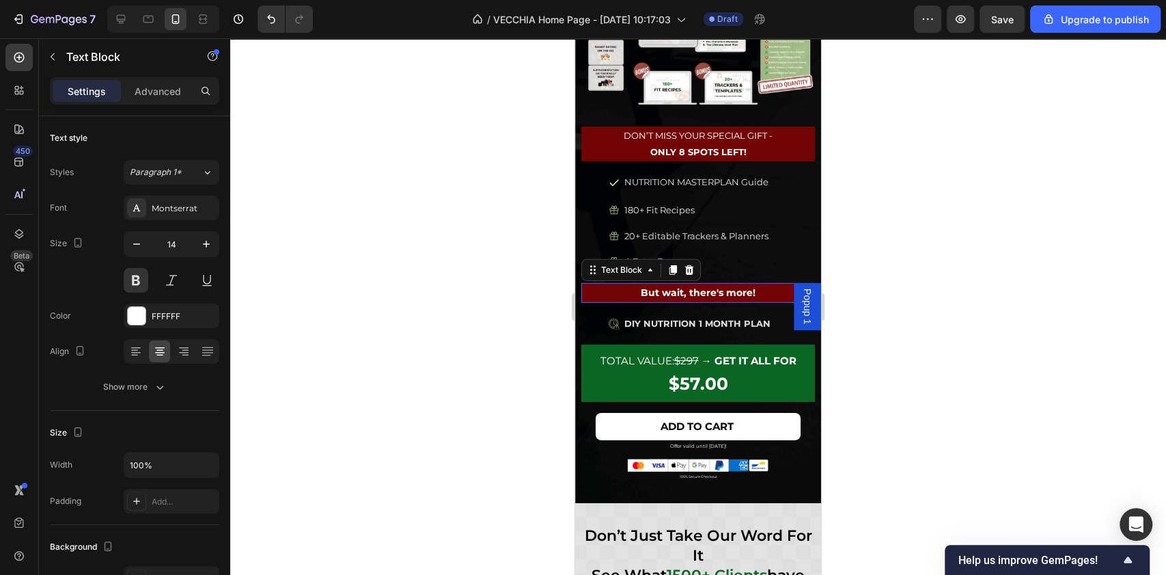
click at [698, 284] on p "But wait, there's more!" at bounding box center [698, 292] width 231 height 17
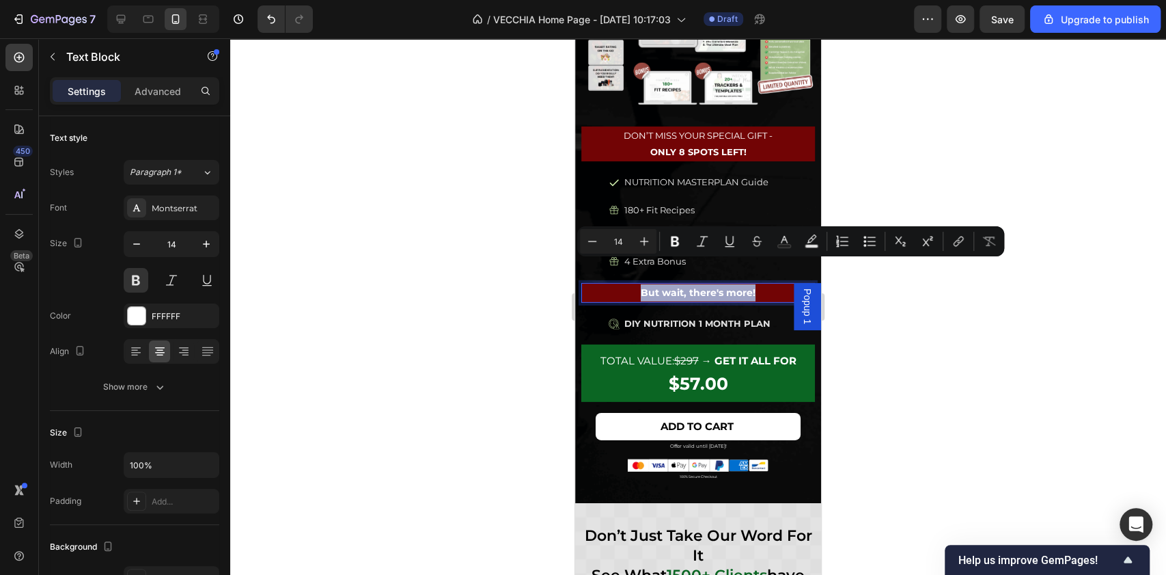
copy p "But wait, there's more!"
click at [674, 354] on s "$297" at bounding box center [686, 360] width 25 height 13
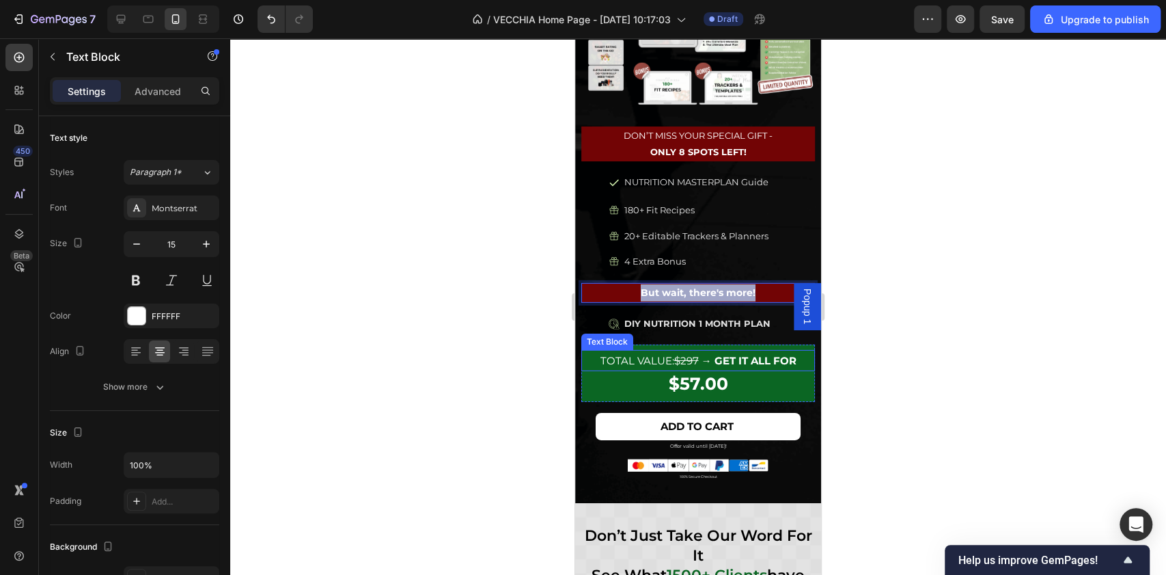
scroll to position [310, 0]
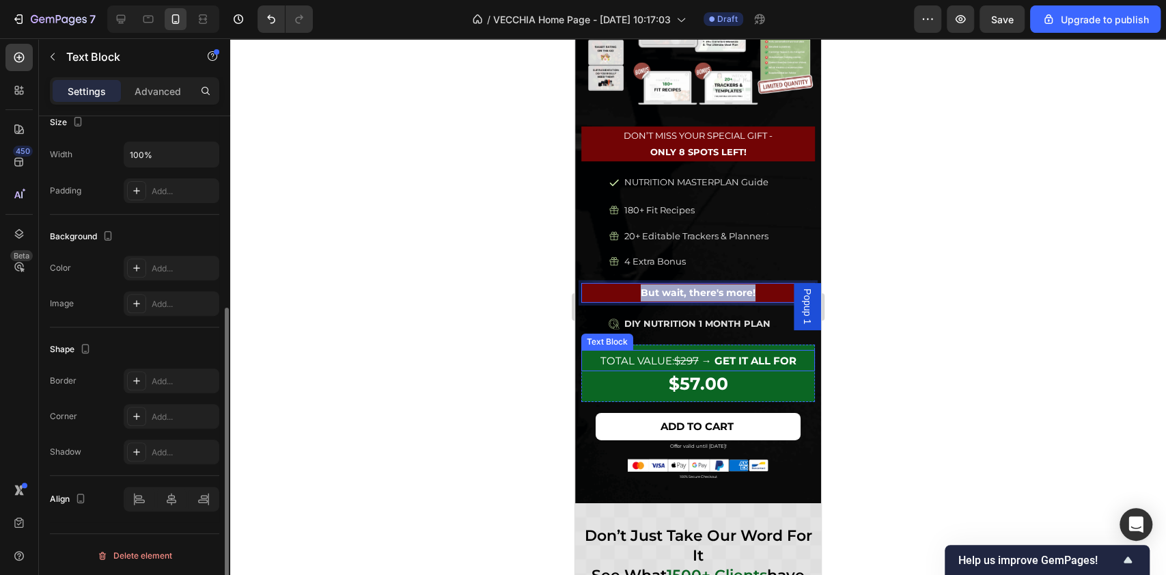
click at [674, 354] on s "$297" at bounding box center [686, 360] width 25 height 13
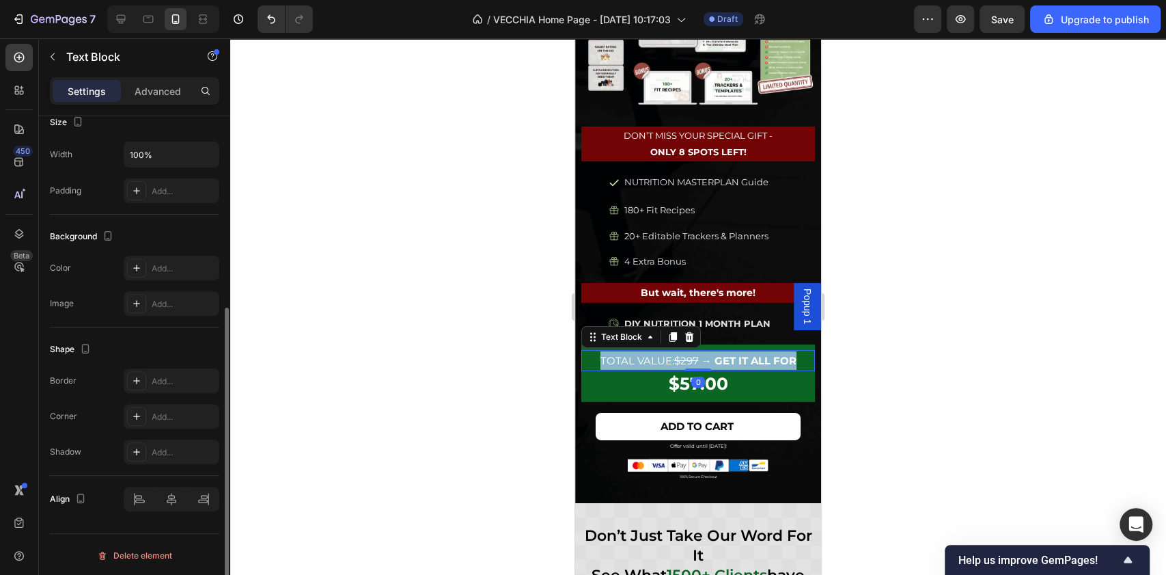
click at [674, 354] on s "$297" at bounding box center [686, 360] width 25 height 13
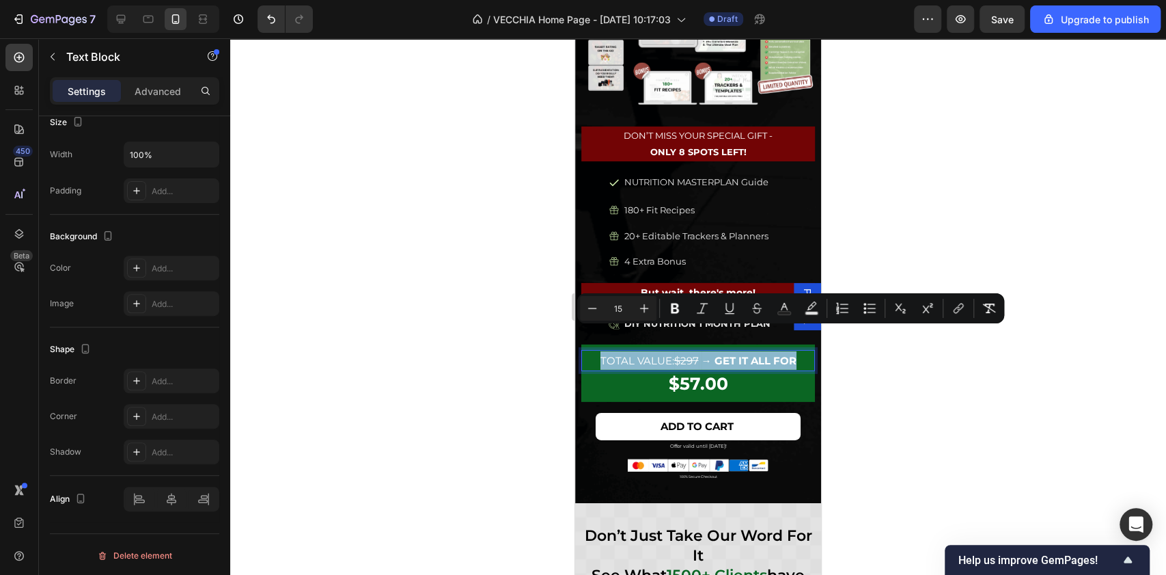
copy p "Total Value: $297 → Get it all for"
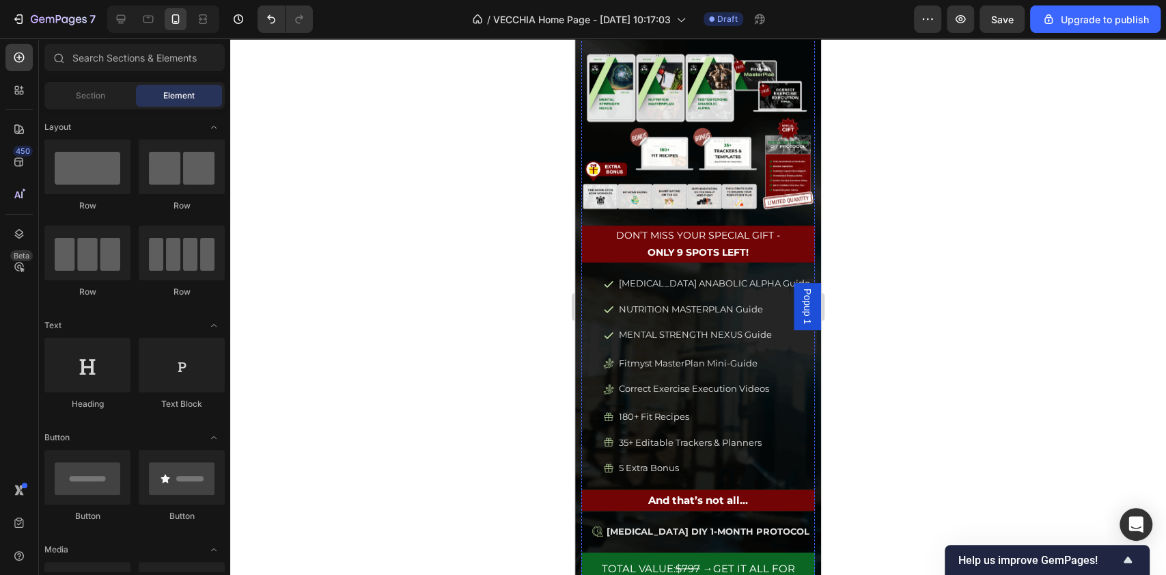
scroll to position [762, 0]
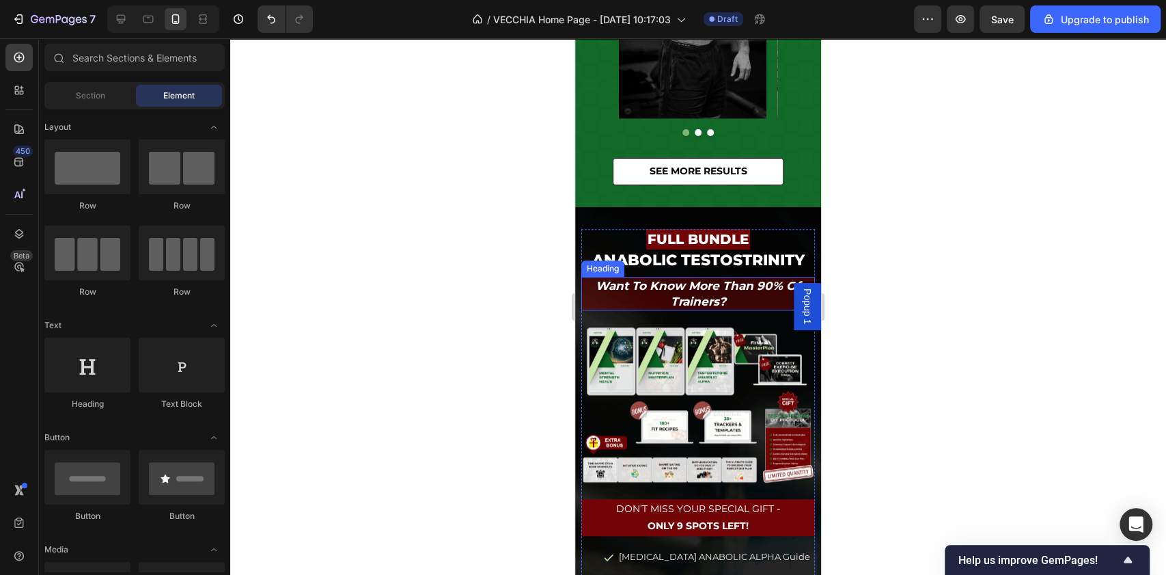
click at [698, 292] on h2 "want to know more than 90% of trainers?" at bounding box center [698, 293] width 234 height 33
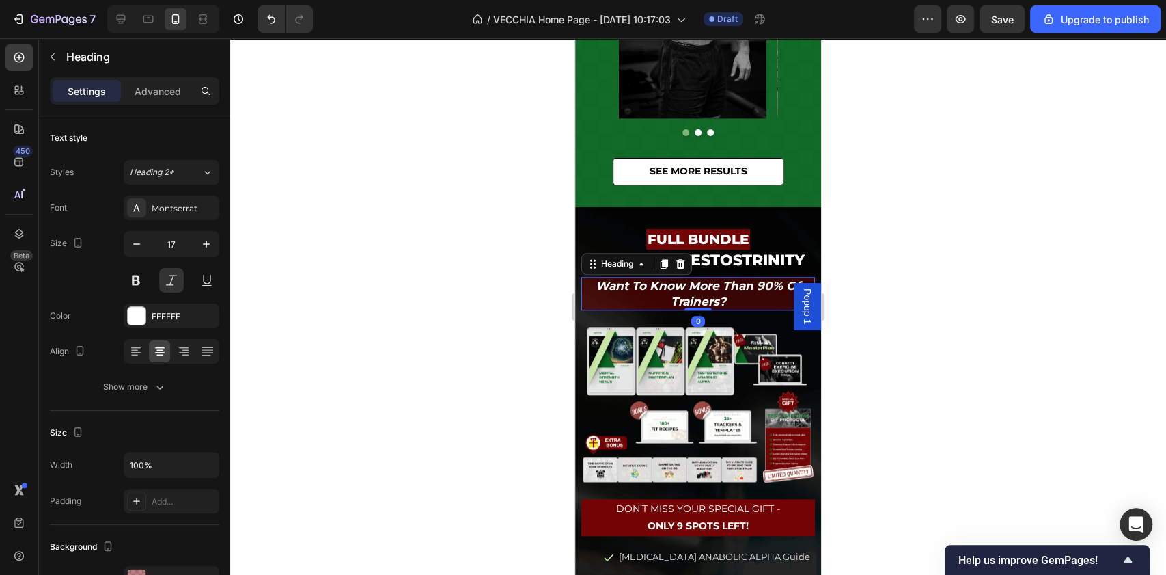
click at [698, 292] on h2 "want to know more than 90% of trainers?" at bounding box center [698, 293] width 234 height 33
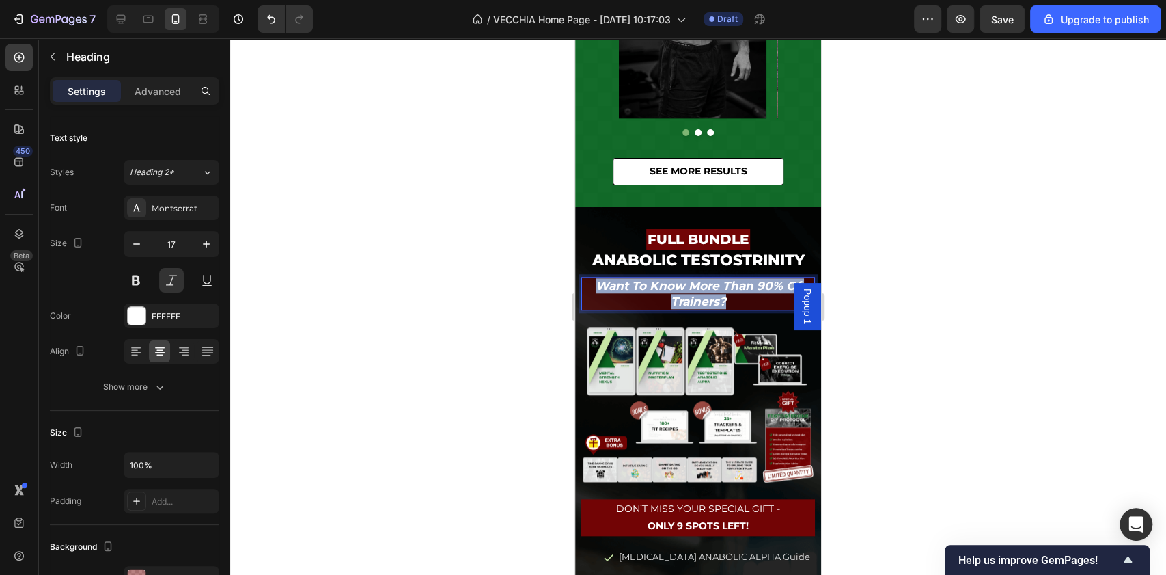
click at [698, 292] on p "want to know more than 90% of trainers?" at bounding box center [698, 293] width 231 height 30
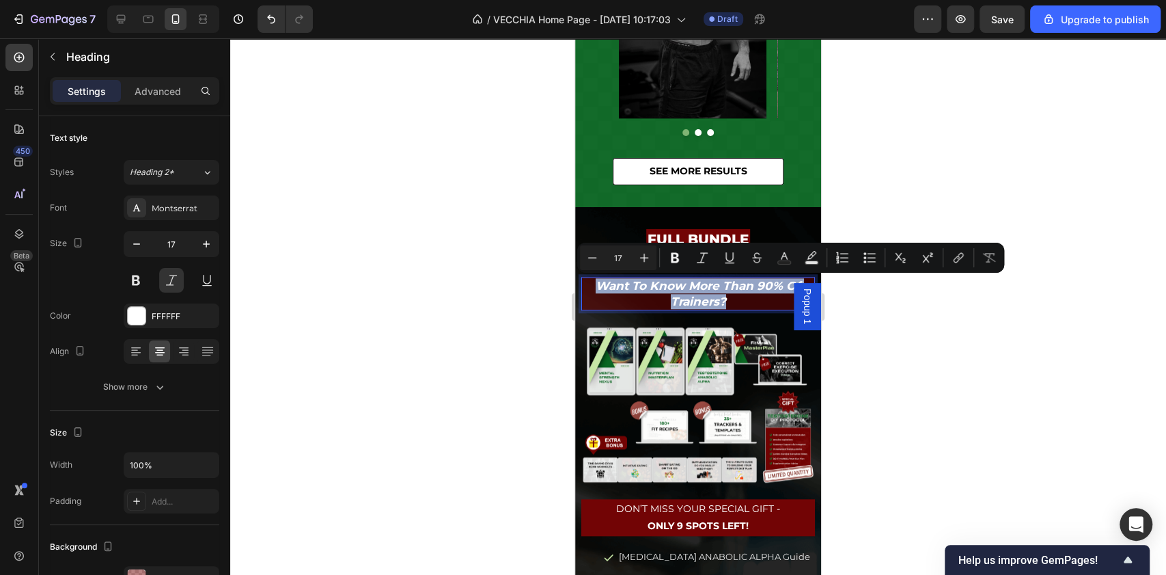
copy p "want to know more than 90% of trainers?"
click at [874, 180] on div at bounding box center [698, 306] width 936 height 536
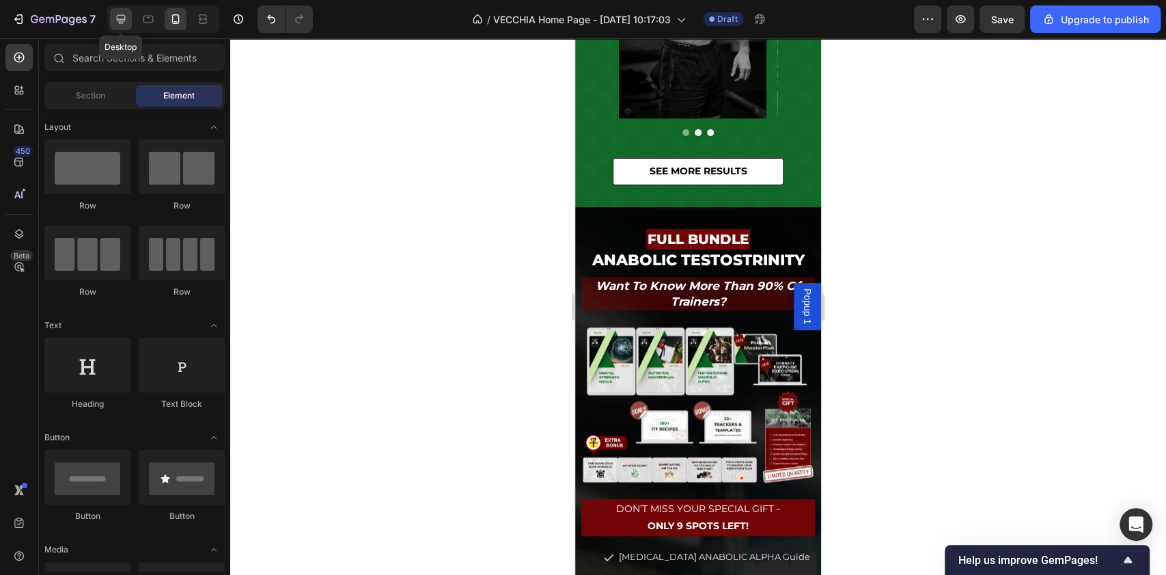
click at [111, 20] on div at bounding box center [121, 19] width 22 height 22
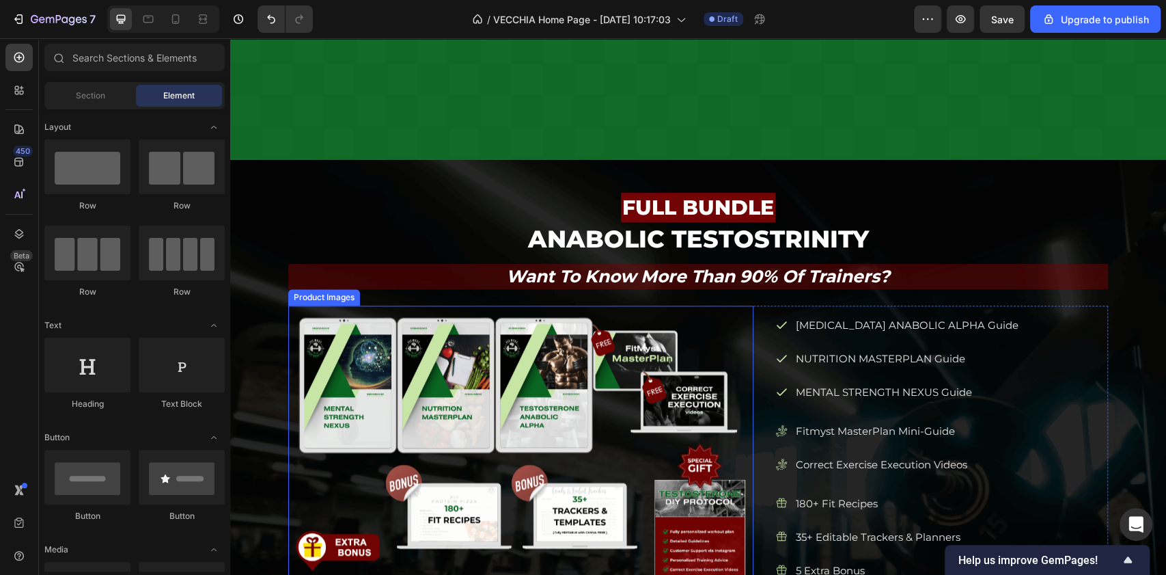
scroll to position [1217, 0]
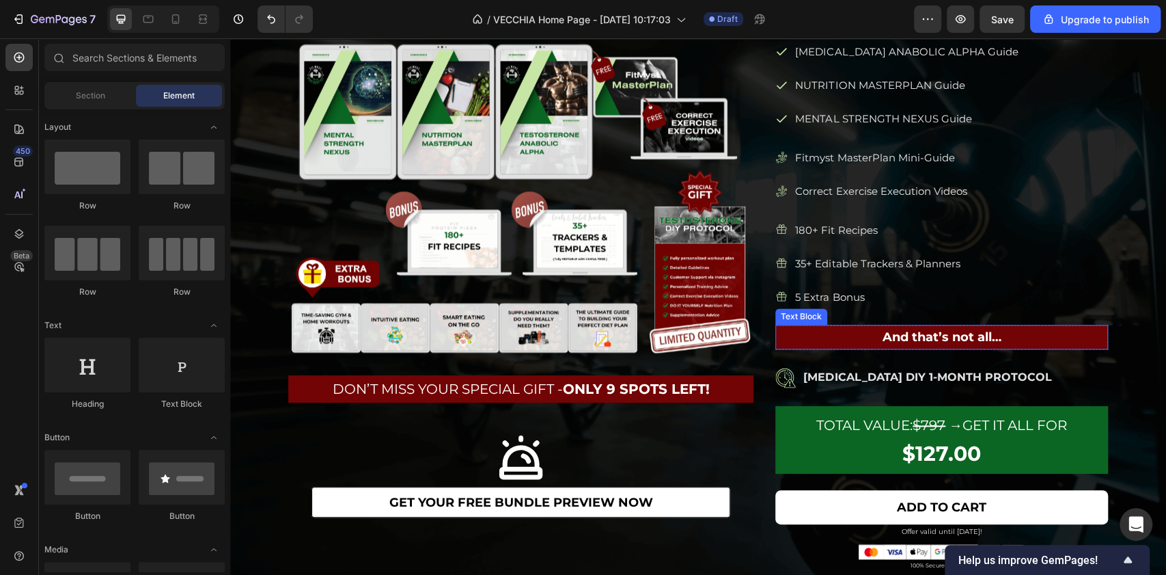
click at [902, 333] on p "And that’s not all…" at bounding box center [942, 337] width 330 height 22
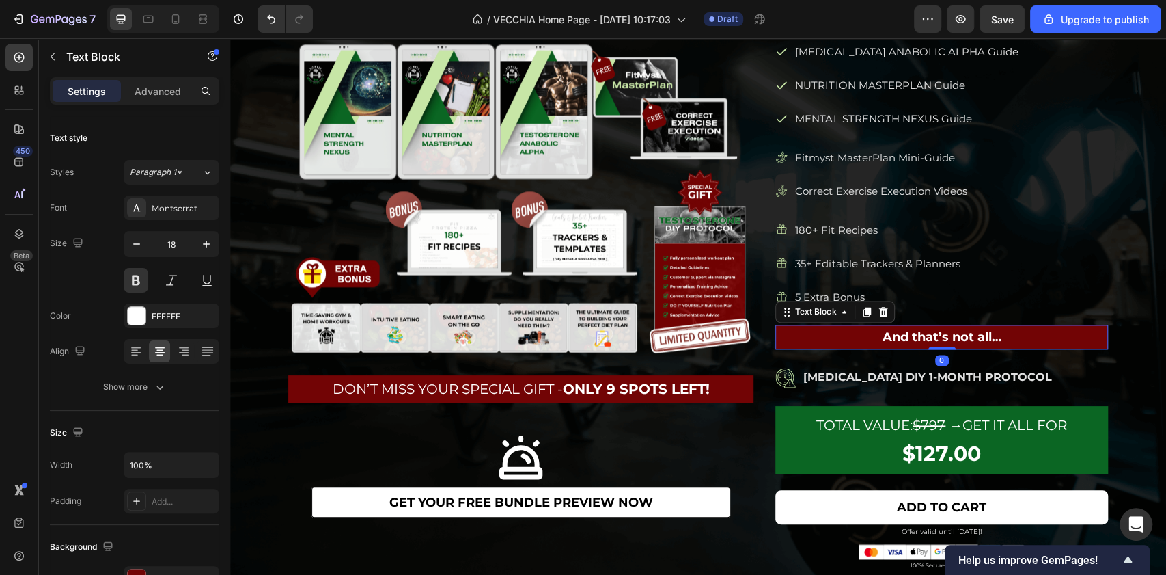
click at [902, 333] on p "And that’s not all…" at bounding box center [942, 337] width 330 height 22
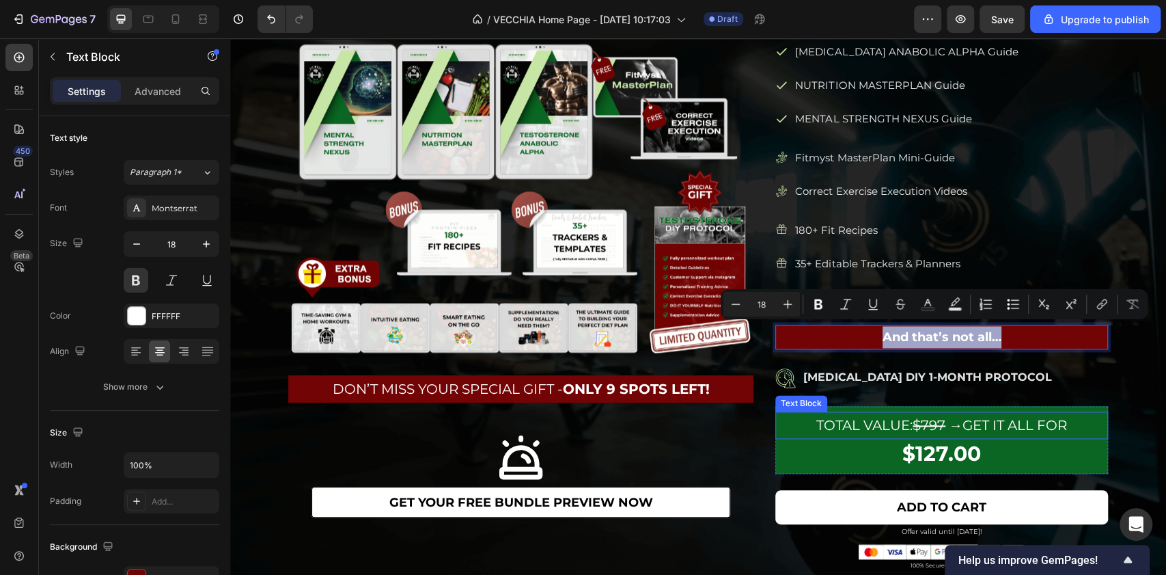
click at [929, 419] on s "$797" at bounding box center [929, 425] width 33 height 16
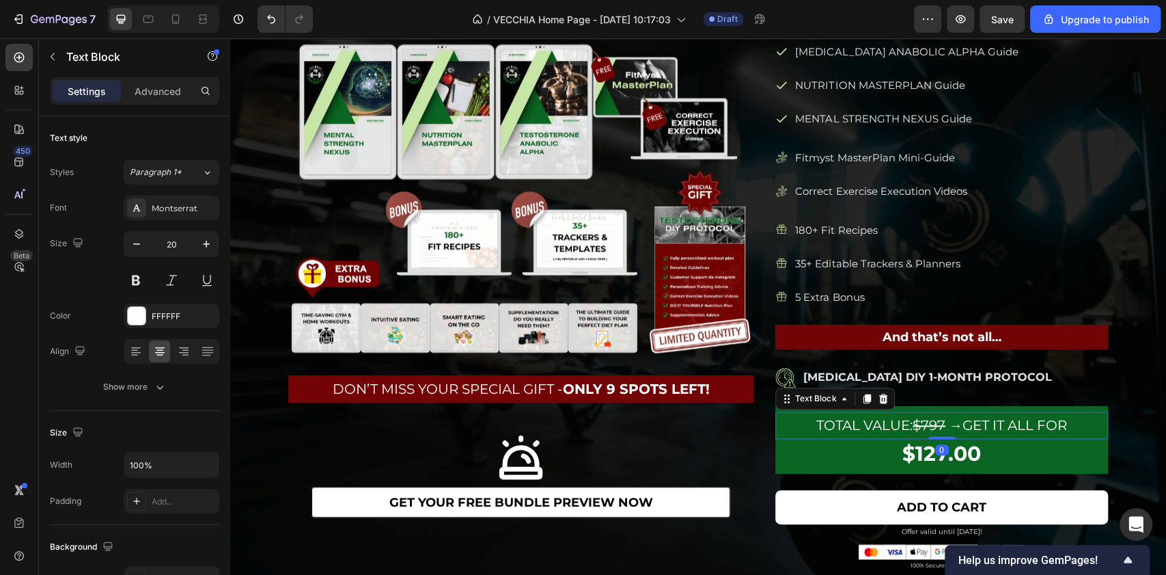
click at [929, 419] on s "$797" at bounding box center [929, 425] width 33 height 16
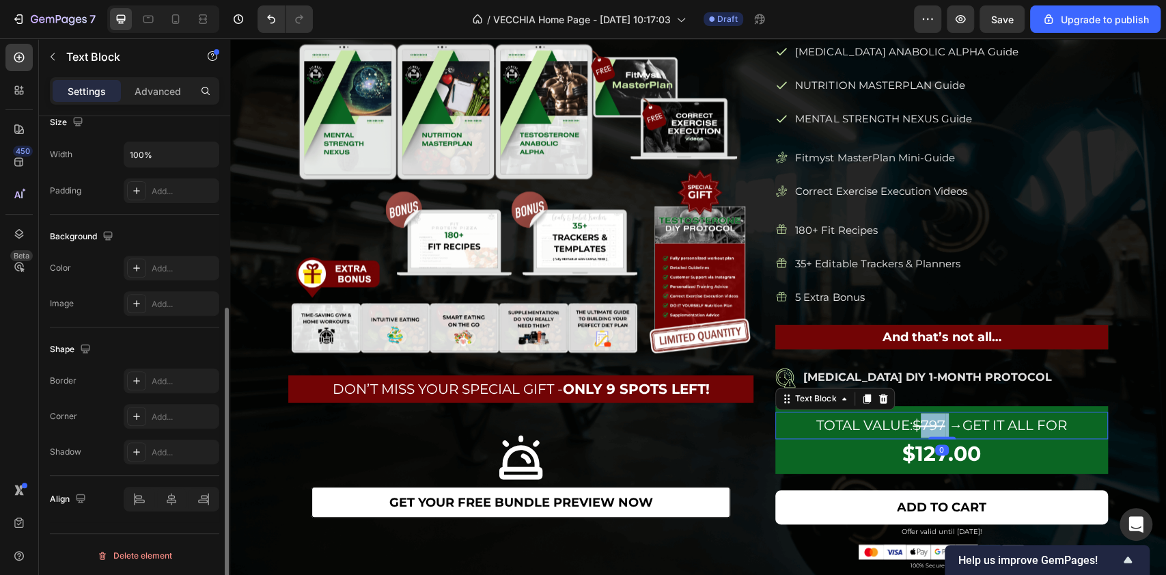
click at [929, 419] on s "$797" at bounding box center [929, 425] width 33 height 16
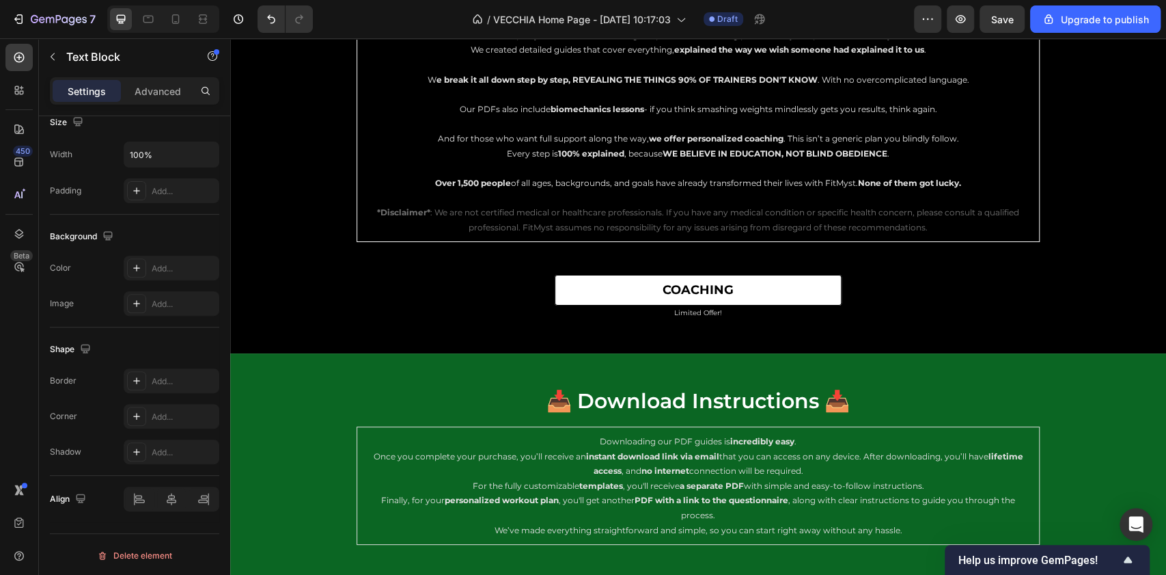
scroll to position [9045, 0]
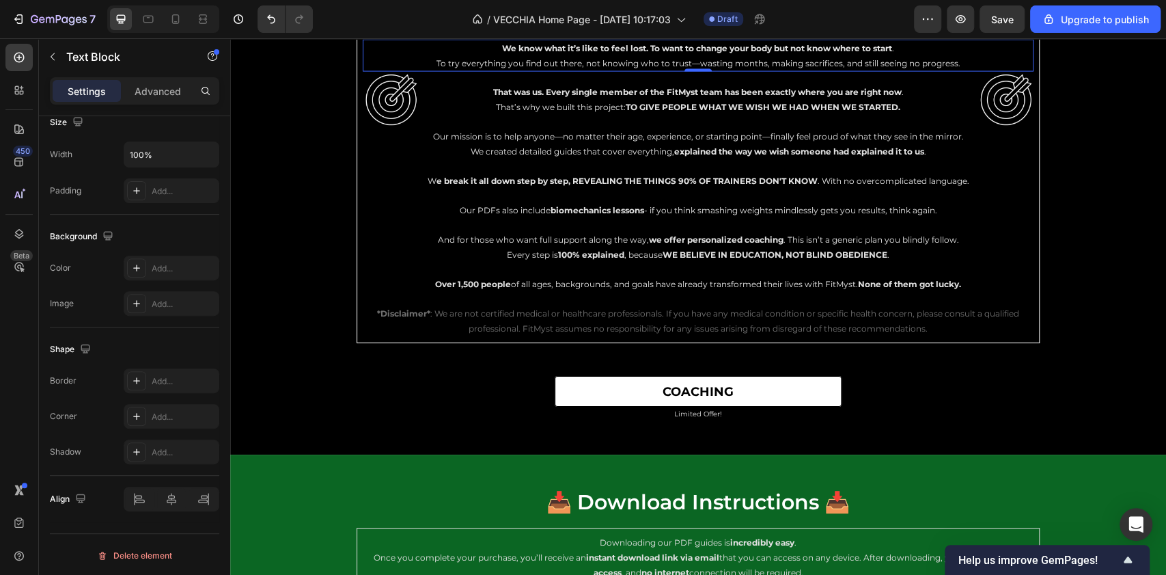
drag, startPoint x: 799, startPoint y: 162, endPoint x: 801, endPoint y: 153, distance: 9.1
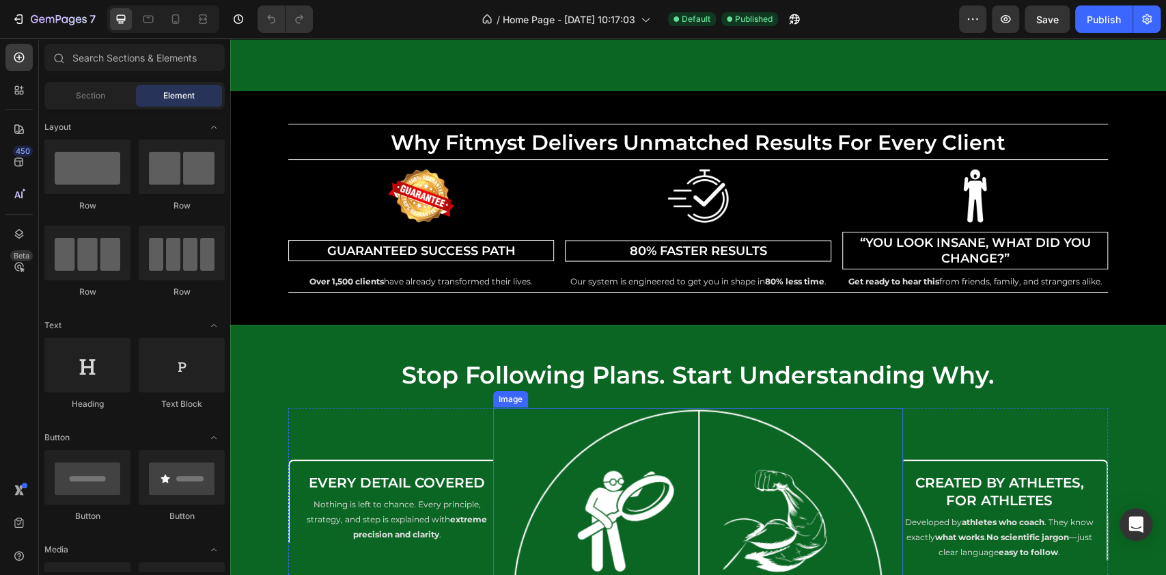
scroll to position [5138, 0]
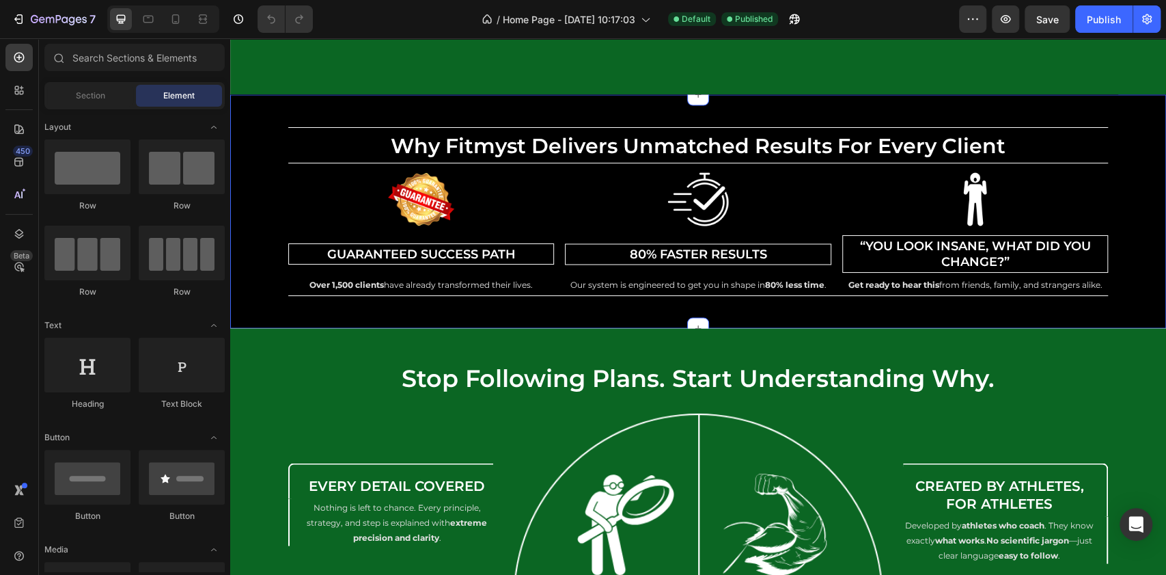
click at [1101, 313] on div "why fitmyst delivers unmatched results for every client Heading Row Image Guara…" at bounding box center [698, 211] width 936 height 234
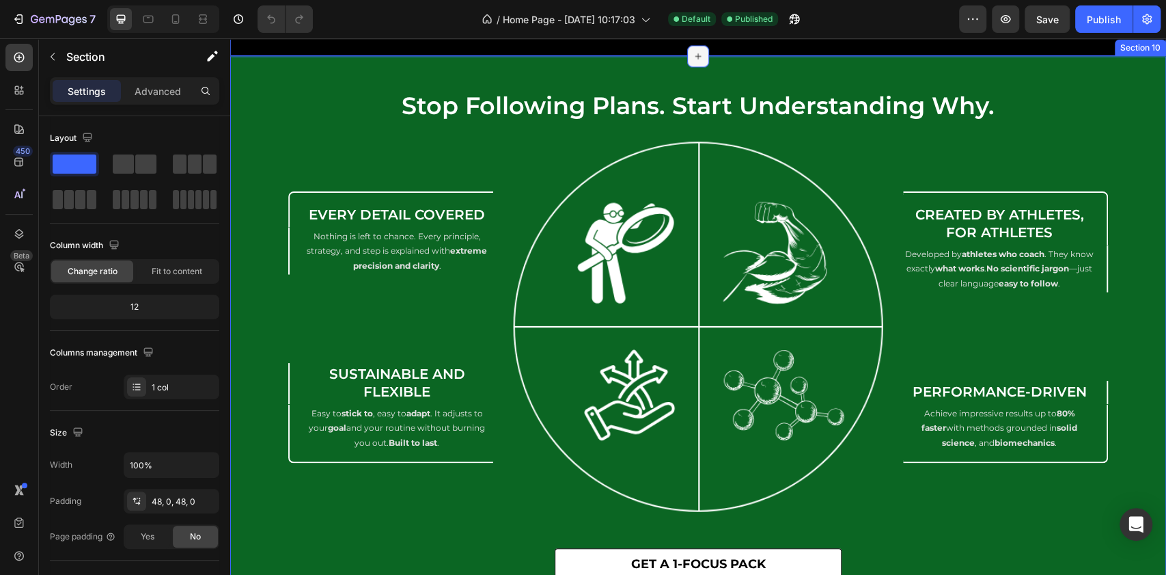
click at [693, 61] on icon at bounding box center [698, 56] width 11 height 11
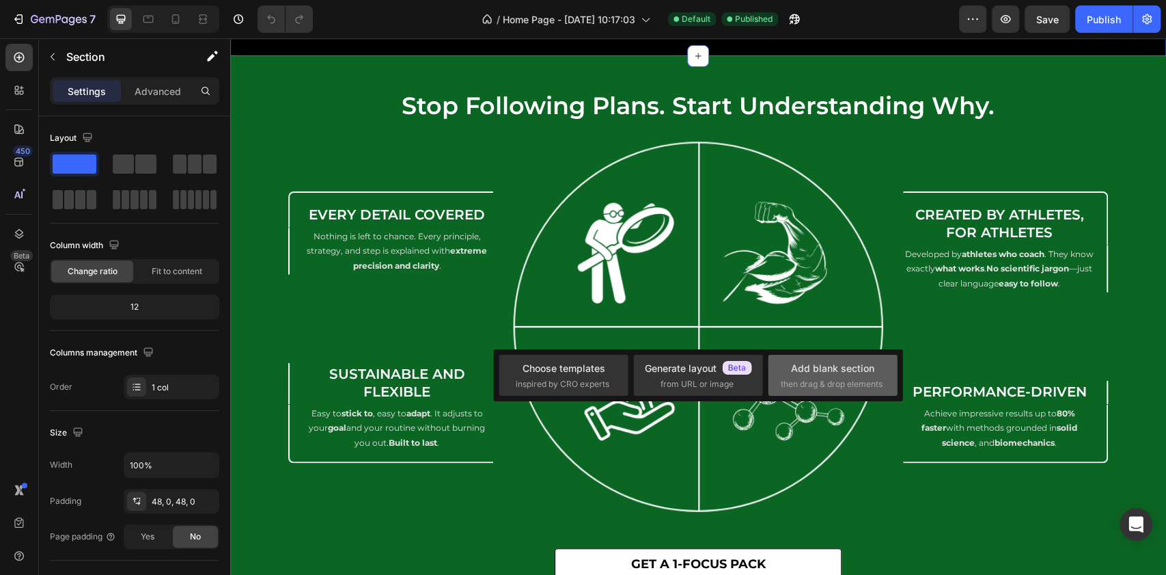
click at [838, 372] on div "Add blank section" at bounding box center [832, 368] width 83 height 14
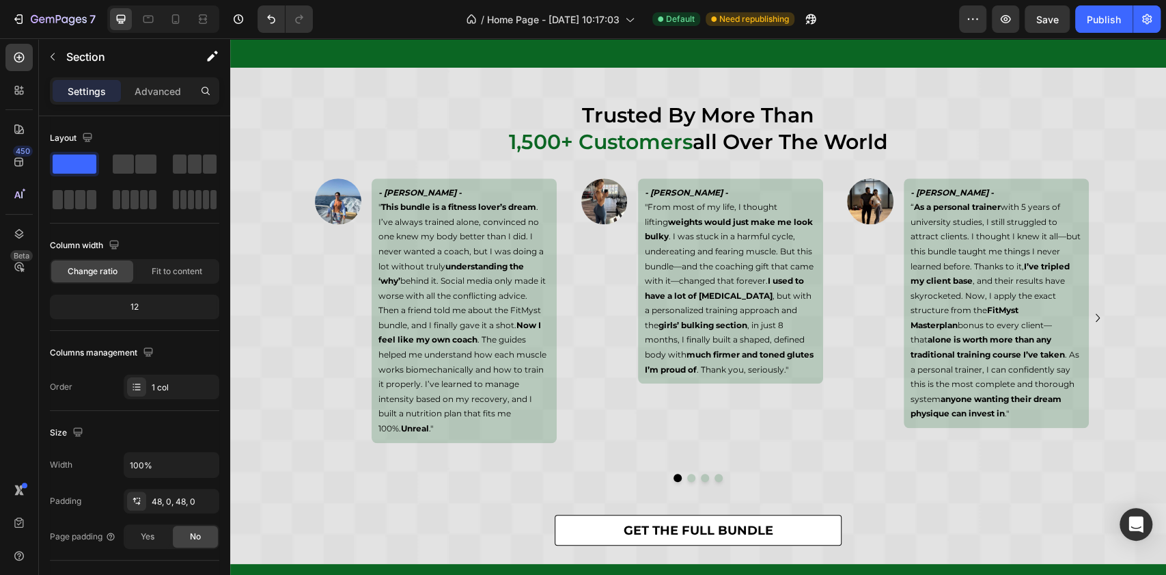
scroll to position [3906, 0]
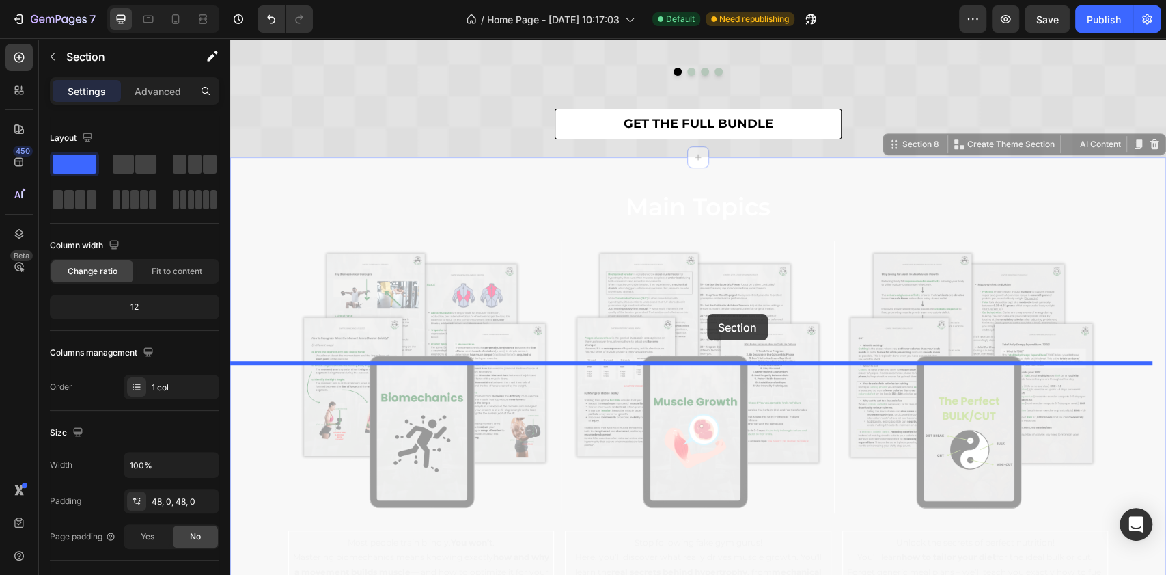
scroll to position [3926, 0]
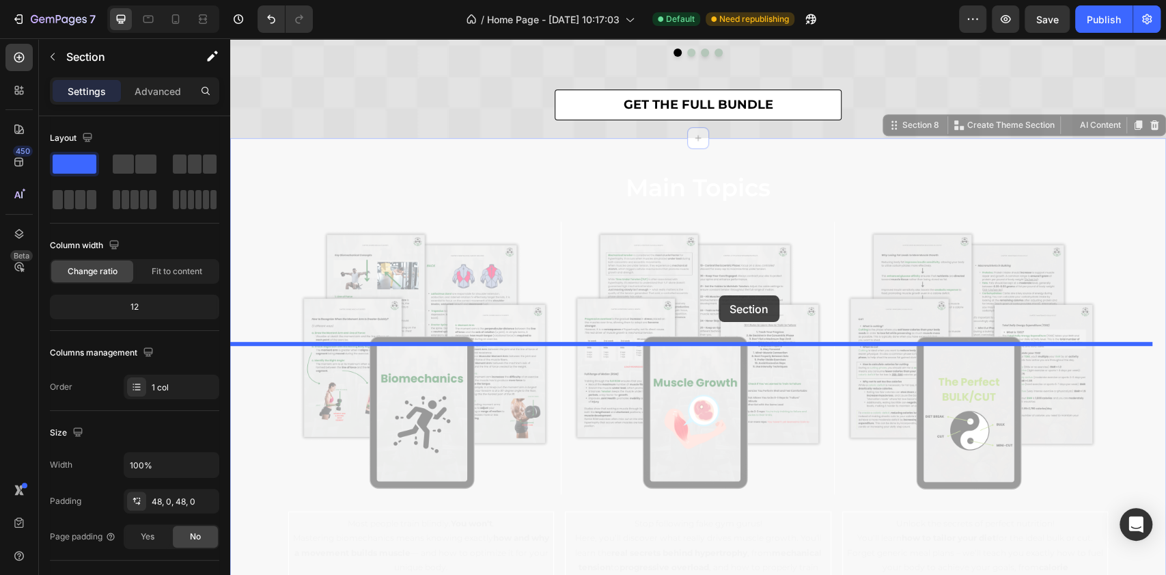
drag, startPoint x: 900, startPoint y: 350, endPoint x: 719, endPoint y: 295, distance: 189.8
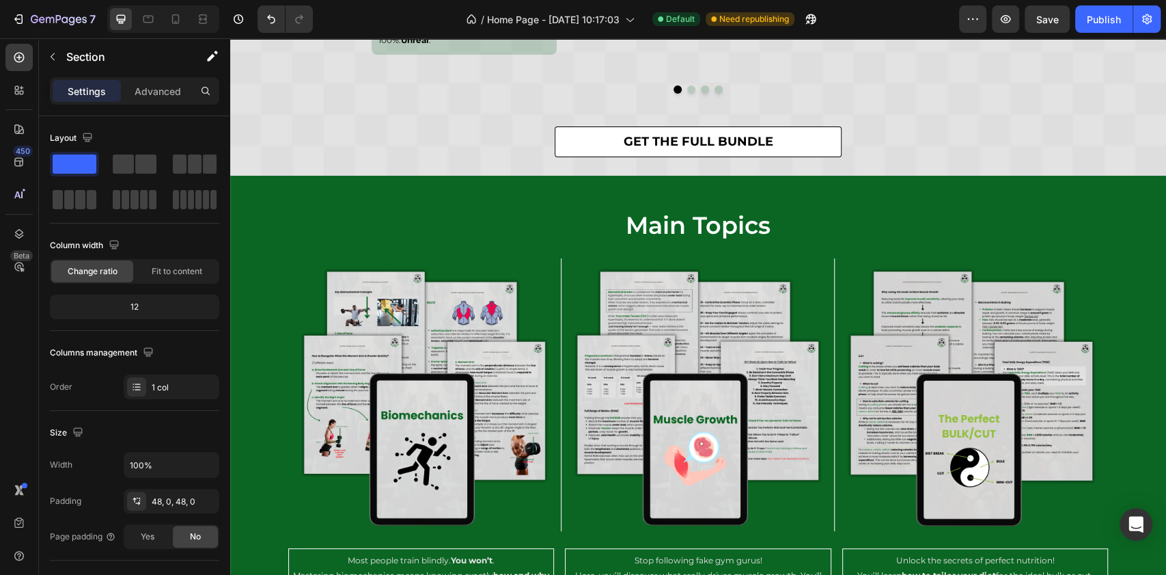
scroll to position [3776, 0]
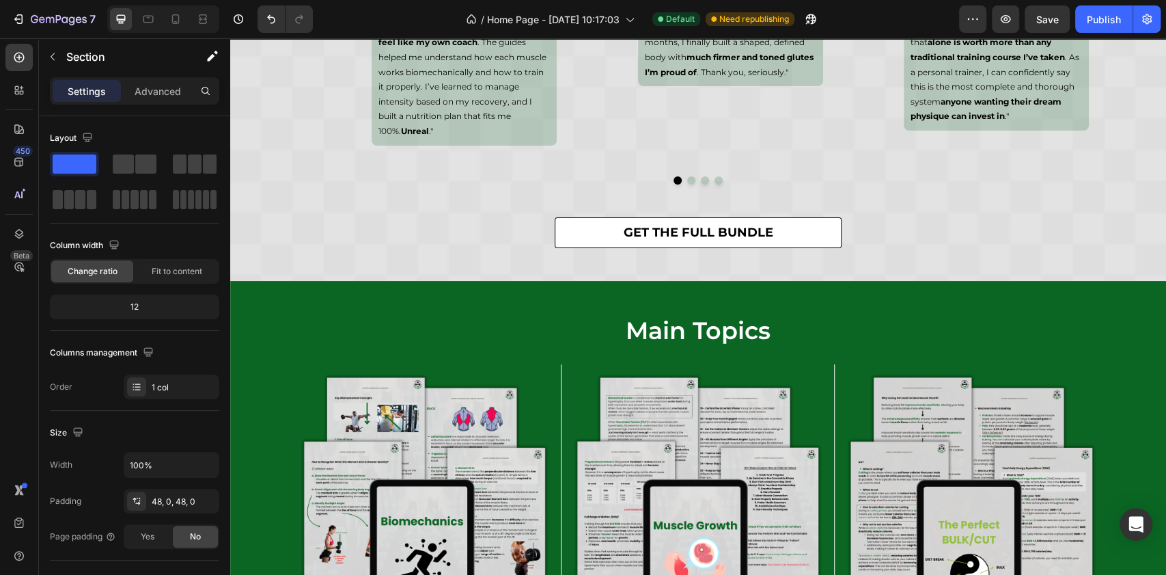
click at [1006, 284] on div "main topics Heading Image Image Image Row Row Image Most people train blindly. …" at bounding box center [698, 525] width 936 height 488
click at [1068, 286] on div "main topics Heading Image Image Image Row Row Image Most people train blindly. …" at bounding box center [698, 525] width 936 height 488
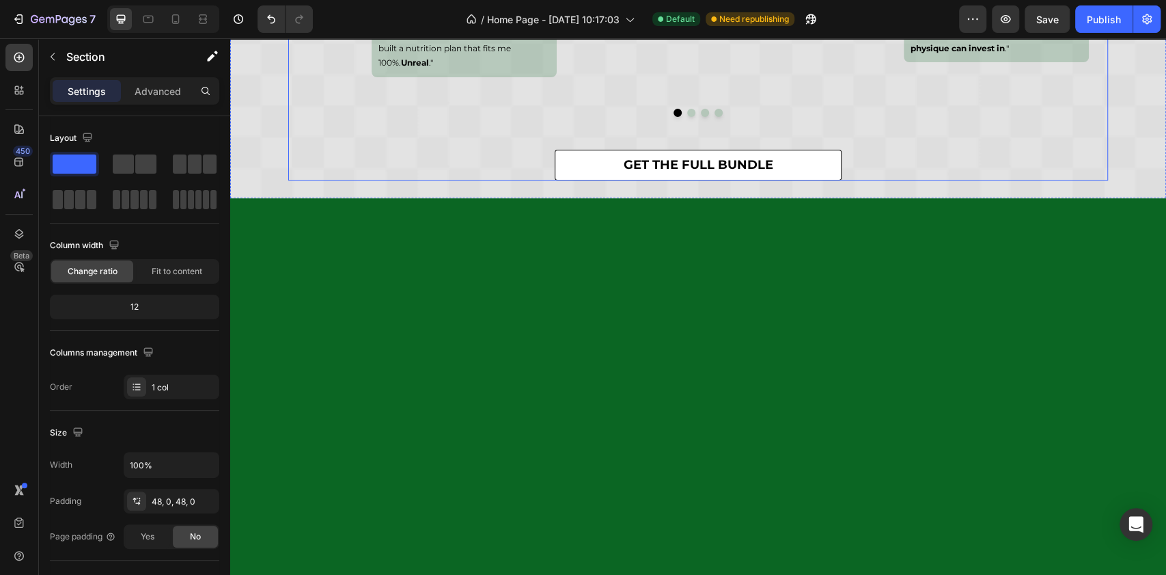
scroll to position [4047, 0]
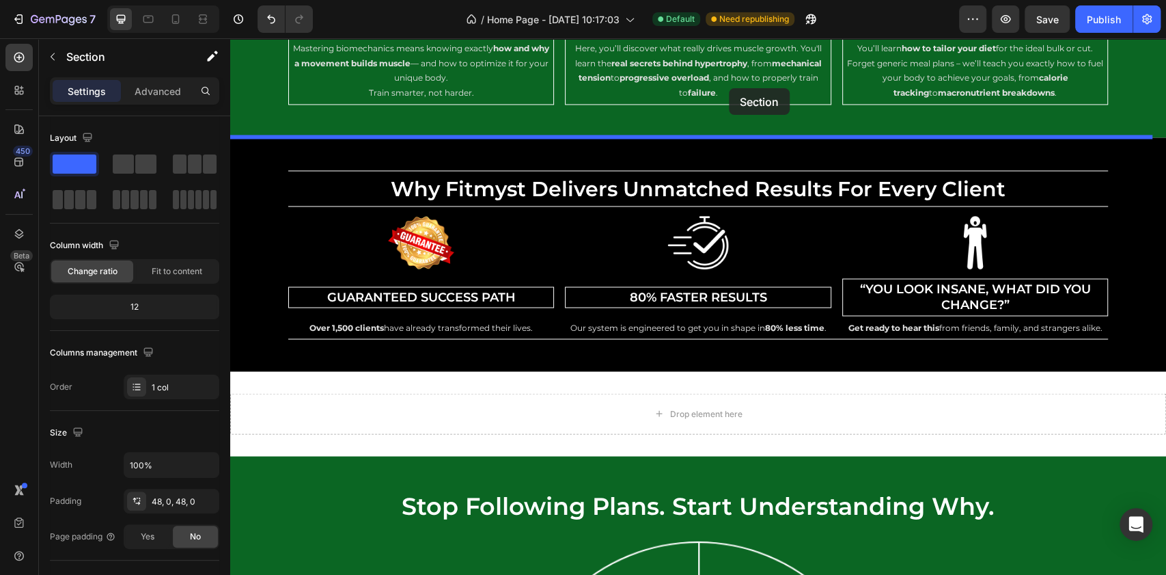
drag, startPoint x: 913, startPoint y: 190, endPoint x: 732, endPoint y: 116, distance: 195.5
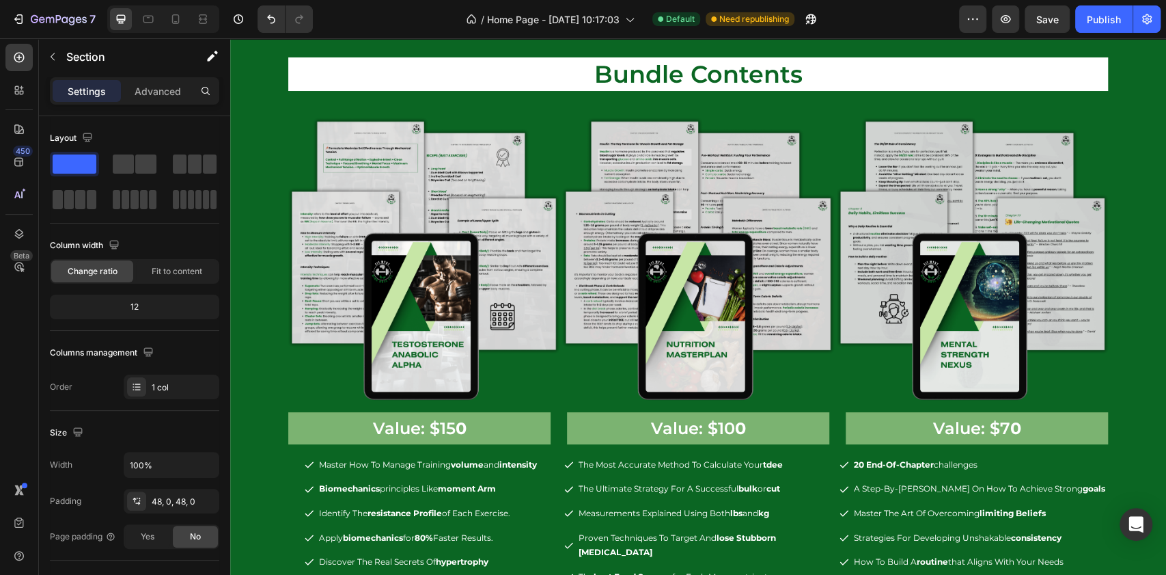
scroll to position [2550, 0]
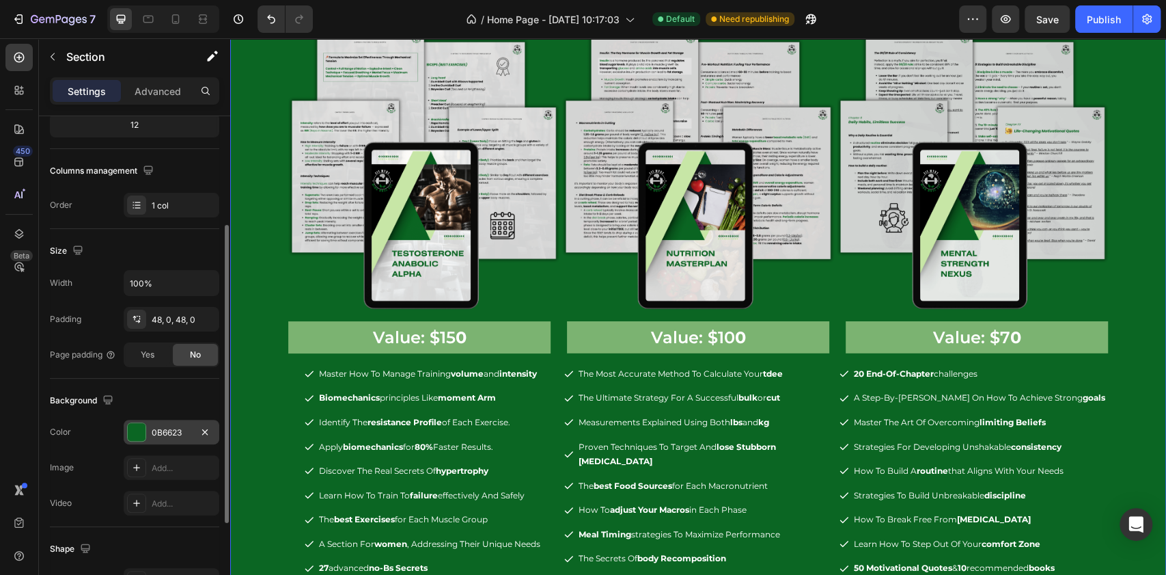
click at [171, 419] on div "0B6623" at bounding box center [172, 431] width 96 height 25
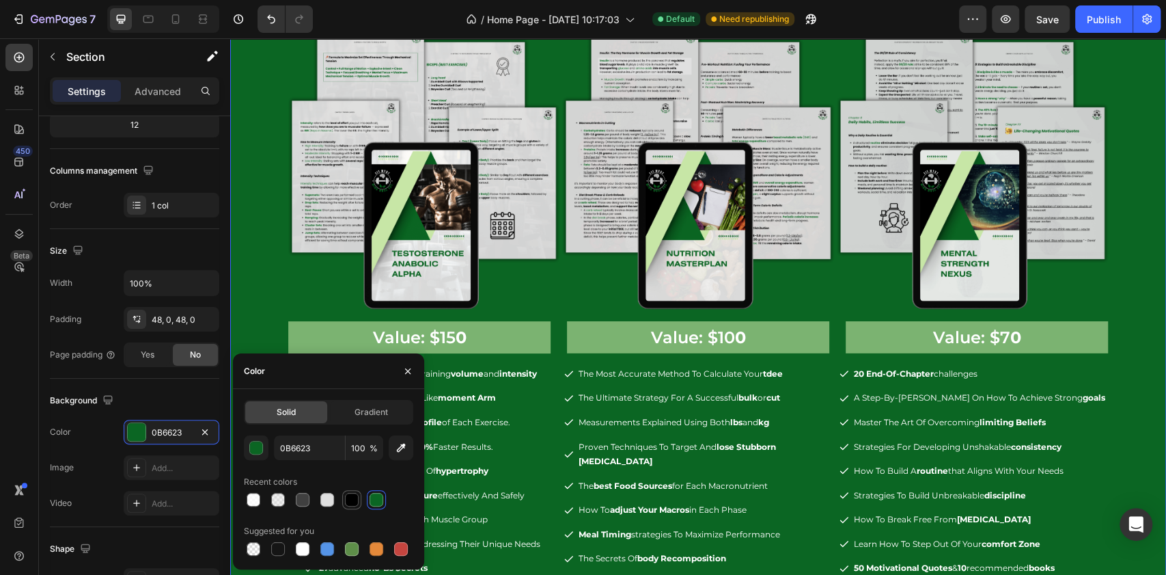
click at [358, 495] on div at bounding box center [352, 500] width 14 height 14
type input "000000"
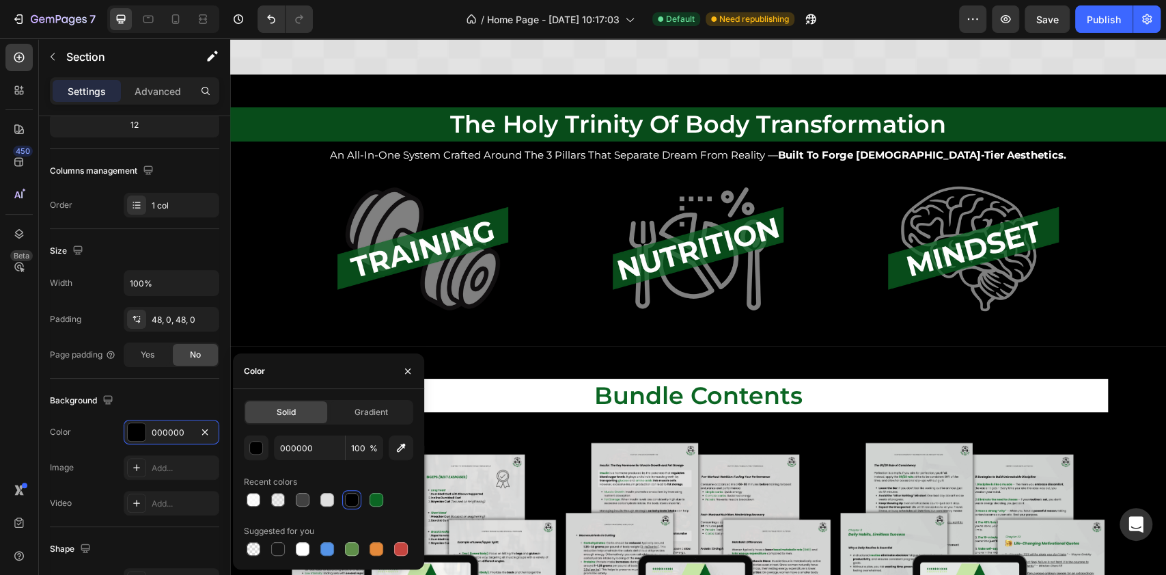
scroll to position [1865, 0]
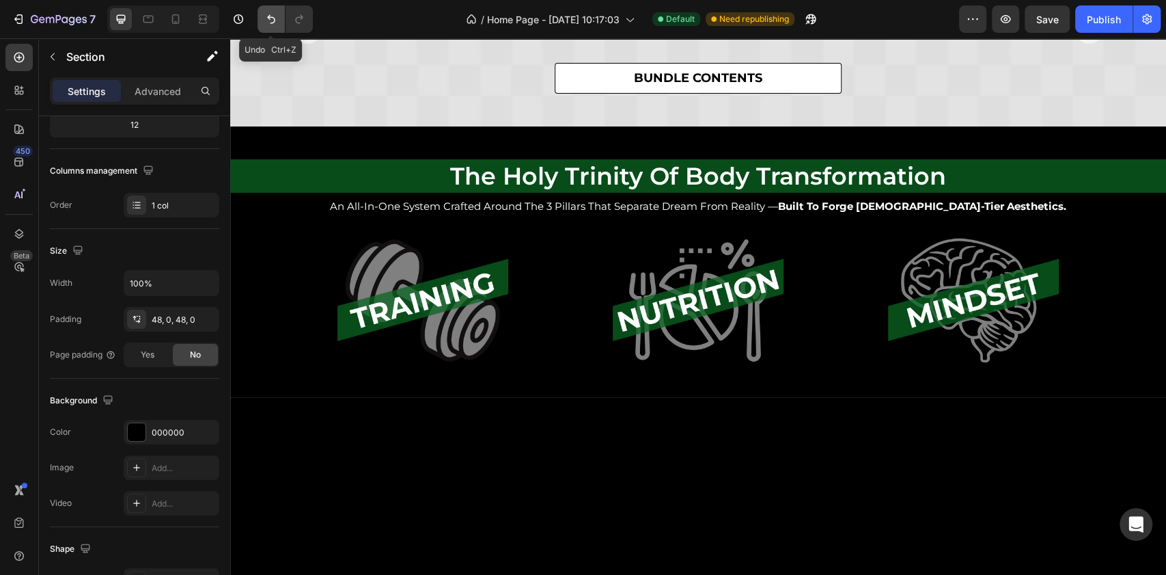
click at [279, 25] on button "Undo/Redo" at bounding box center [271, 18] width 27 height 27
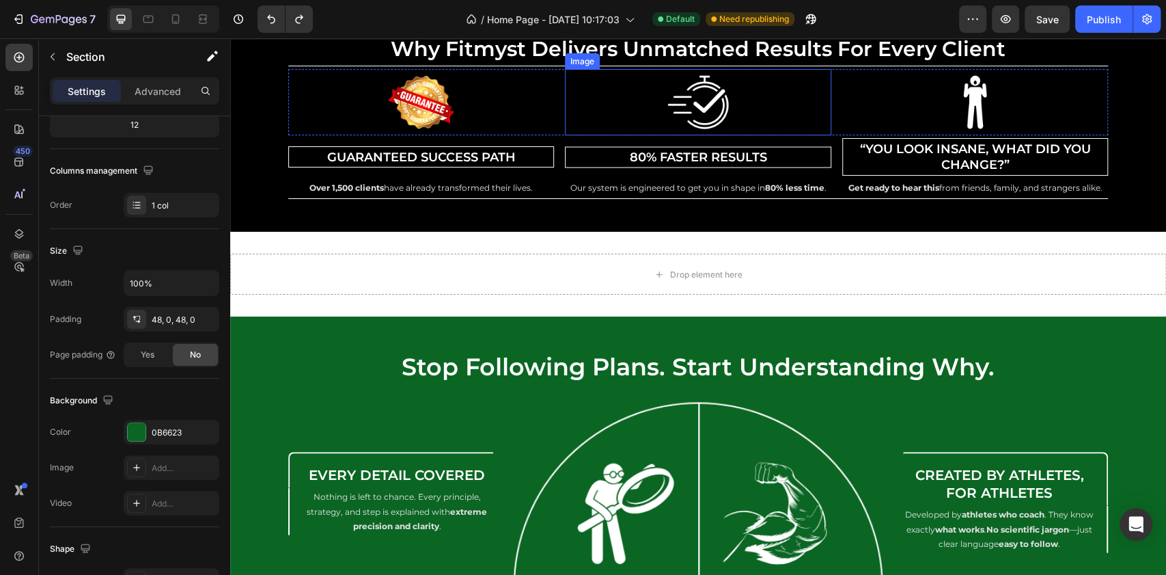
scroll to position [5077, 0]
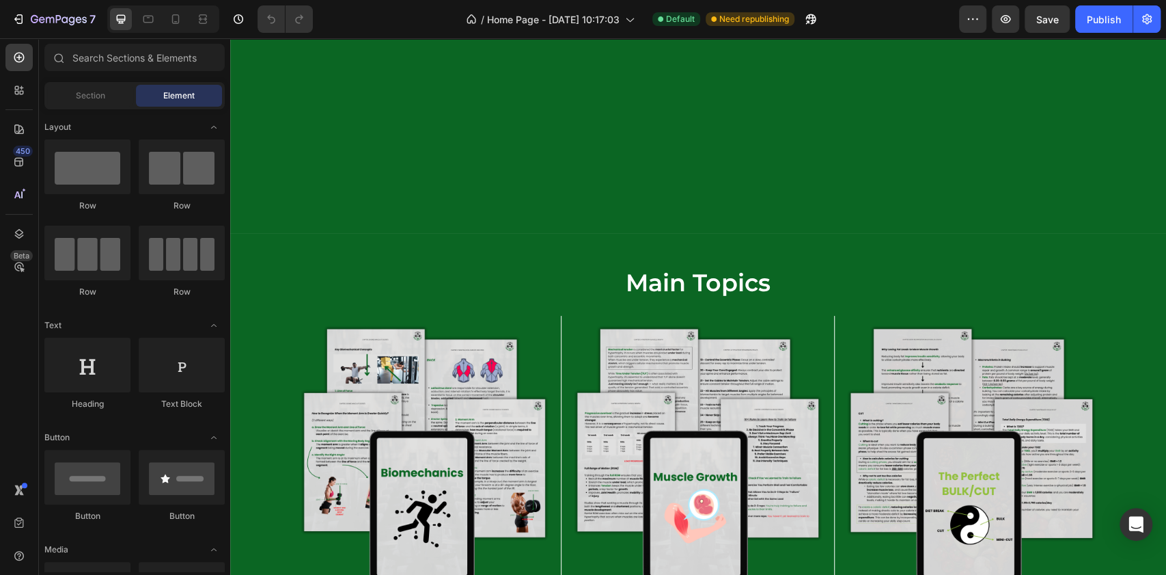
scroll to position [4008, 0]
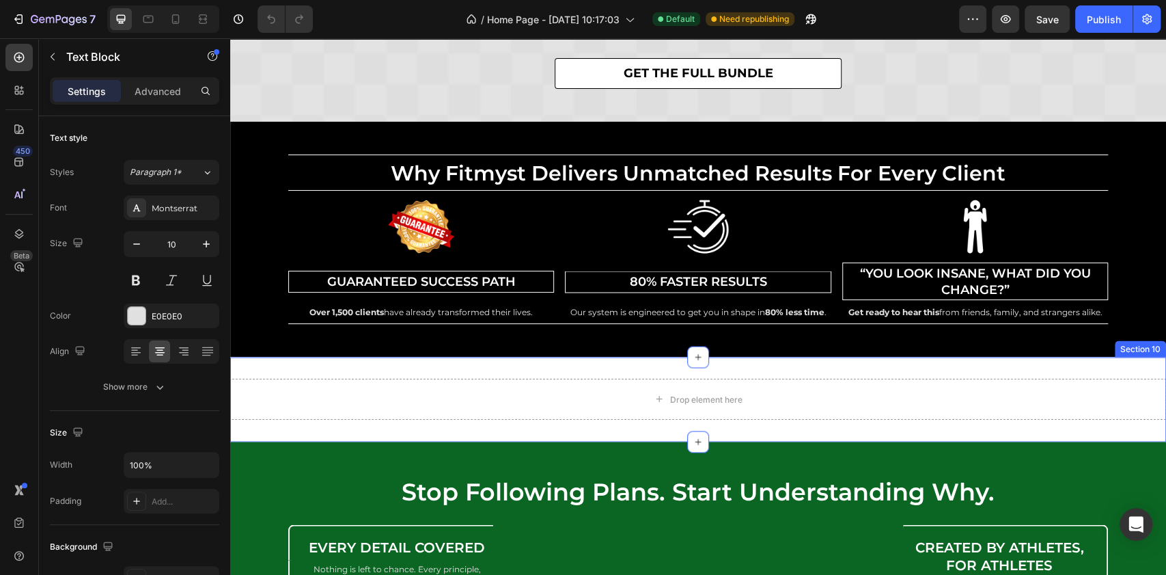
scroll to position [5034, 0]
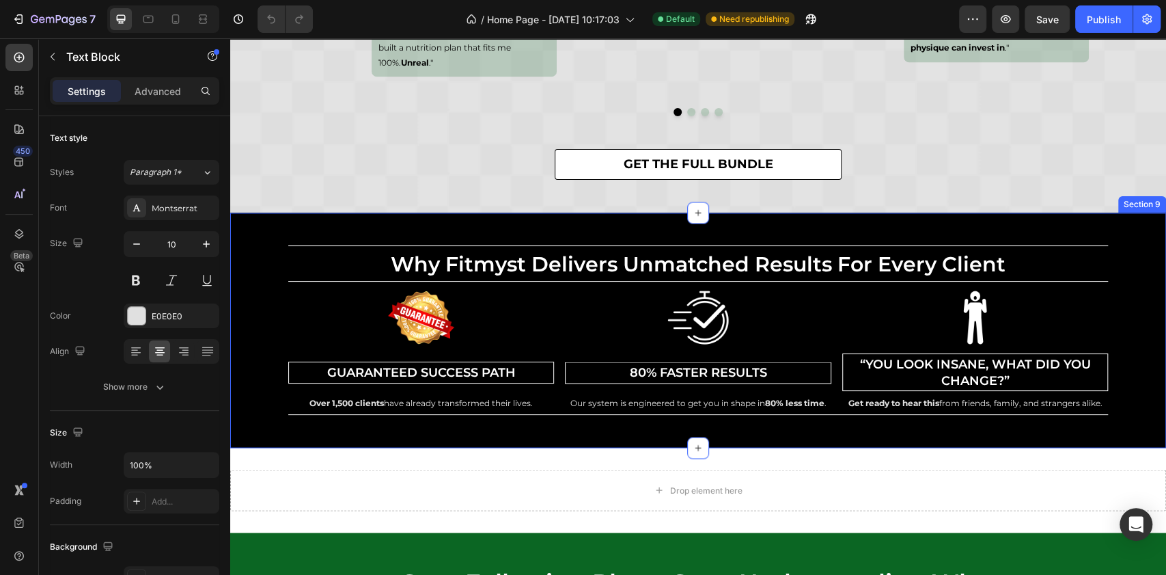
click at [251, 245] on div "why fitmyst delivers unmatched results for every client Heading Row Image Guara…" at bounding box center [698, 329] width 936 height 169
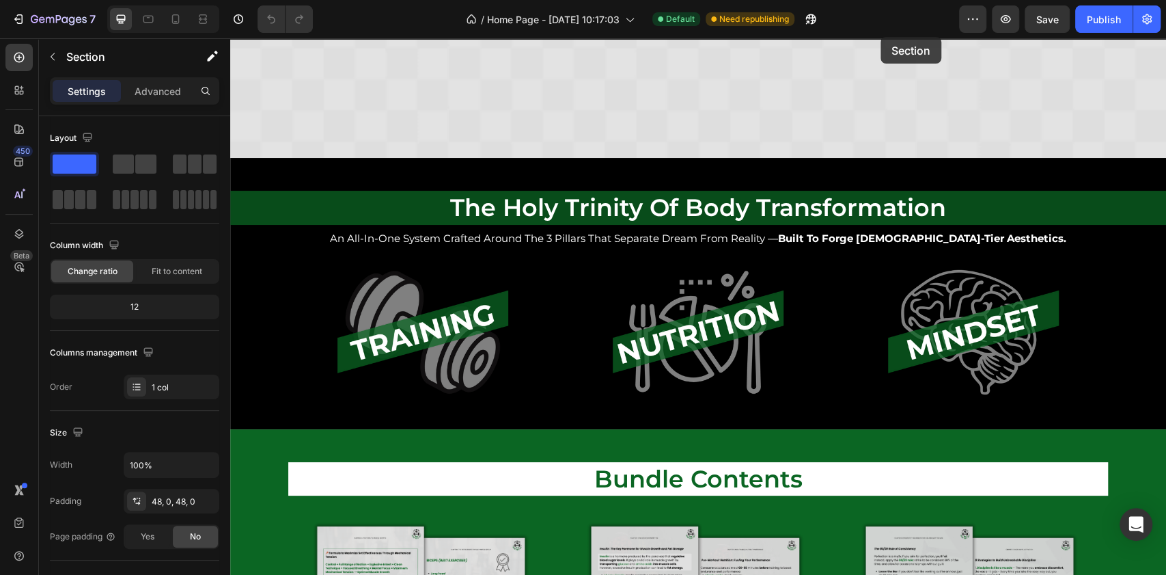
scroll to position [2021, 0]
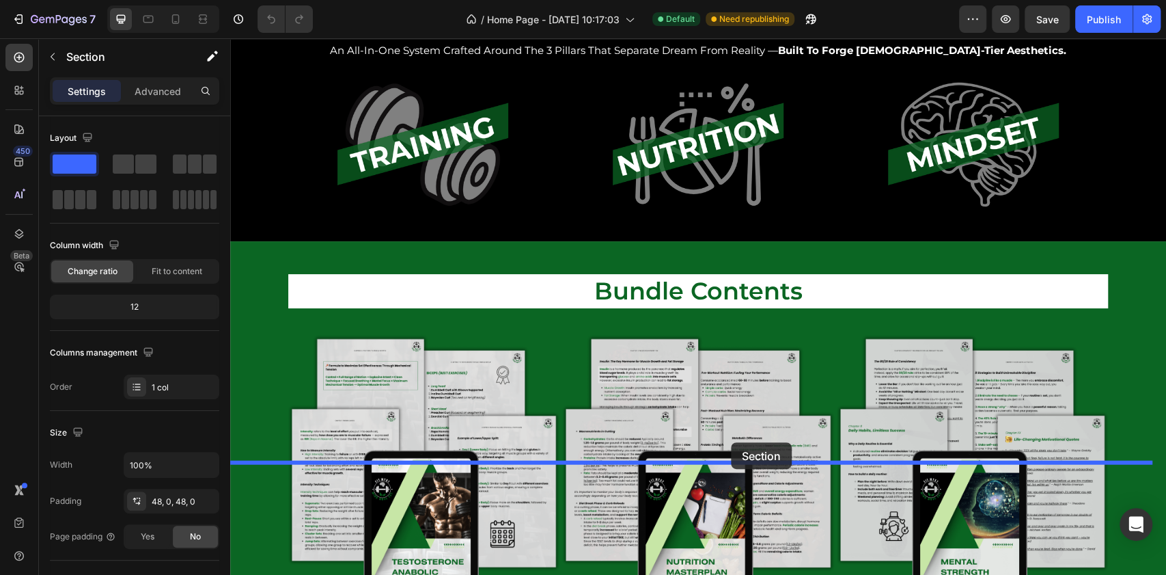
drag, startPoint x: 895, startPoint y: 187, endPoint x: 731, endPoint y: 442, distance: 303.0
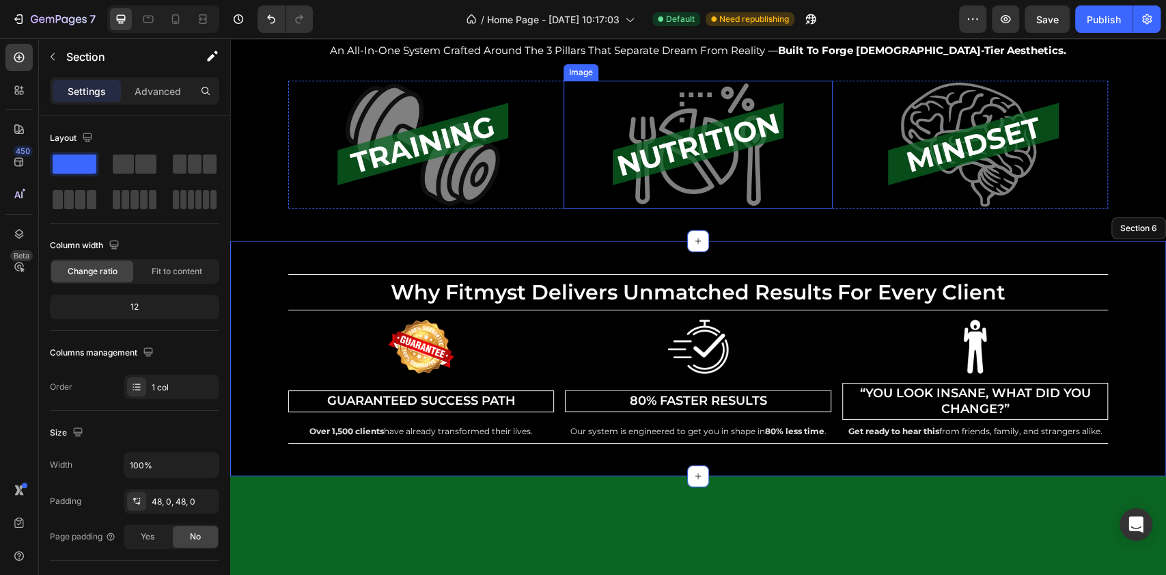
scroll to position [2203, 0]
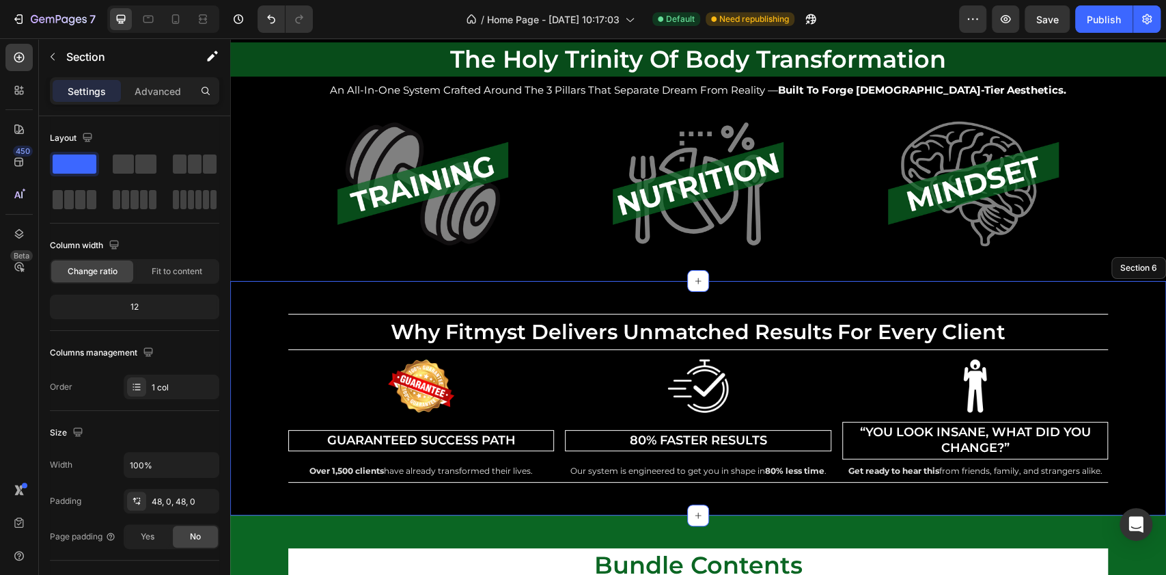
drag, startPoint x: 264, startPoint y: 340, endPoint x: 271, endPoint y: 337, distance: 8.0
click at [264, 340] on div "why fitmyst delivers unmatched results for every client Heading Row Image Guara…" at bounding box center [698, 398] width 936 height 169
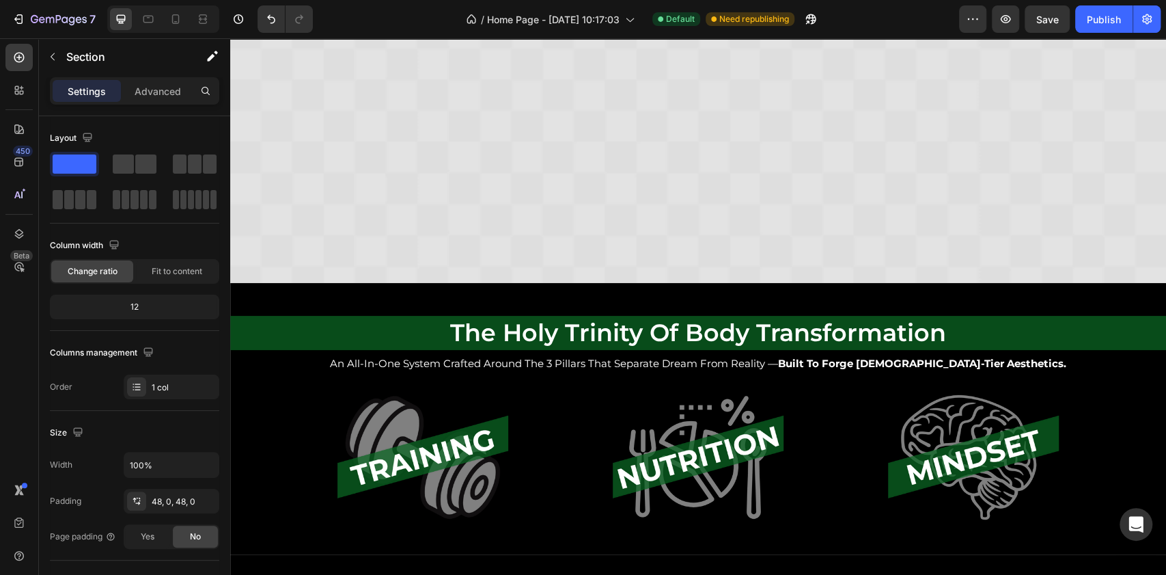
scroll to position [2294, 0]
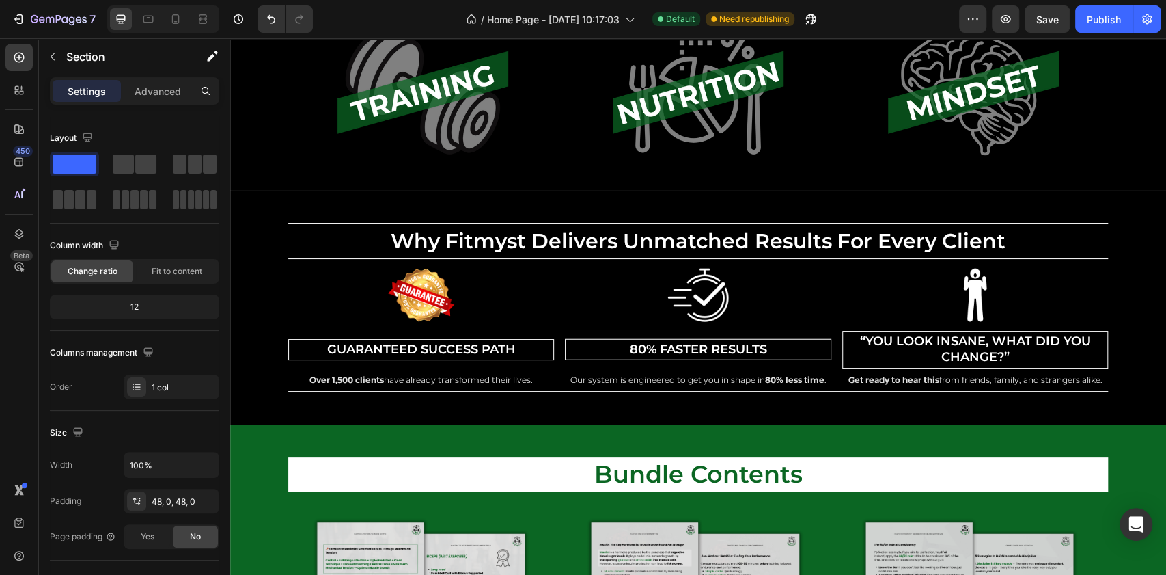
click at [264, 271] on div "why fitmyst delivers unmatched results for every client Heading Row Image Guara…" at bounding box center [698, 307] width 936 height 169
click at [1112, 314] on div "why fitmyst delivers unmatched results for every client Heading Row Image Guara…" at bounding box center [698, 307] width 936 height 169
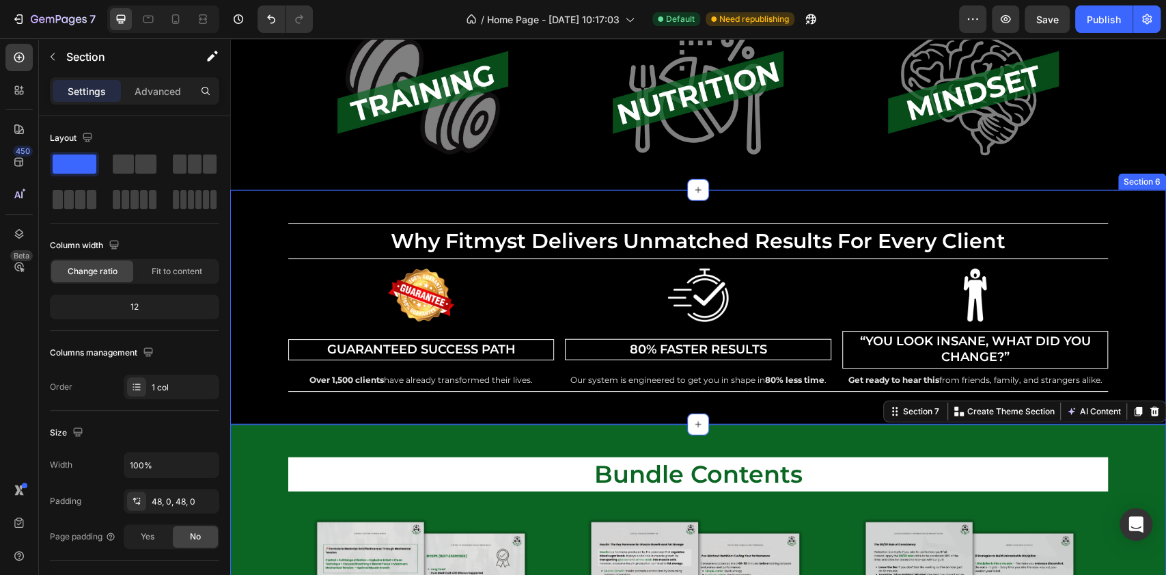
click at [1125, 307] on div "why fitmyst delivers unmatched results for every client Heading Row Image Guara…" at bounding box center [698, 307] width 936 height 169
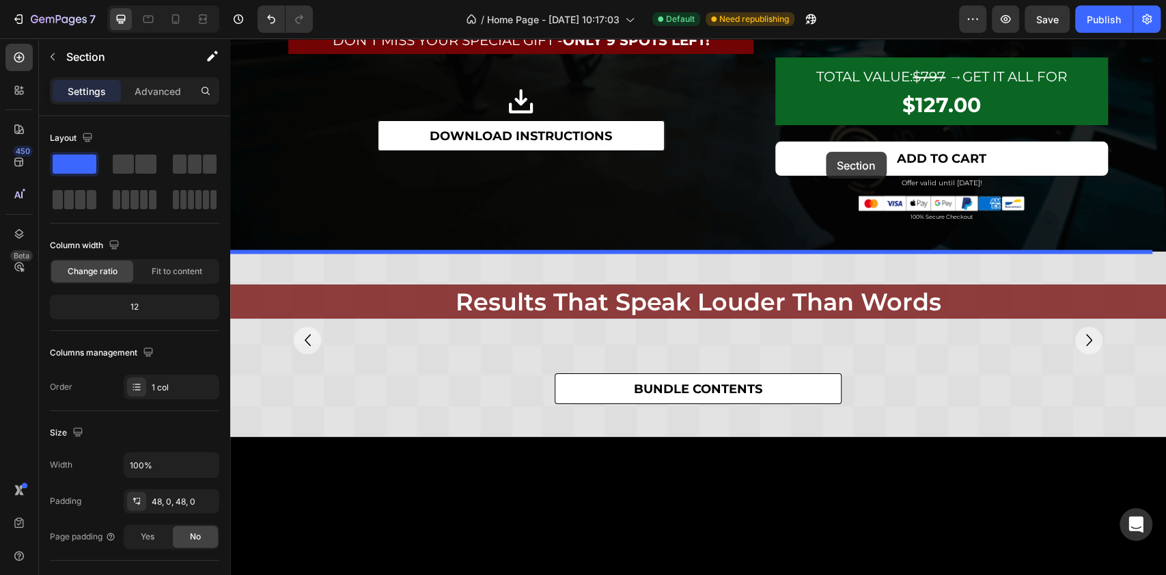
scroll to position [1511, 0]
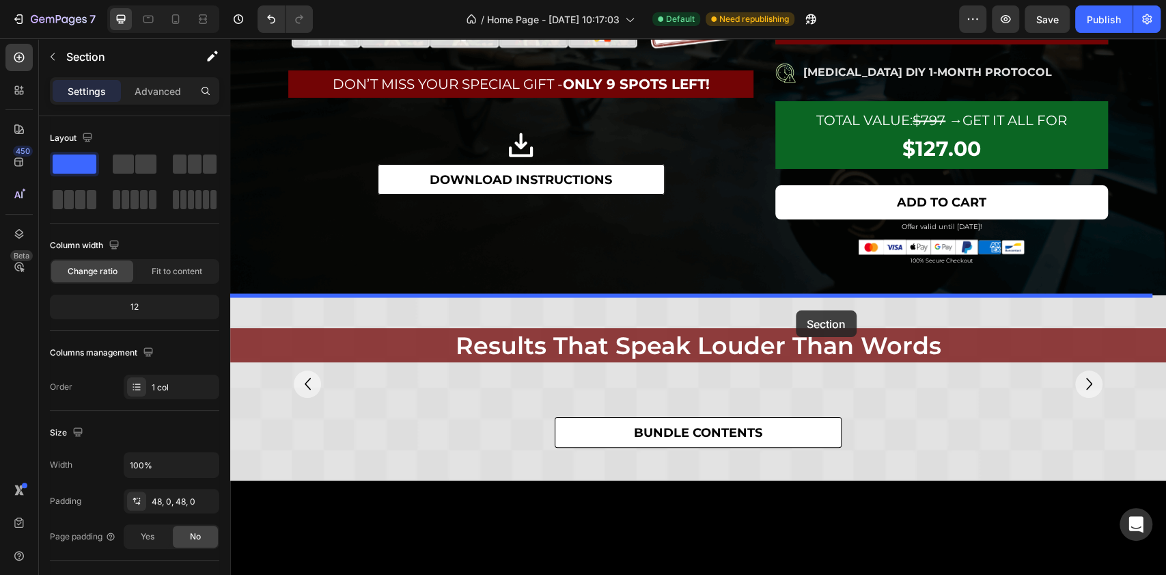
drag, startPoint x: 907, startPoint y: 359, endPoint x: 796, endPoint y: 310, distance: 121.1
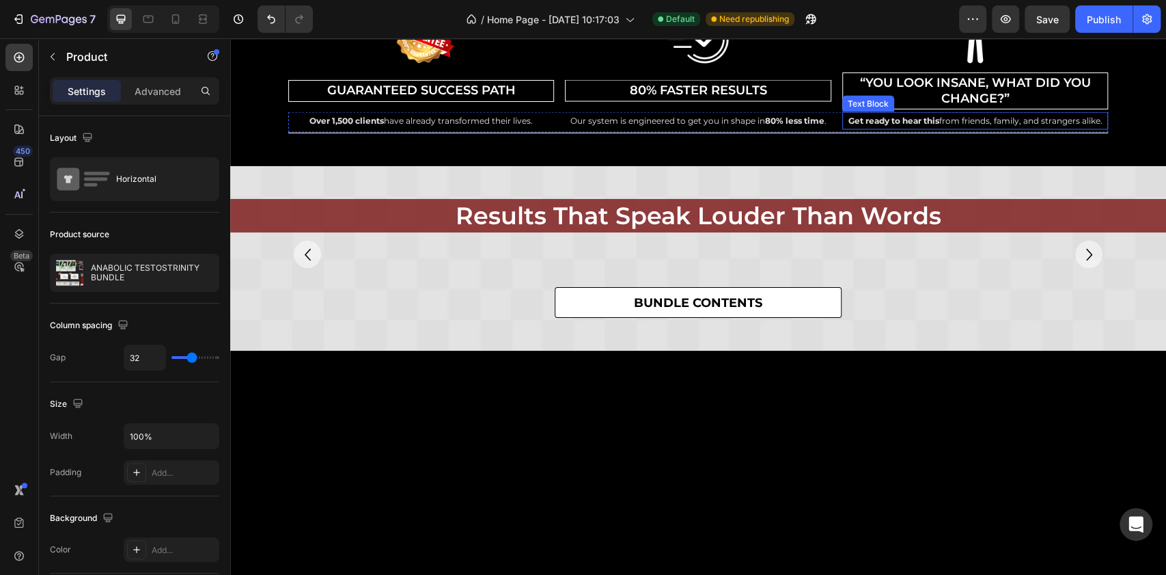
scroll to position [1693, 0]
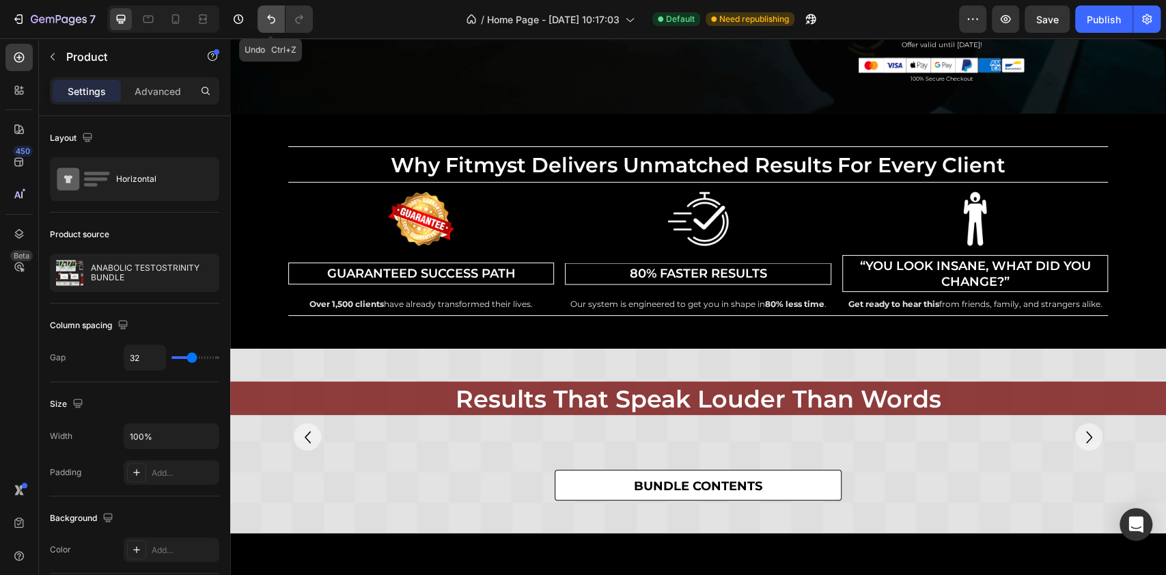
click at [259, 18] on button "Undo/Redo" at bounding box center [271, 18] width 27 height 27
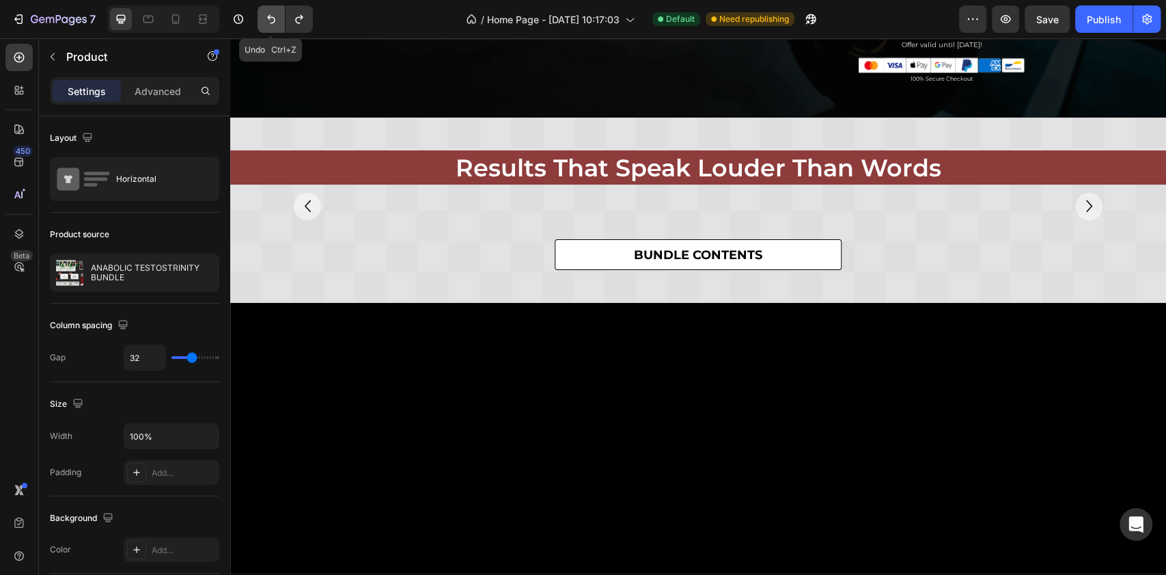
click at [259, 18] on button "Undo/Redo" at bounding box center [271, 18] width 27 height 27
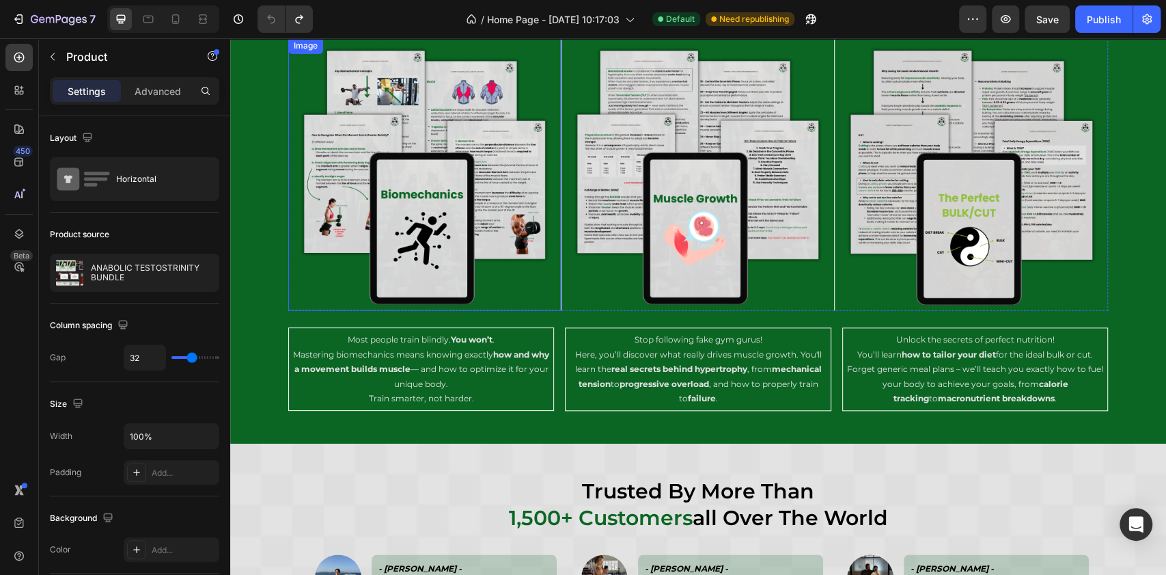
scroll to position [4244, 0]
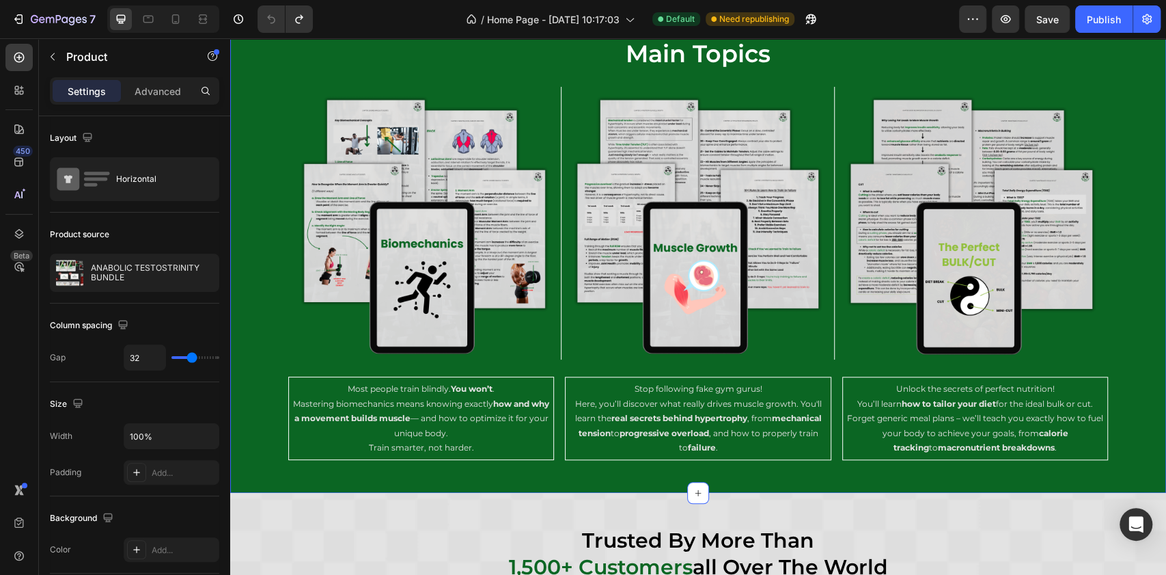
click at [247, 105] on div "main topics Heading Image Image Image Row Row Image Most people train blindly. …" at bounding box center [698, 248] width 936 height 423
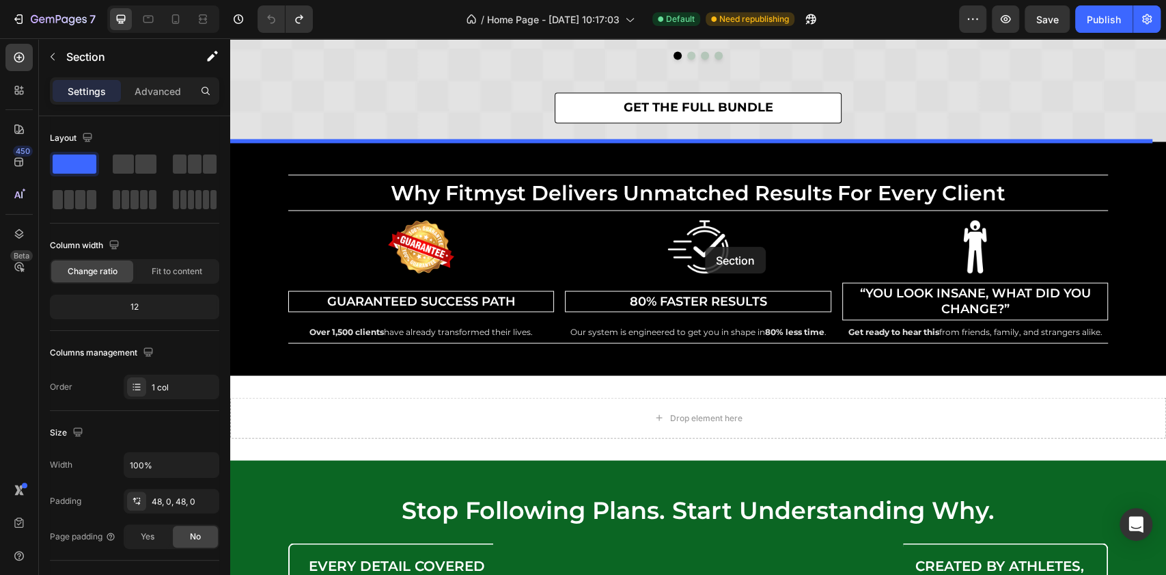
scroll to position [5069, 0]
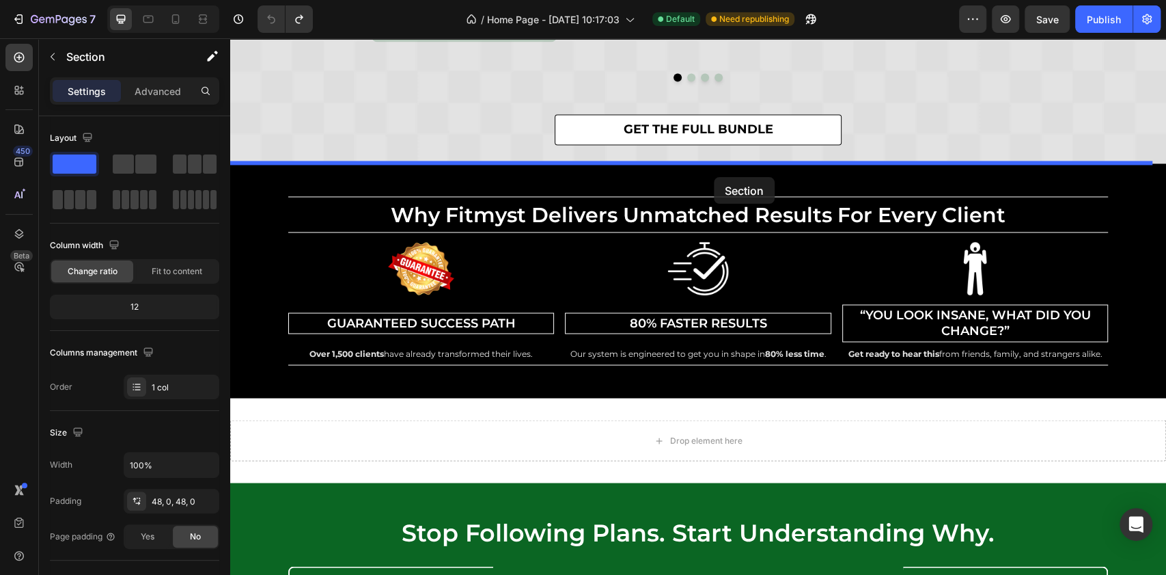
drag, startPoint x: 888, startPoint y: 204, endPoint x: 714, endPoint y: 177, distance: 176.2
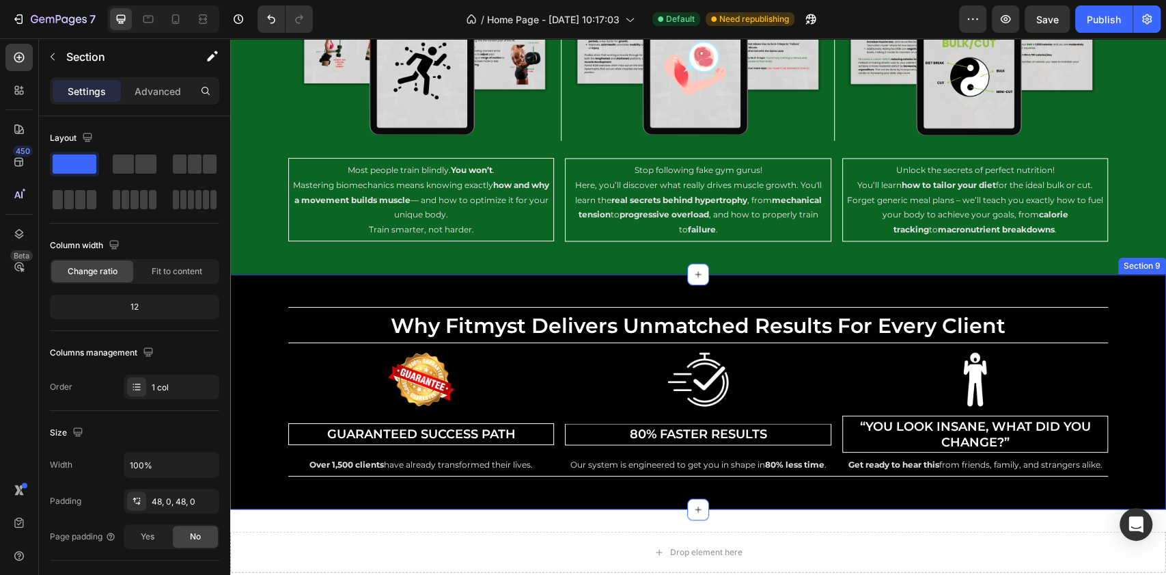
scroll to position [5141, 0]
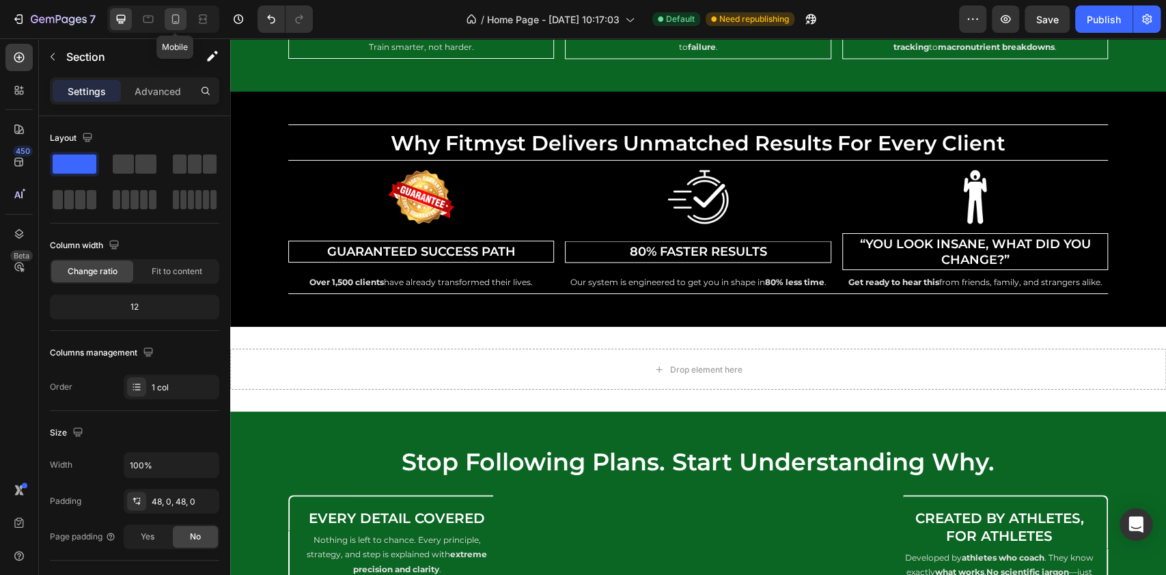
click at [182, 19] on div at bounding box center [176, 19] width 22 height 22
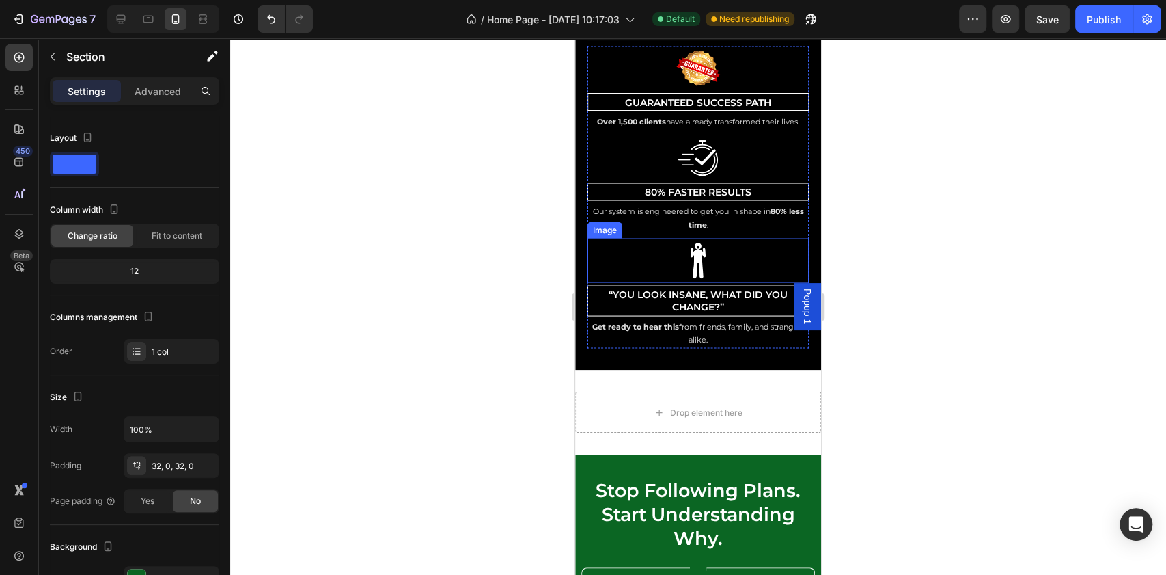
scroll to position [5204, 0]
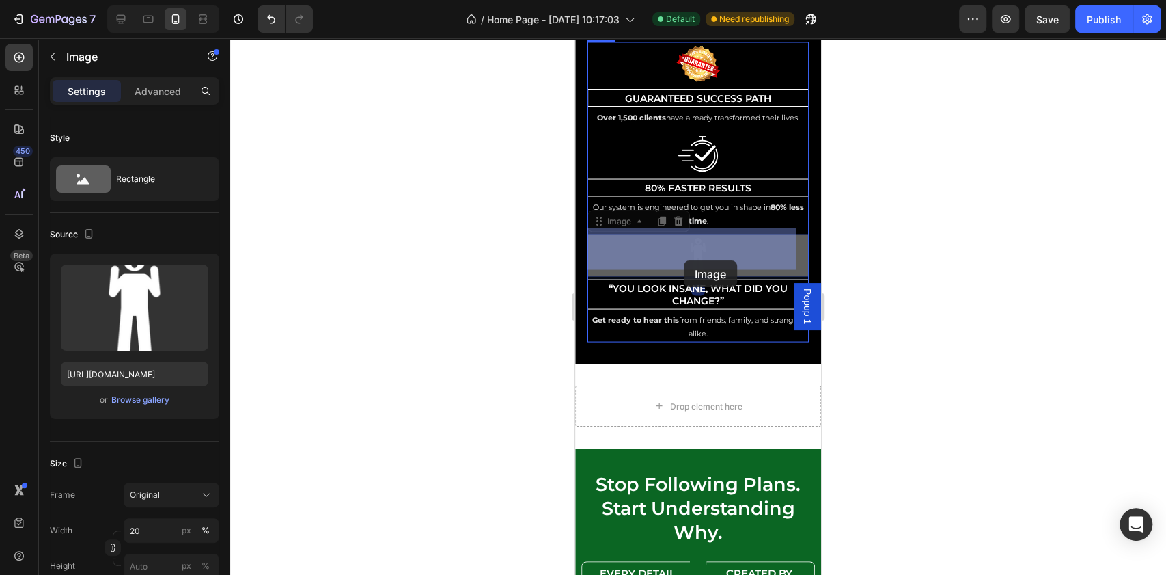
drag, startPoint x: 698, startPoint y: 260, endPoint x: 664, endPoint y: 254, distance: 34.6
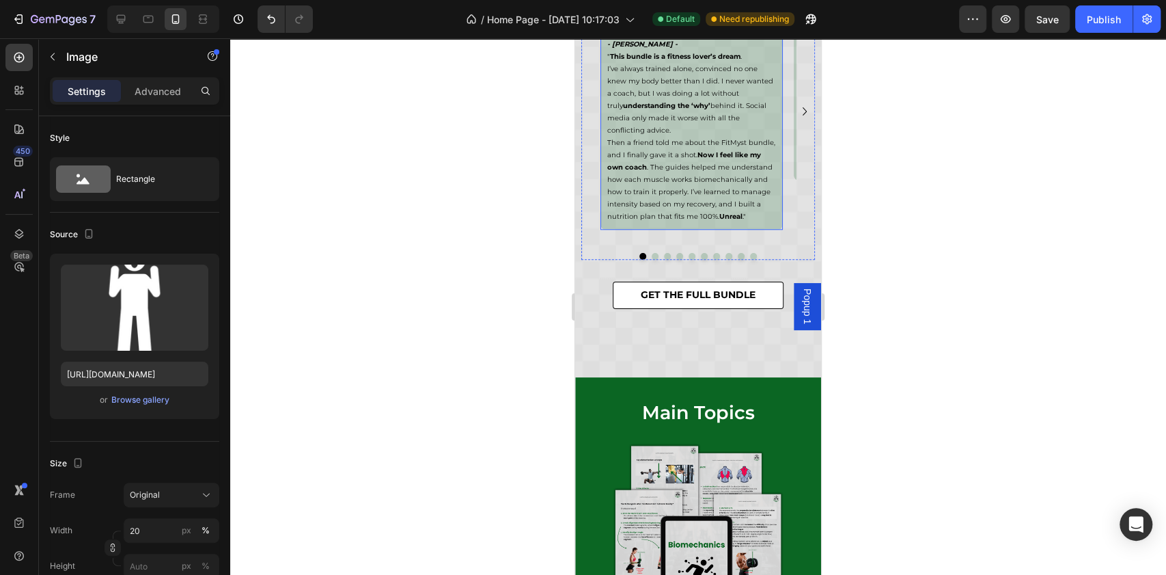
scroll to position [4190, 0]
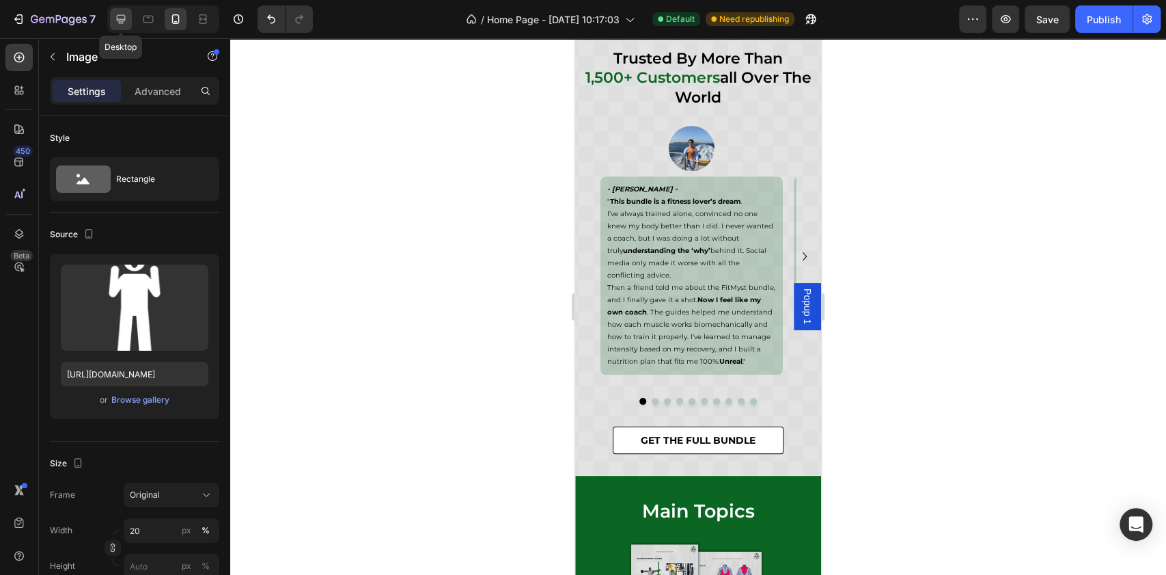
click at [121, 20] on icon at bounding box center [121, 19] width 14 height 14
type input "25"
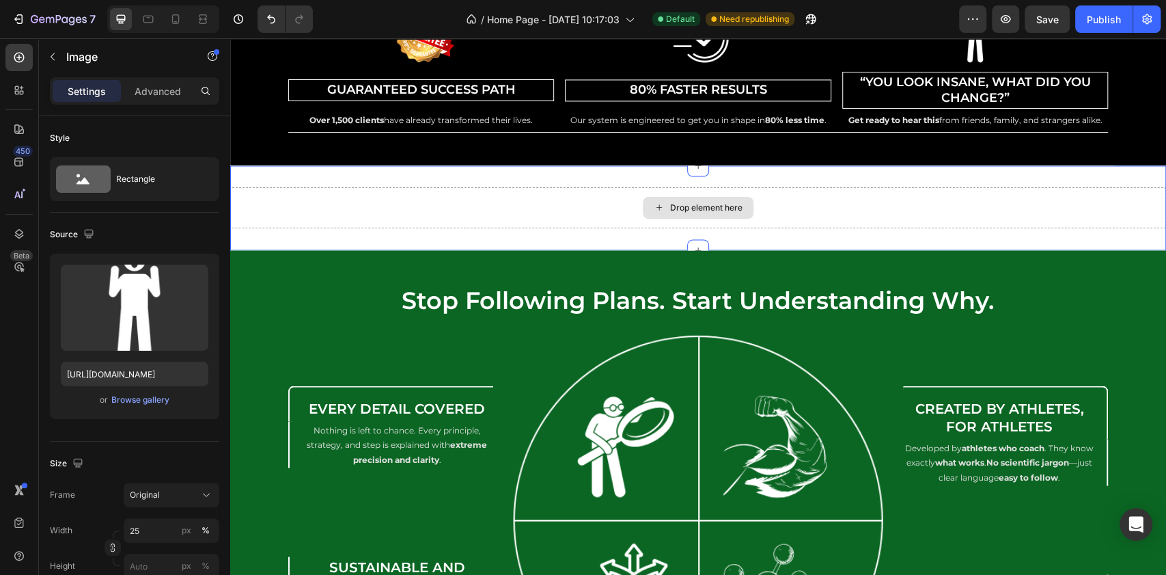
scroll to position [5040, 0]
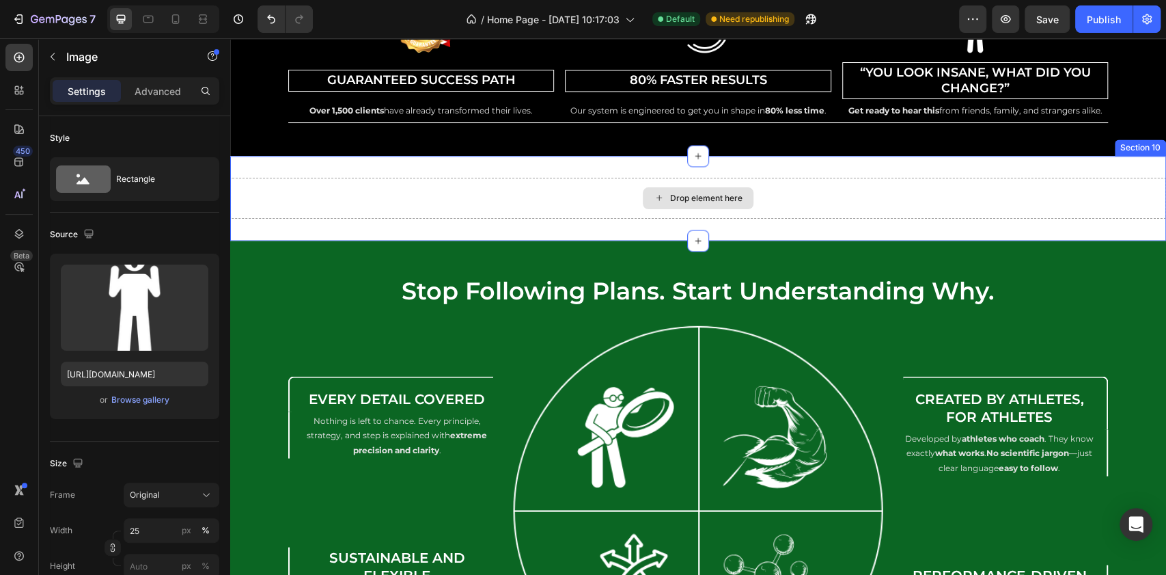
click at [597, 189] on div "Drop element here" at bounding box center [698, 198] width 936 height 41
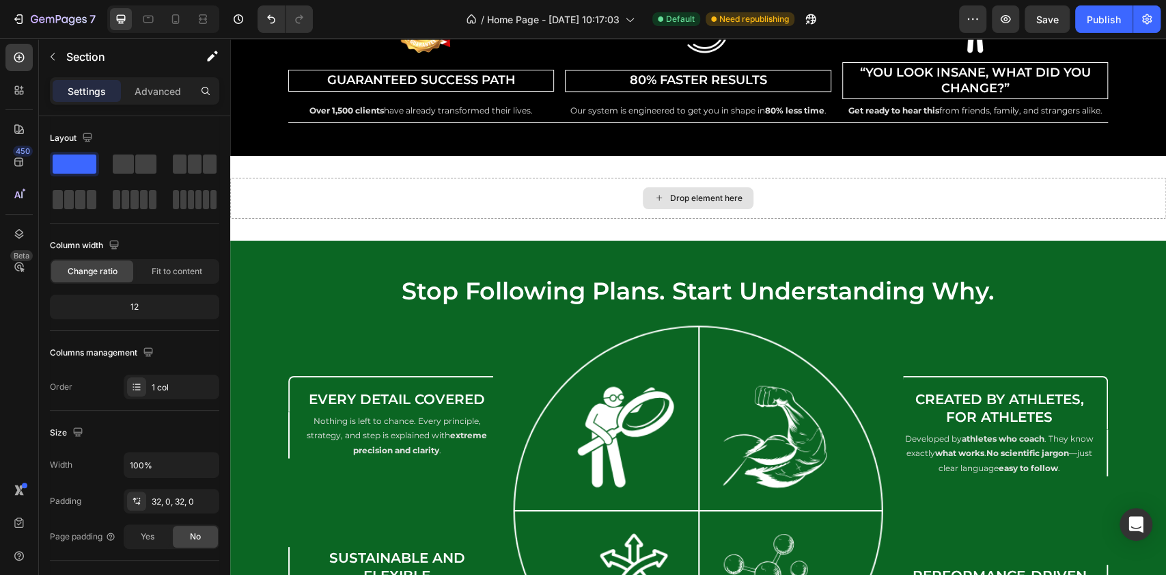
click at [643, 197] on div "Drop element here" at bounding box center [698, 198] width 111 height 22
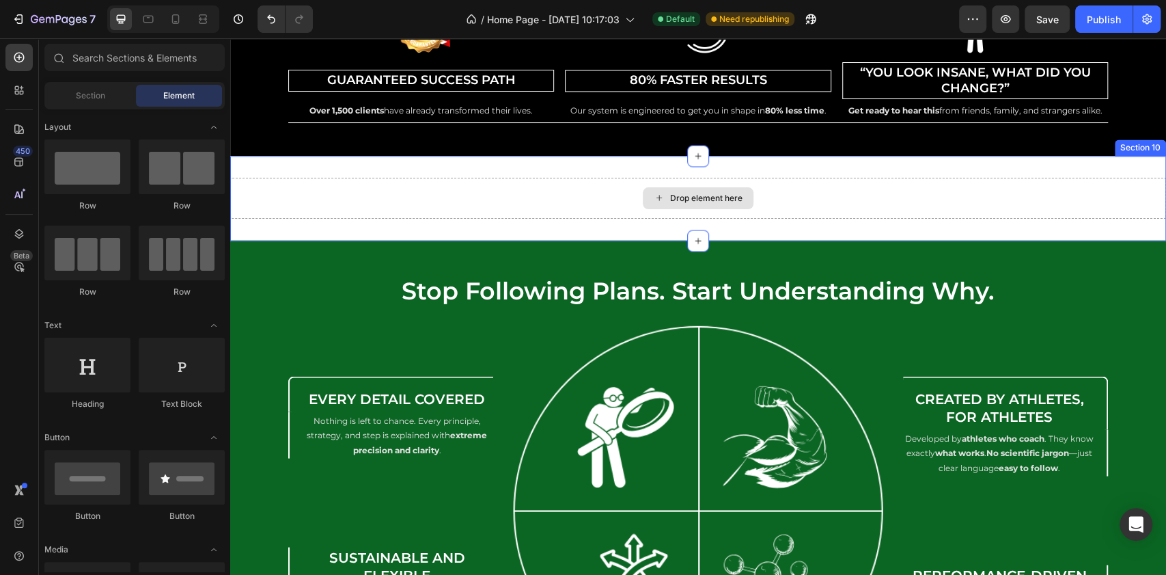
click at [670, 196] on div "Drop element here" at bounding box center [706, 198] width 72 height 11
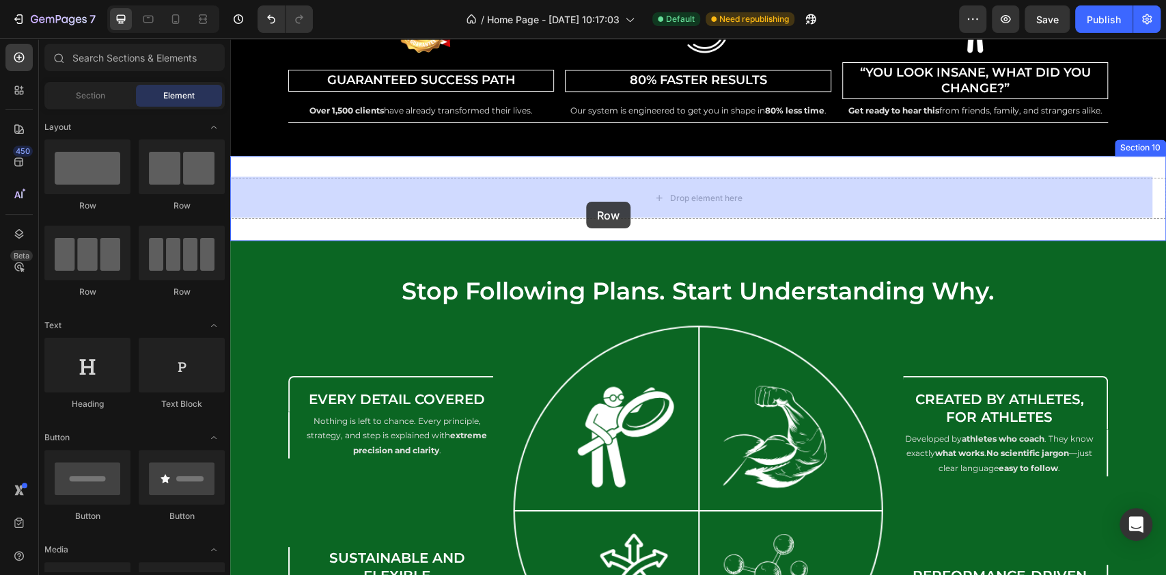
drag, startPoint x: 419, startPoint y: 204, endPoint x: 586, endPoint y: 202, distance: 167.4
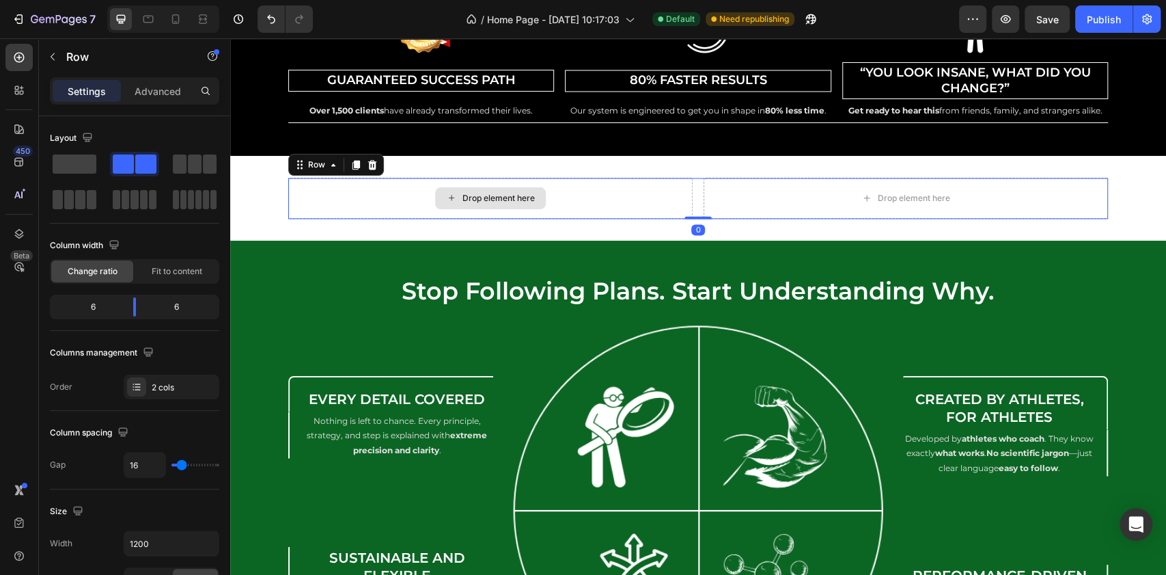
click at [593, 192] on div "Drop element here" at bounding box center [490, 198] width 404 height 41
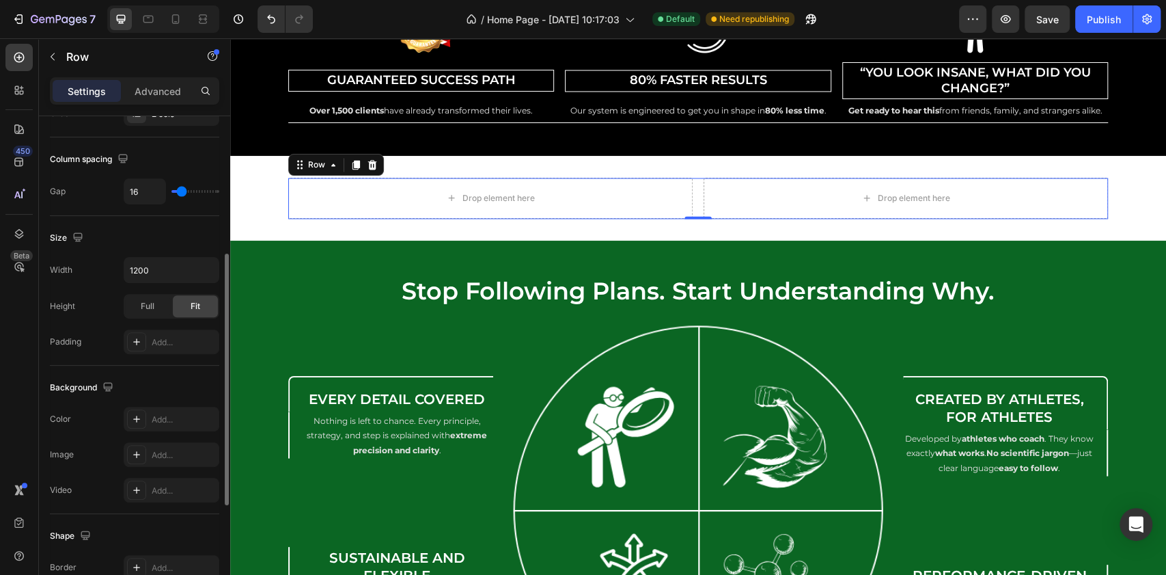
scroll to position [455, 0]
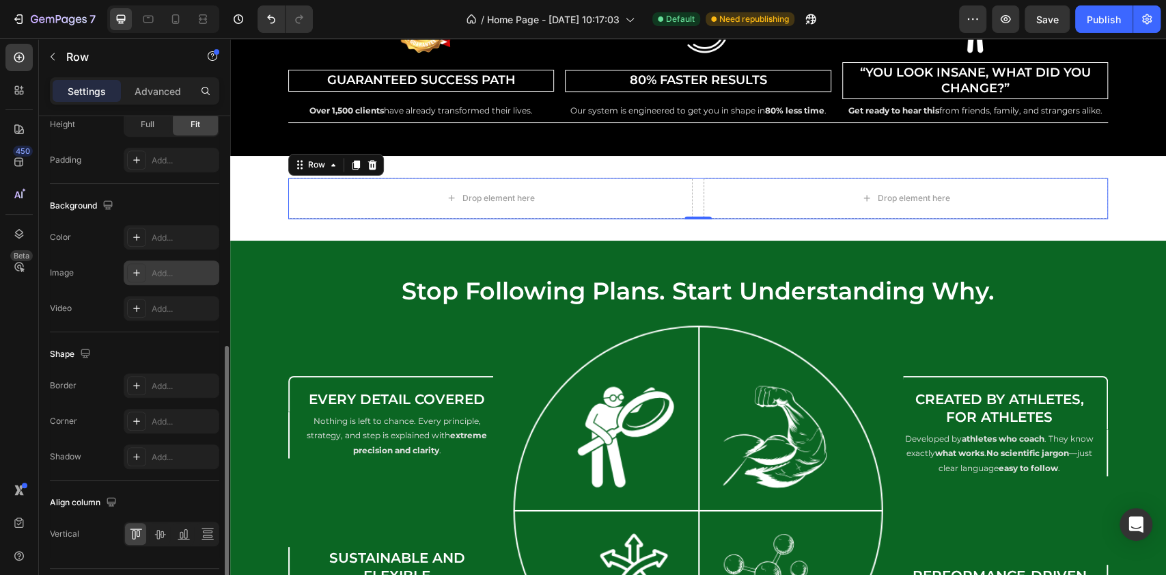
click at [164, 274] on div "Add..." at bounding box center [184, 273] width 64 height 12
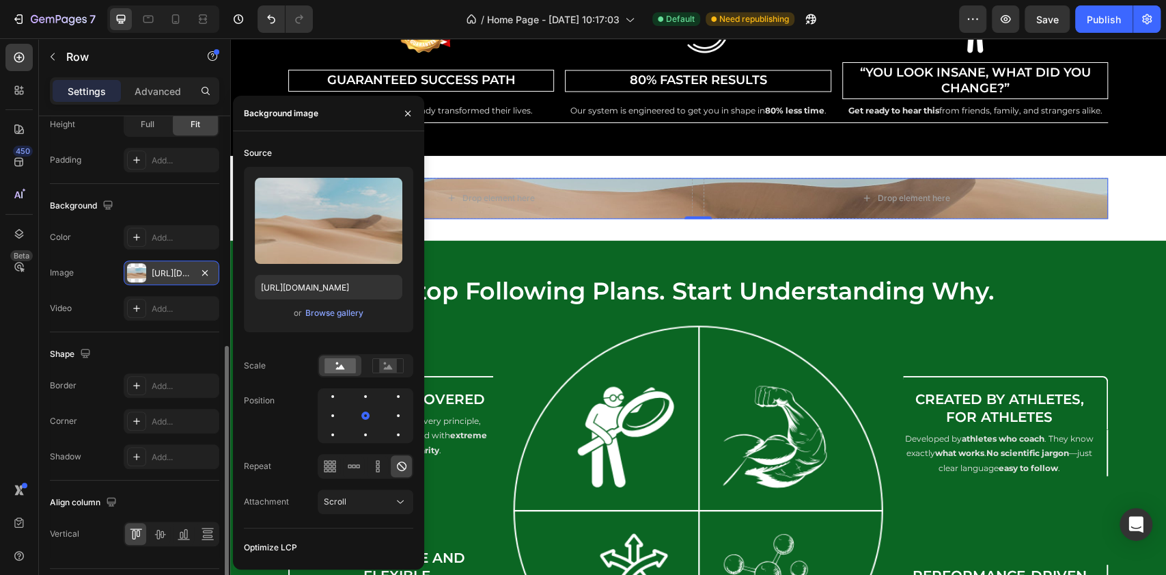
click at [116, 250] on div "The changes might be hidden by the video. Color Add... Image https://cdn.shopif…" at bounding box center [134, 273] width 169 height 96
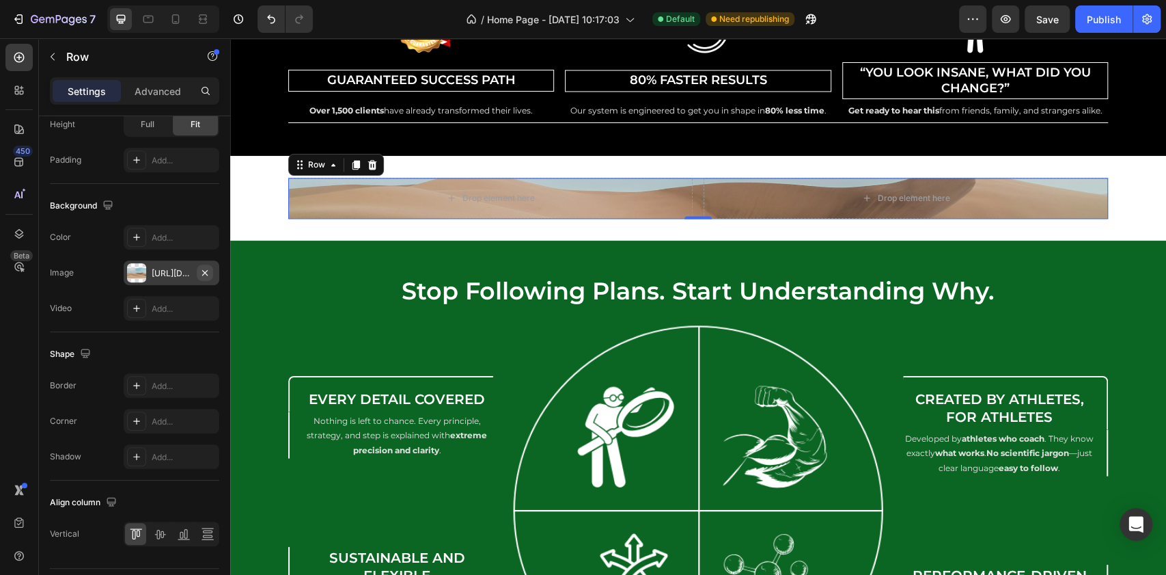
click at [204, 270] on icon "button" at bounding box center [204, 271] width 5 height 5
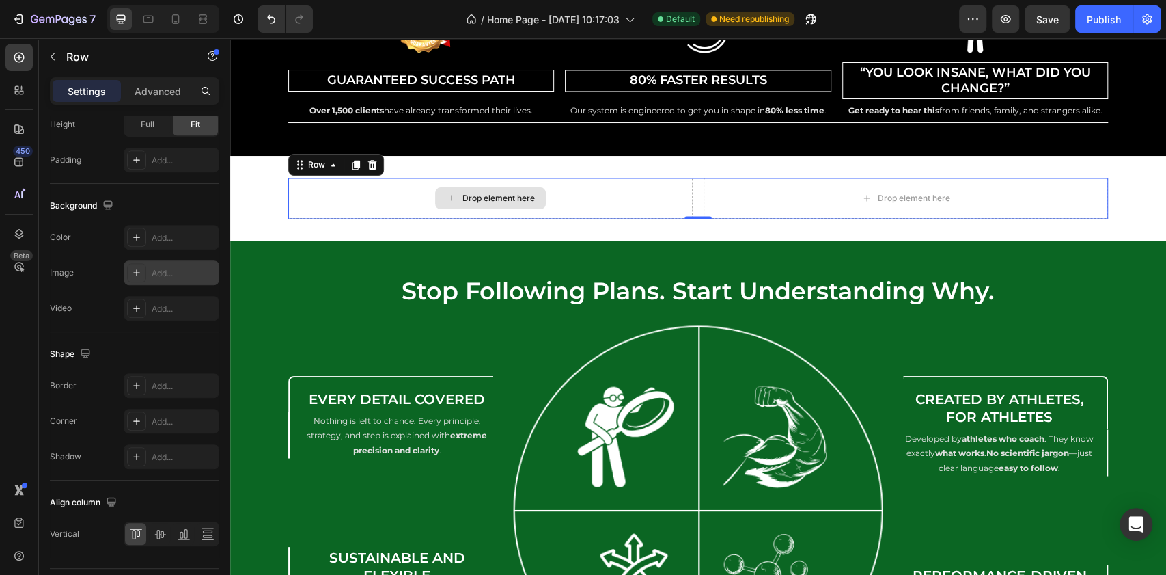
click at [362, 199] on div "Drop element here" at bounding box center [490, 198] width 404 height 41
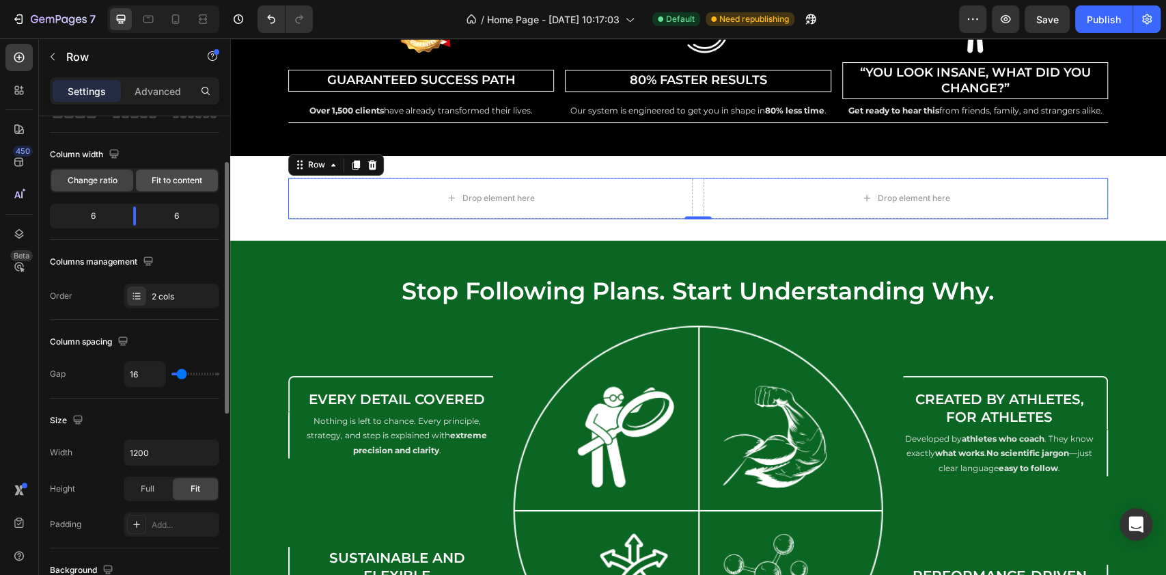
scroll to position [0, 0]
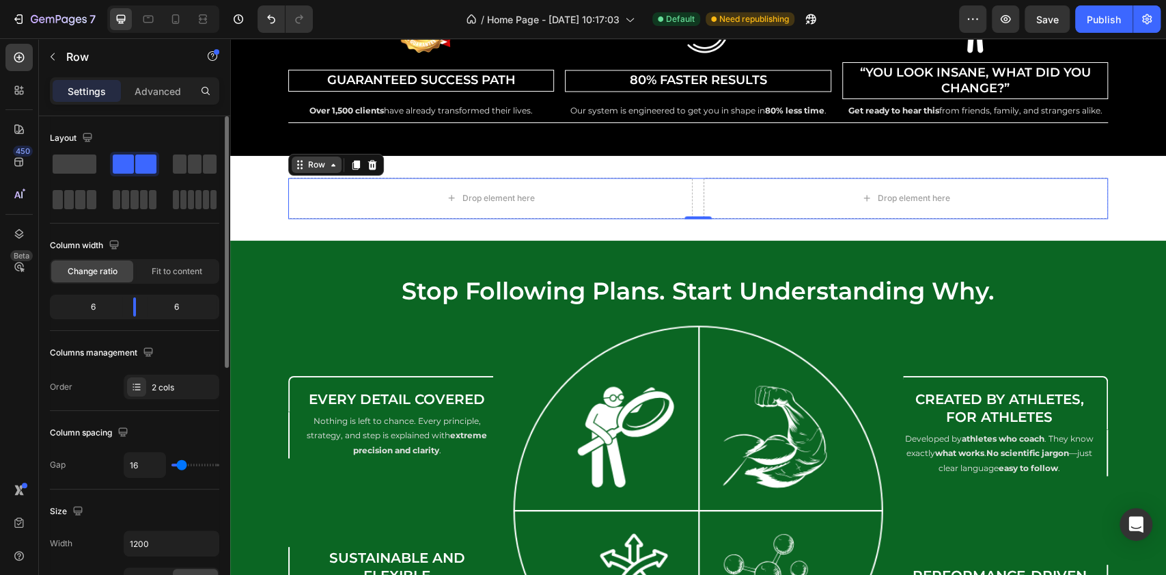
click at [328, 163] on icon at bounding box center [333, 164] width 11 height 11
click at [346, 193] on div "Drop element here" at bounding box center [490, 198] width 404 height 41
click at [29, 59] on div at bounding box center [18, 57] width 27 height 27
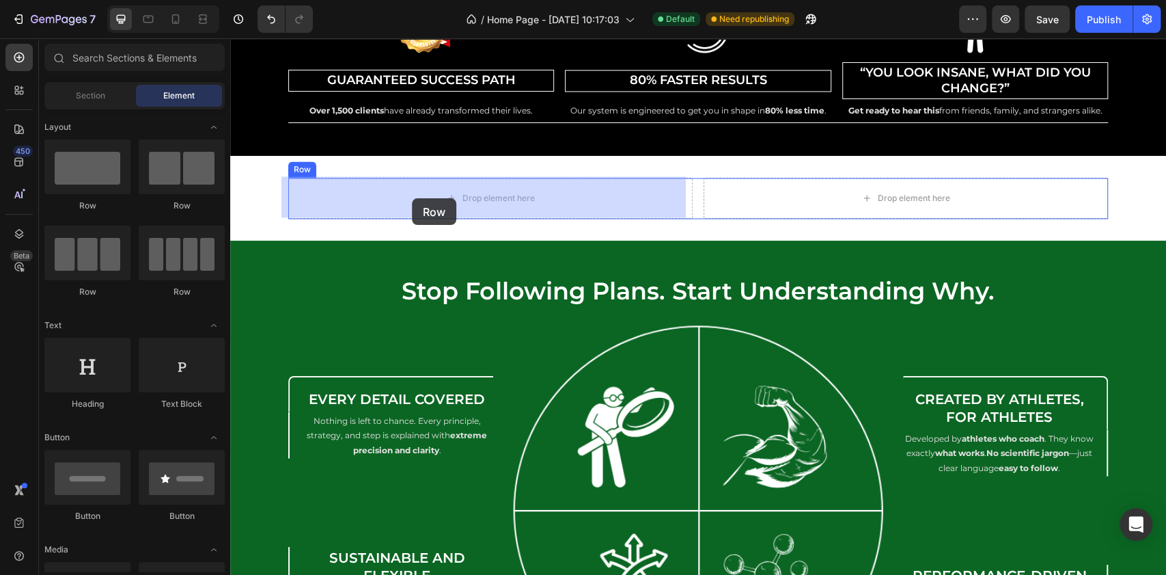
drag, startPoint x: 301, startPoint y: 221, endPoint x: 412, endPoint y: 198, distance: 113.1
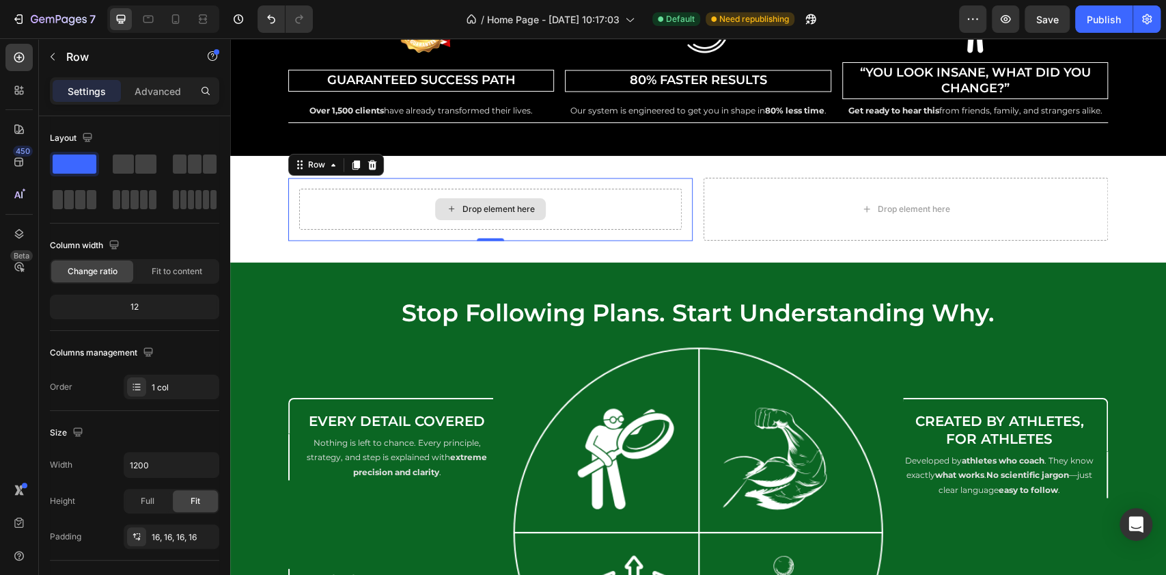
click at [371, 202] on div "Drop element here" at bounding box center [490, 209] width 383 height 41
click at [350, 209] on div "Drop element here" at bounding box center [490, 209] width 383 height 41
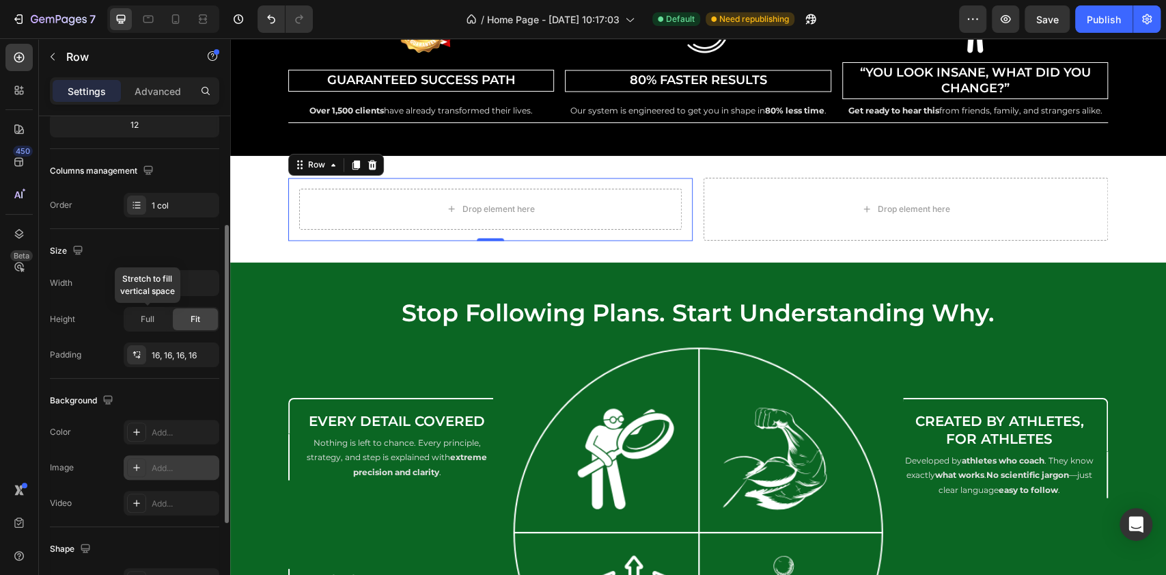
scroll to position [334, 0]
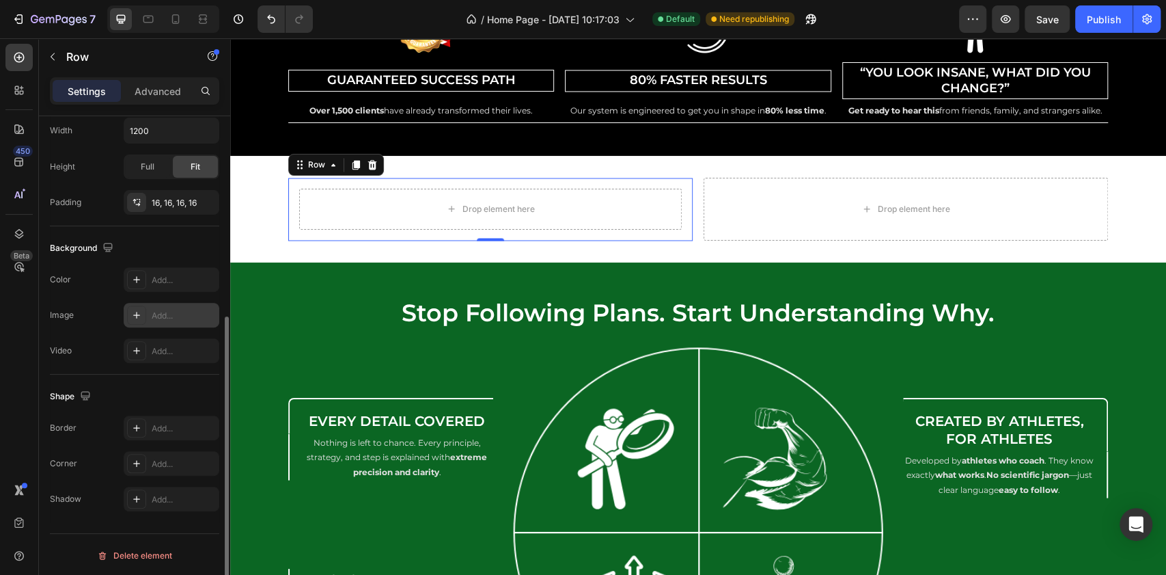
click at [170, 311] on div "Add..." at bounding box center [184, 315] width 64 height 12
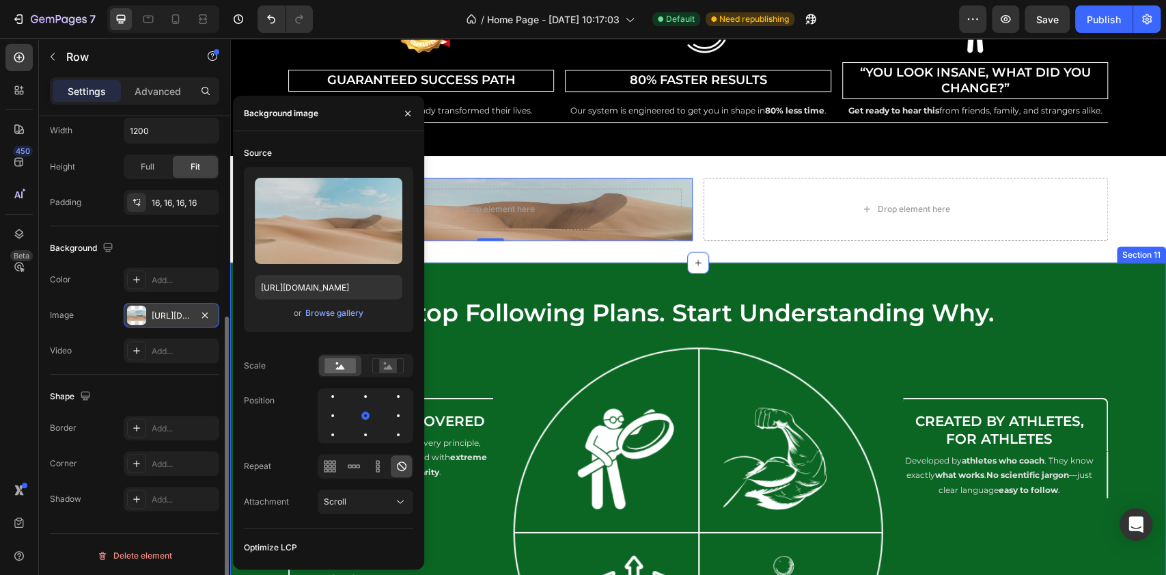
click at [603, 274] on div "stop following plans. start understanding why. Heading Every Detail Covered Hea…" at bounding box center [698, 547] width 936 height 570
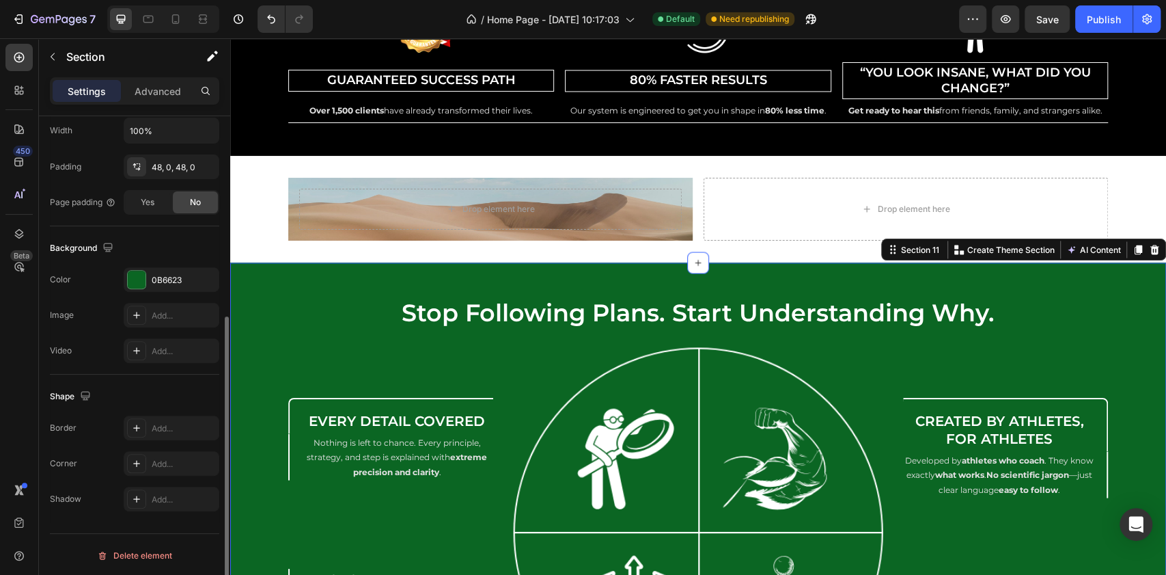
scroll to position [0, 0]
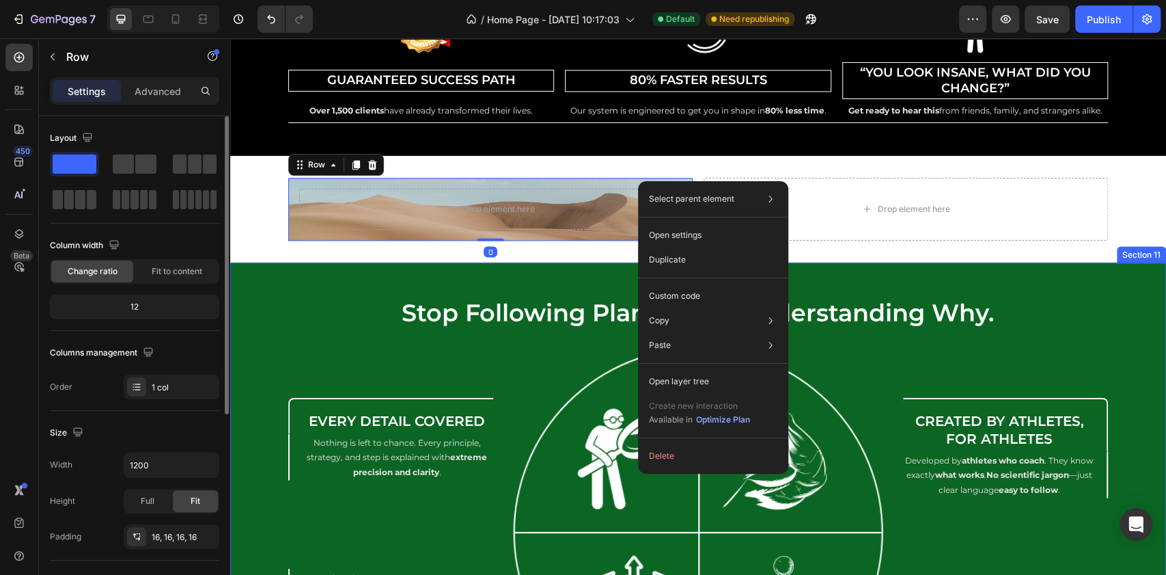
click at [530, 262] on div "stop following plans. start understanding why. Heading Every Detail Covered Hea…" at bounding box center [698, 547] width 936 height 570
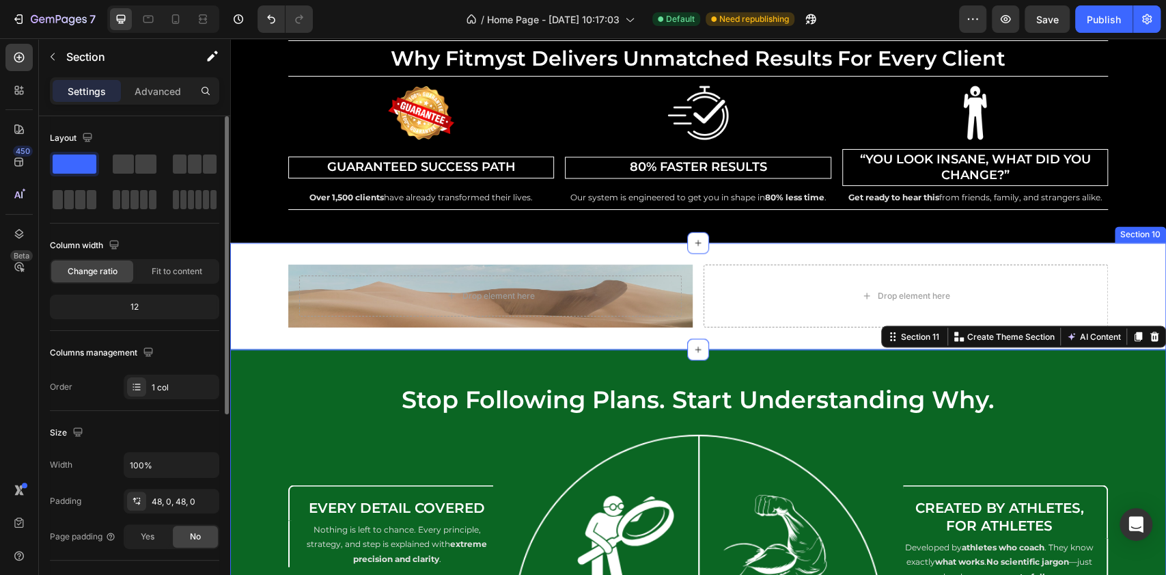
scroll to position [4949, 0]
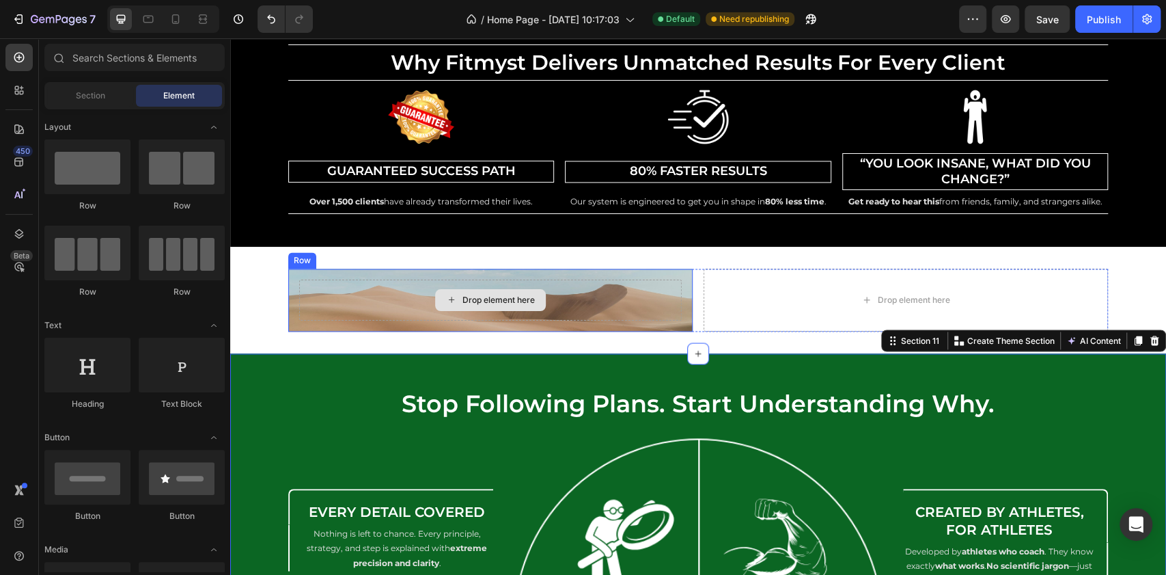
click at [526, 305] on div "Drop element here" at bounding box center [490, 300] width 111 height 22
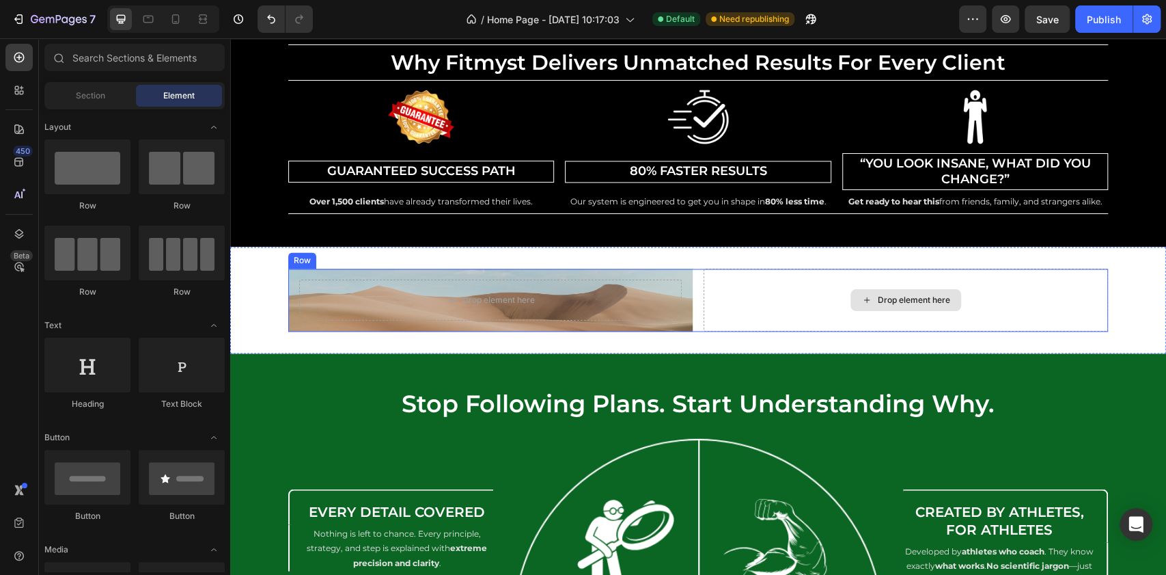
click at [722, 301] on div "Drop element here" at bounding box center [906, 299] width 404 height 63
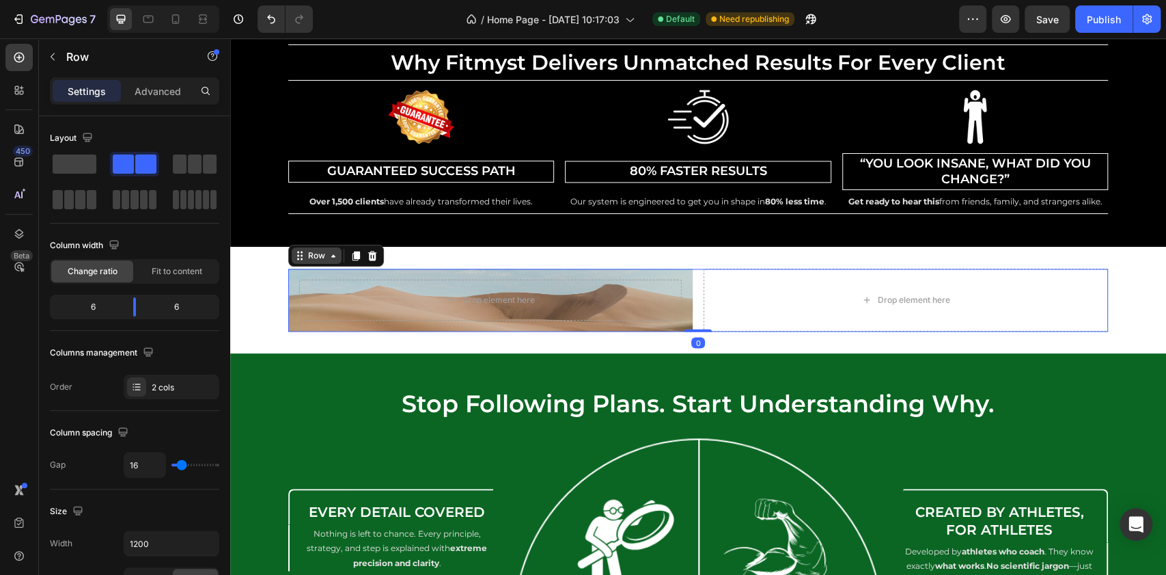
click at [328, 250] on icon at bounding box center [333, 255] width 11 height 11
click at [667, 296] on div "Drop element here" at bounding box center [490, 299] width 383 height 41
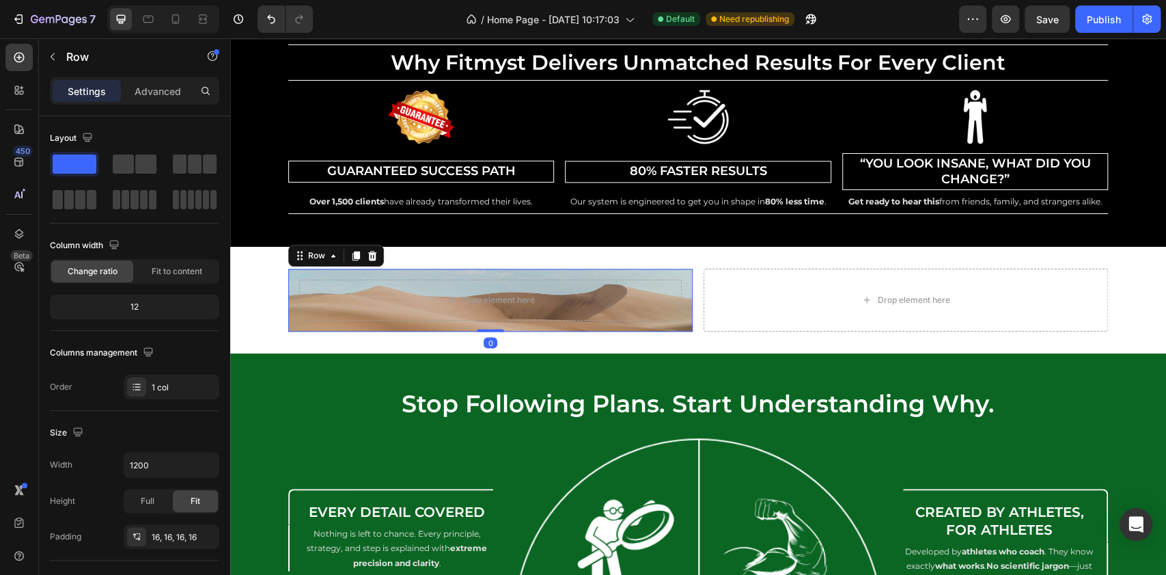
click at [322, 245] on div "Row" at bounding box center [336, 256] width 96 height 22
click at [311, 258] on div "Row" at bounding box center [316, 255] width 23 height 12
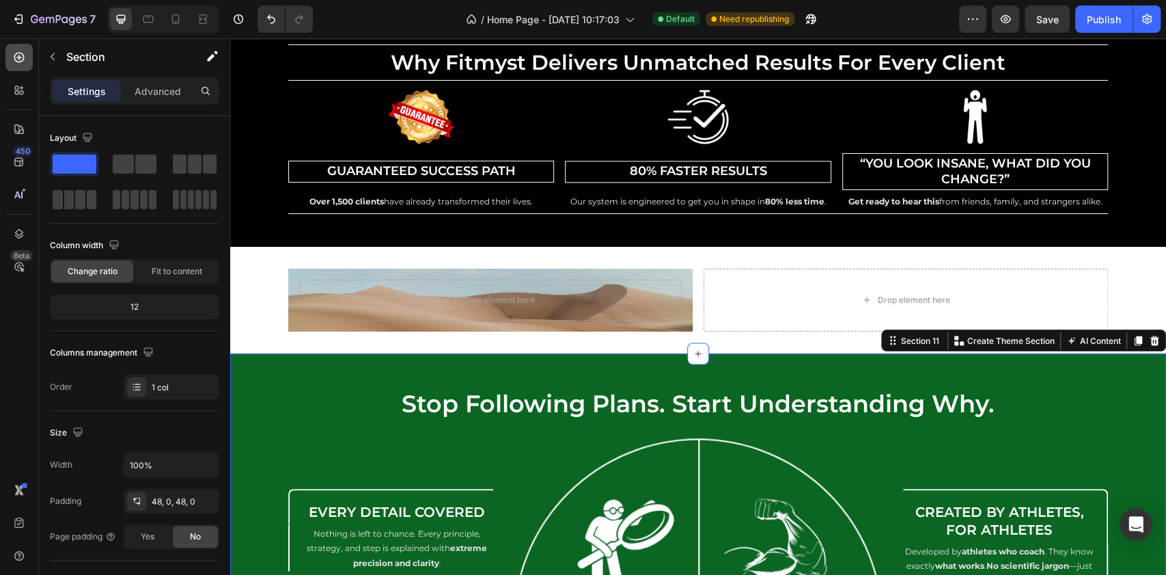
click at [15, 48] on div at bounding box center [18, 57] width 27 height 27
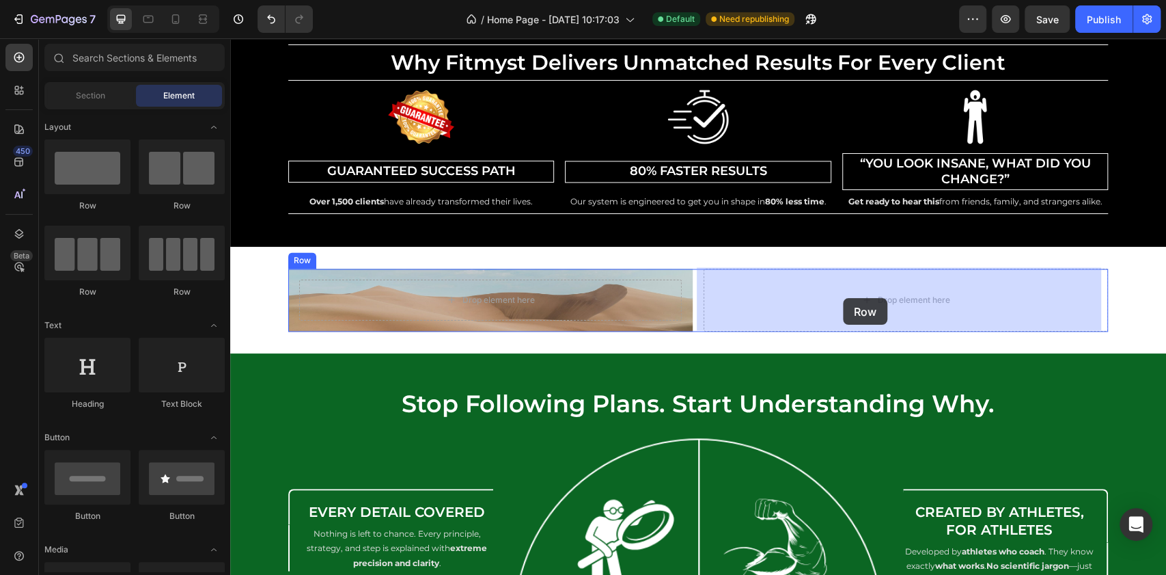
drag, startPoint x: 321, startPoint y: 207, endPoint x: 407, endPoint y: 225, distance: 88.0
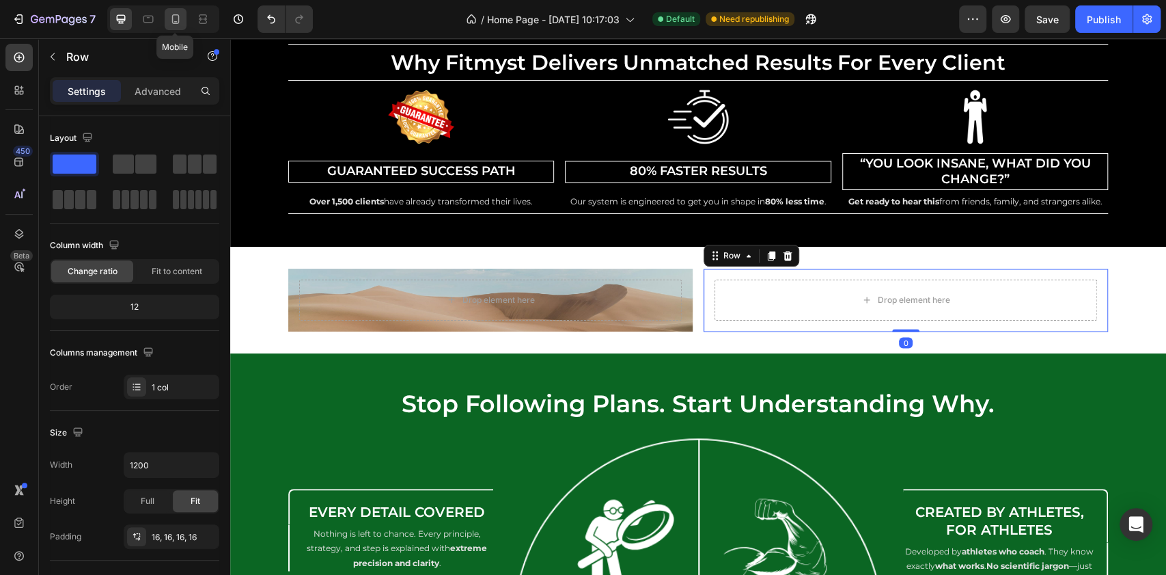
click at [169, 22] on icon at bounding box center [176, 19] width 14 height 14
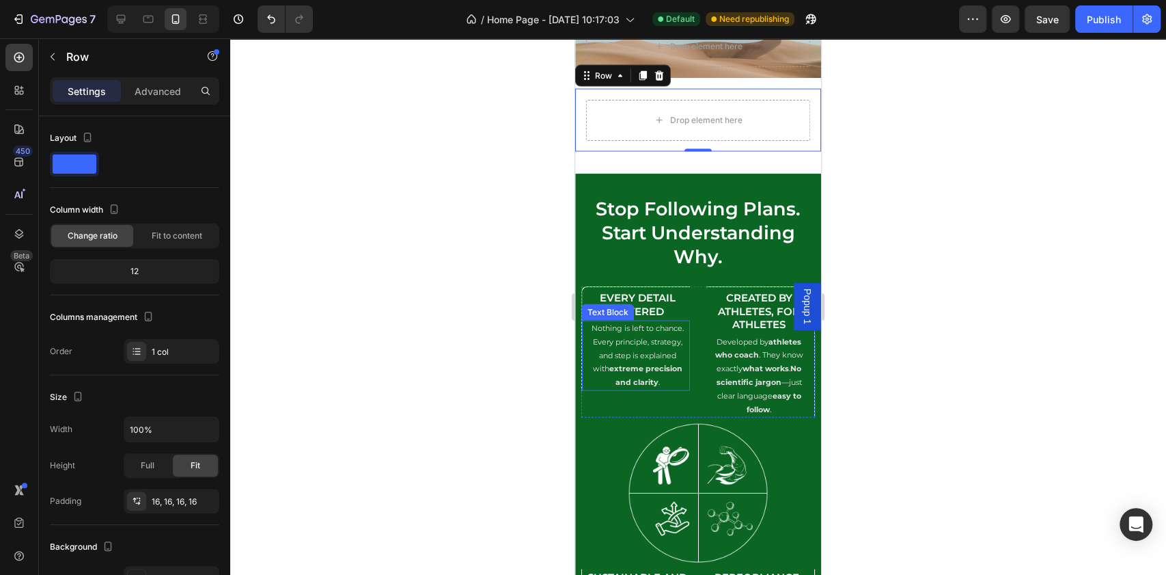
scroll to position [5198, 0]
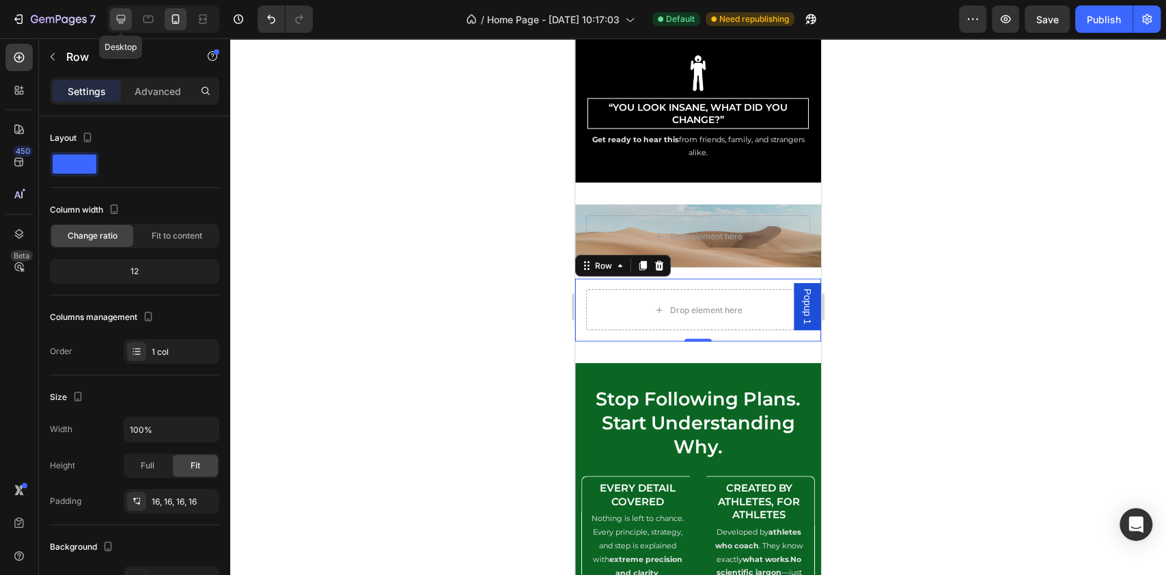
click at [128, 12] on div at bounding box center [121, 19] width 22 height 22
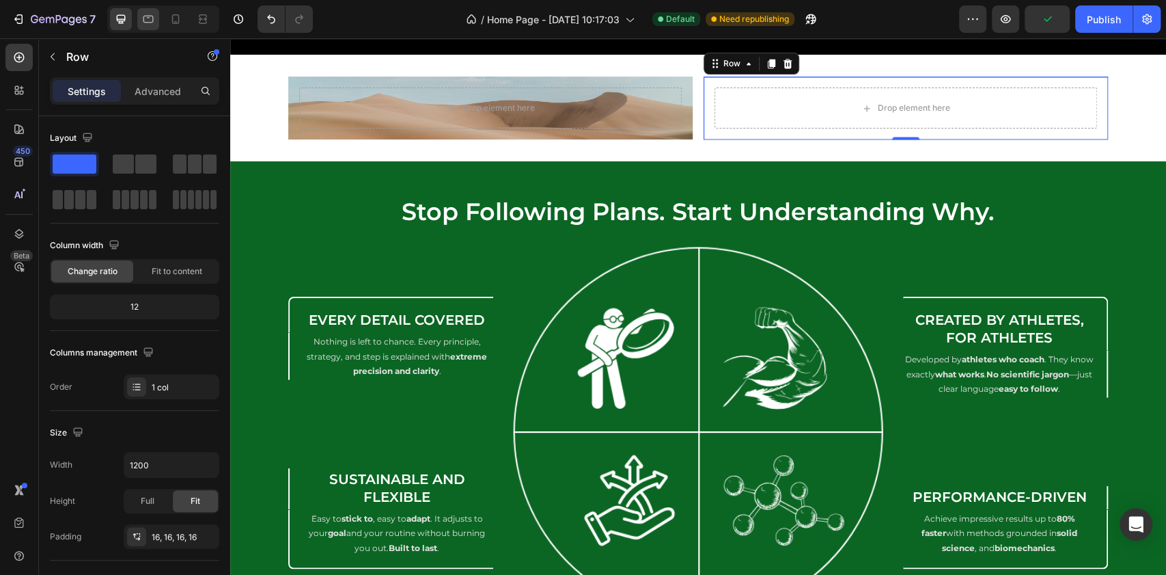
scroll to position [5129, 0]
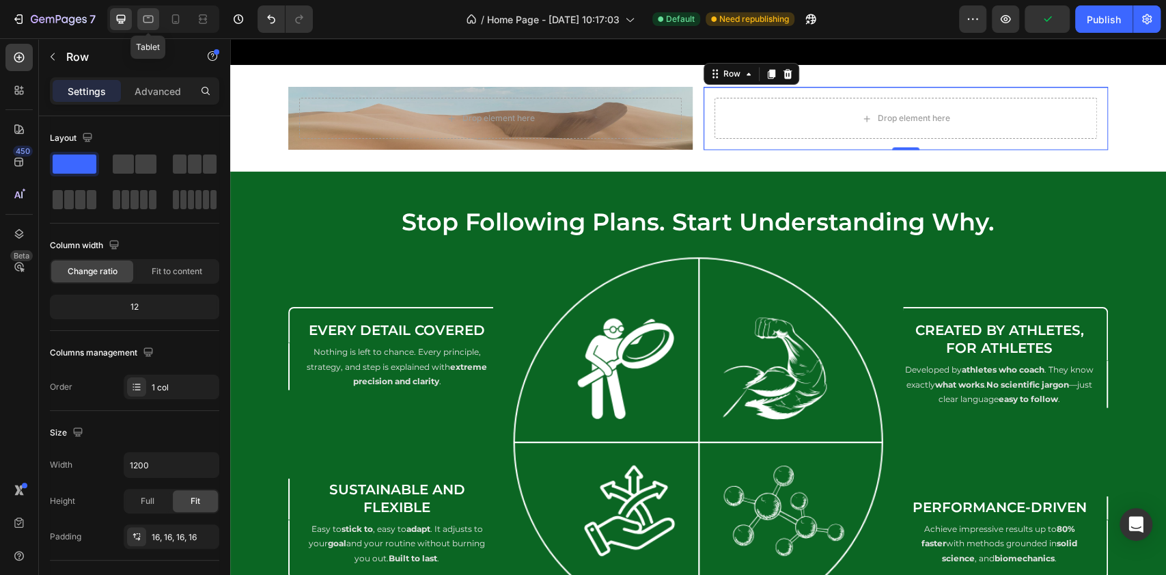
click at [148, 16] on icon at bounding box center [148, 20] width 10 height 8
type input "100%"
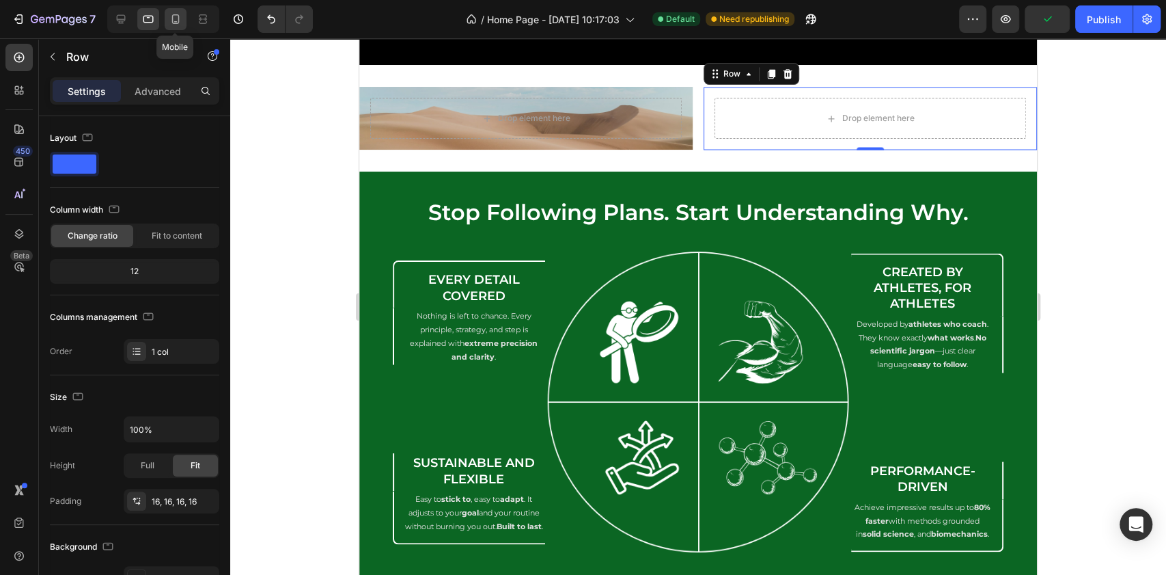
click at [182, 17] on div at bounding box center [176, 19] width 22 height 22
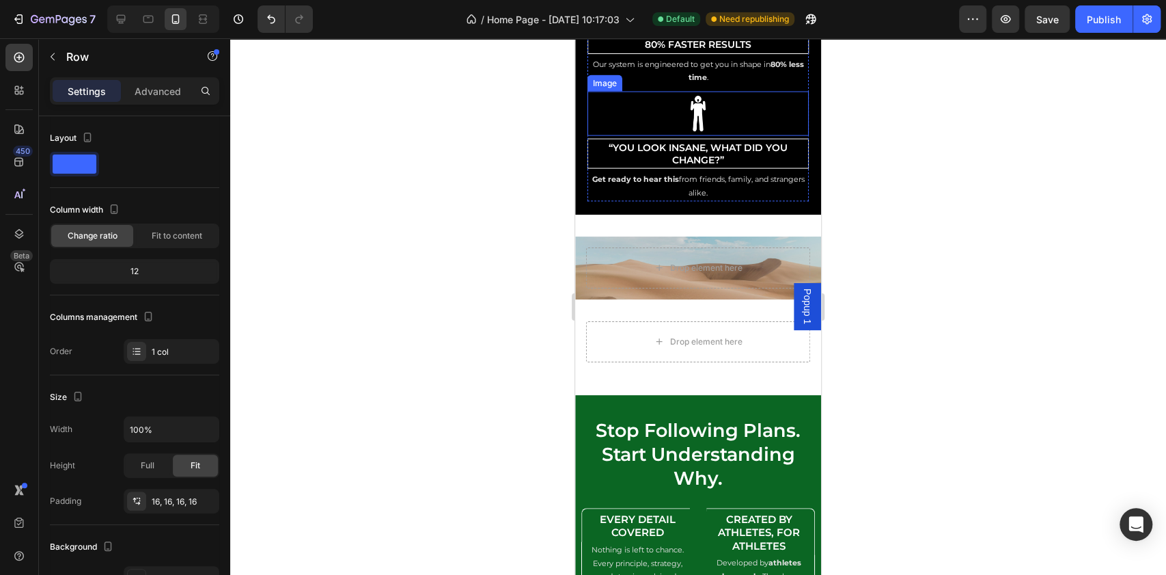
scroll to position [5566, 0]
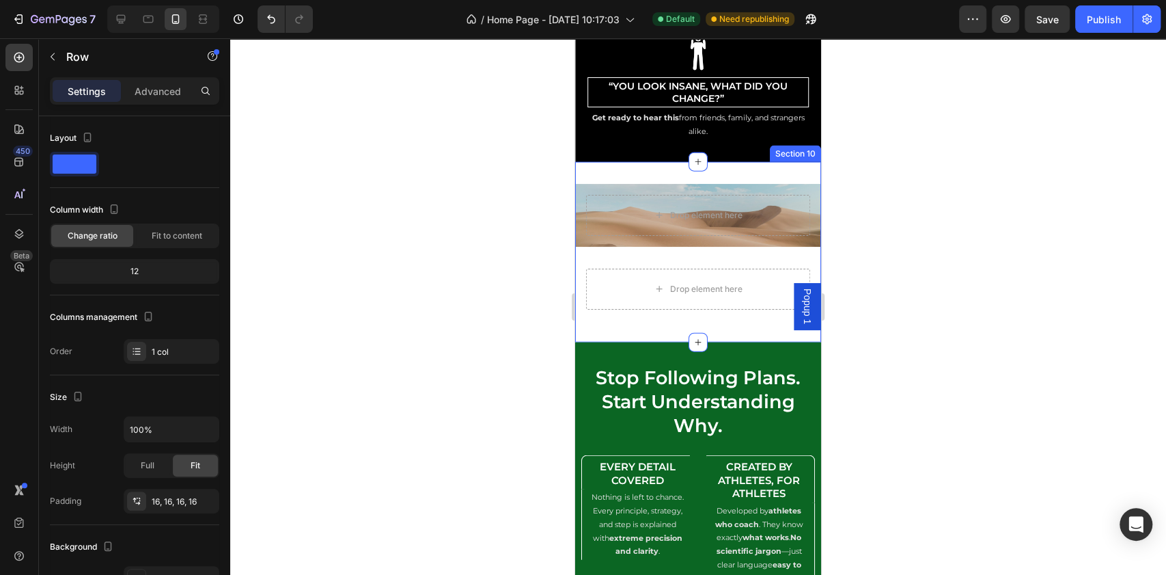
click at [629, 162] on div "Drop element here Row Drop element here Row Row Section 10" at bounding box center [698, 252] width 246 height 180
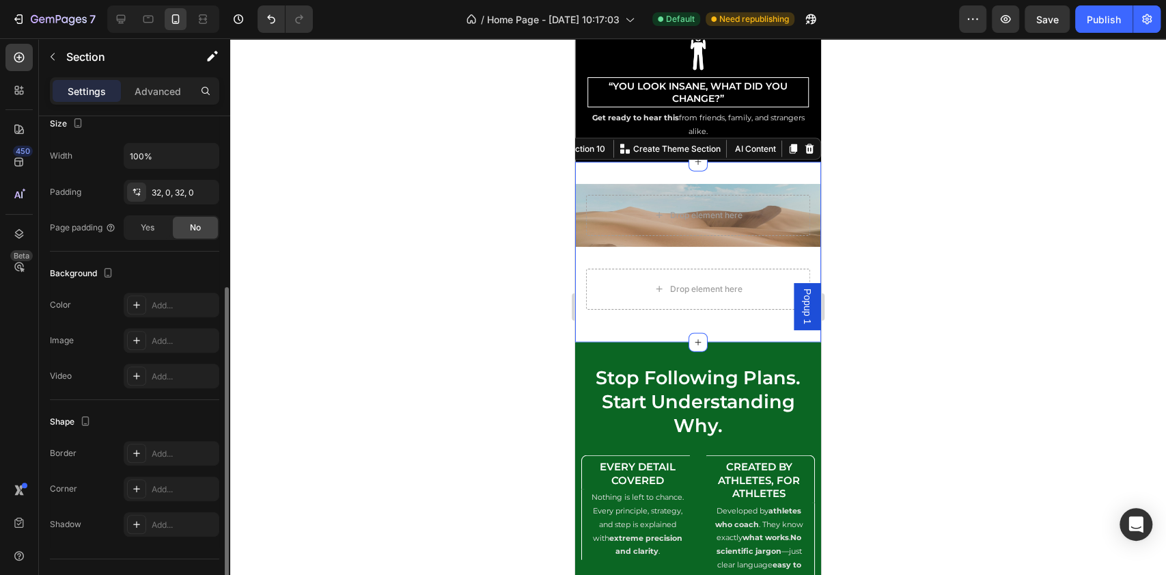
scroll to position [299, 0]
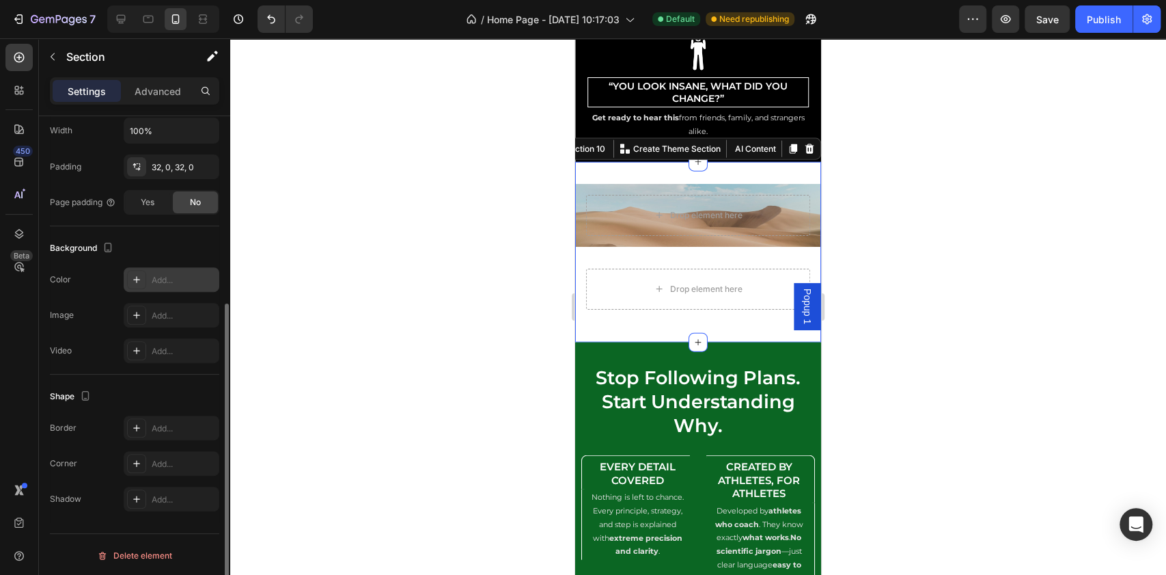
click at [183, 283] on div "Add..." at bounding box center [184, 280] width 64 height 12
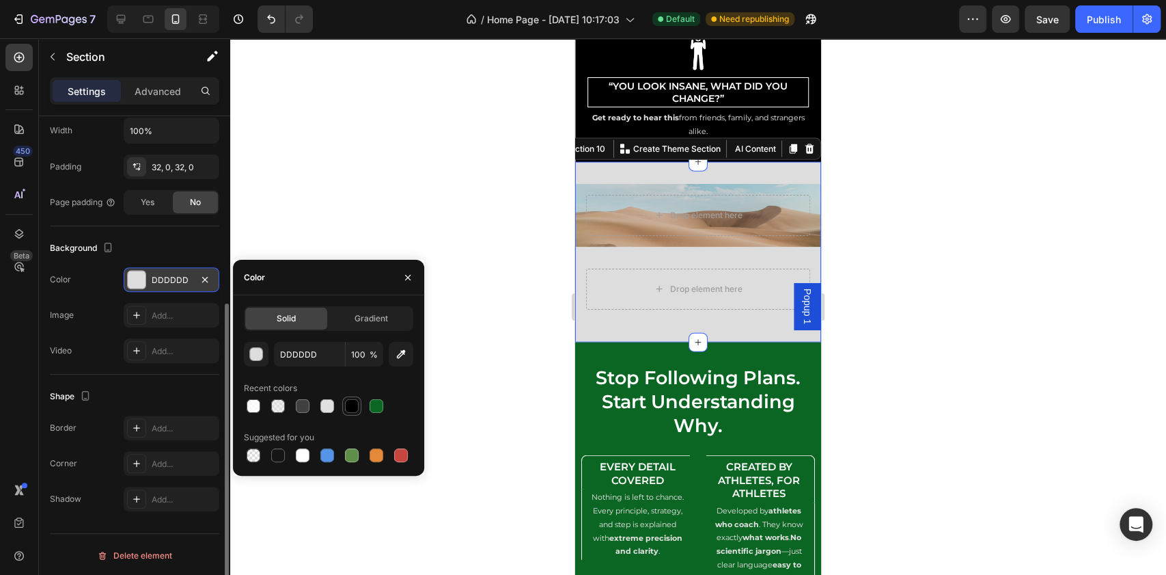
click at [349, 403] on div at bounding box center [352, 406] width 14 height 14
type input "000000"
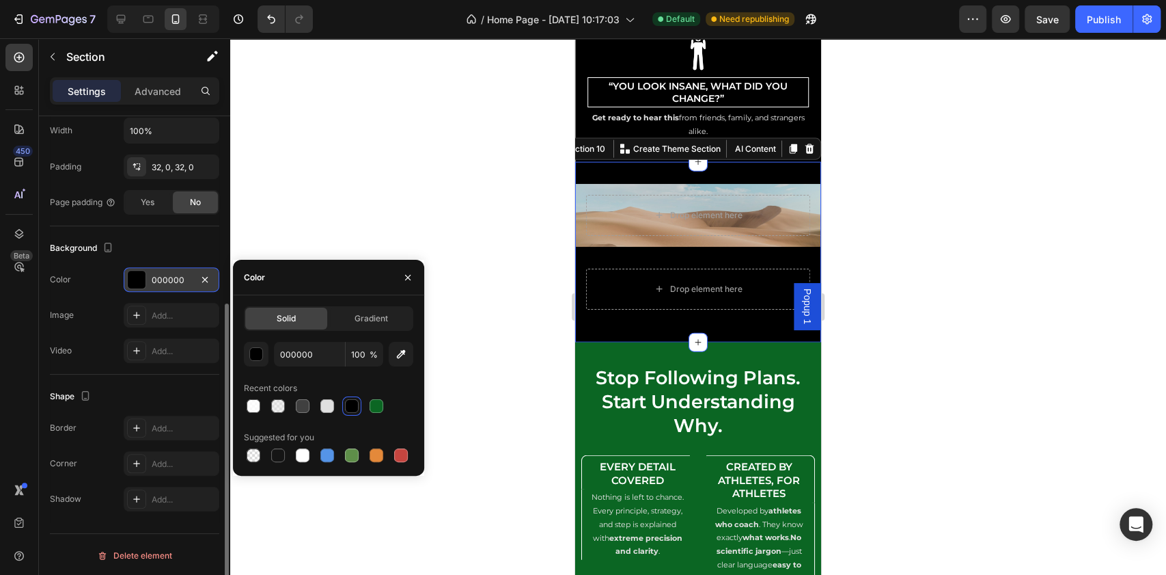
click at [918, 217] on div at bounding box center [698, 306] width 936 height 536
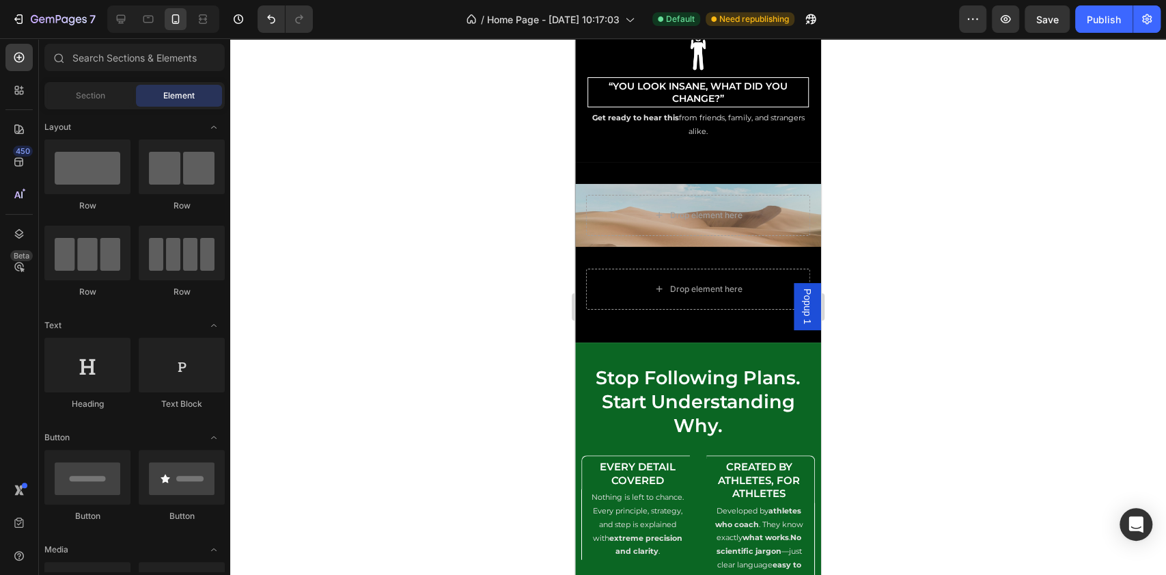
click at [918, 215] on div at bounding box center [698, 306] width 936 height 536
click at [113, 23] on div at bounding box center [121, 19] width 22 height 22
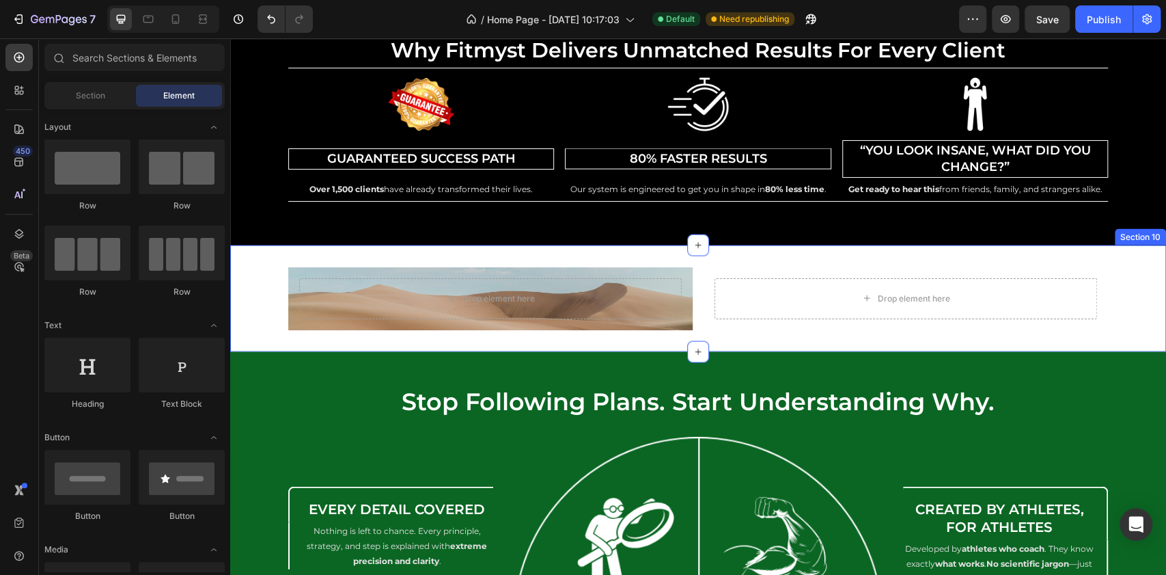
scroll to position [5297, 0]
